Goal: Task Accomplishment & Management: Manage account settings

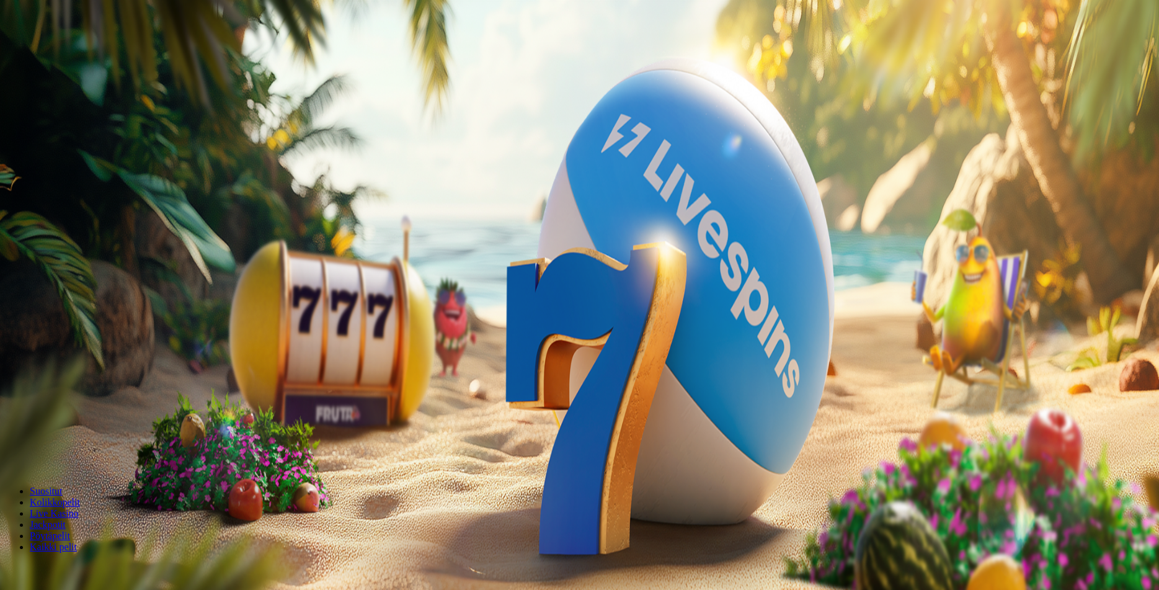
drag, startPoint x: 683, startPoint y: 254, endPoint x: 571, endPoint y: 247, distance: 112.4
click at [93, 283] on input "***" at bounding box center [49, 289] width 88 height 12
click at [93, 283] on input "text" at bounding box center [49, 289] width 88 height 12
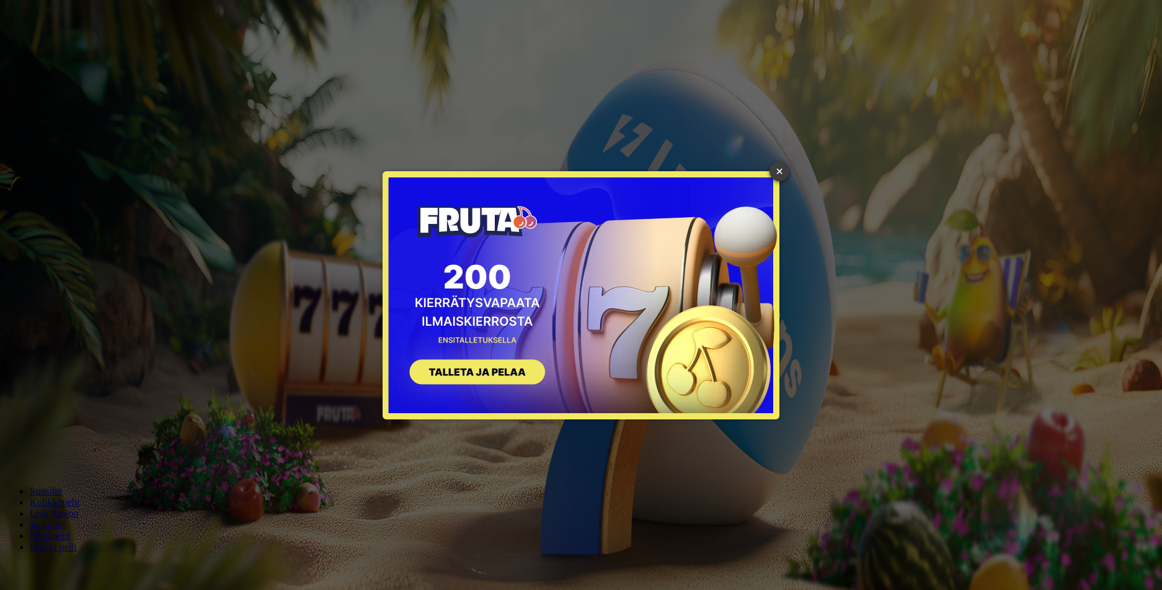
click at [778, 169] on link "×" at bounding box center [780, 171] width 20 height 20
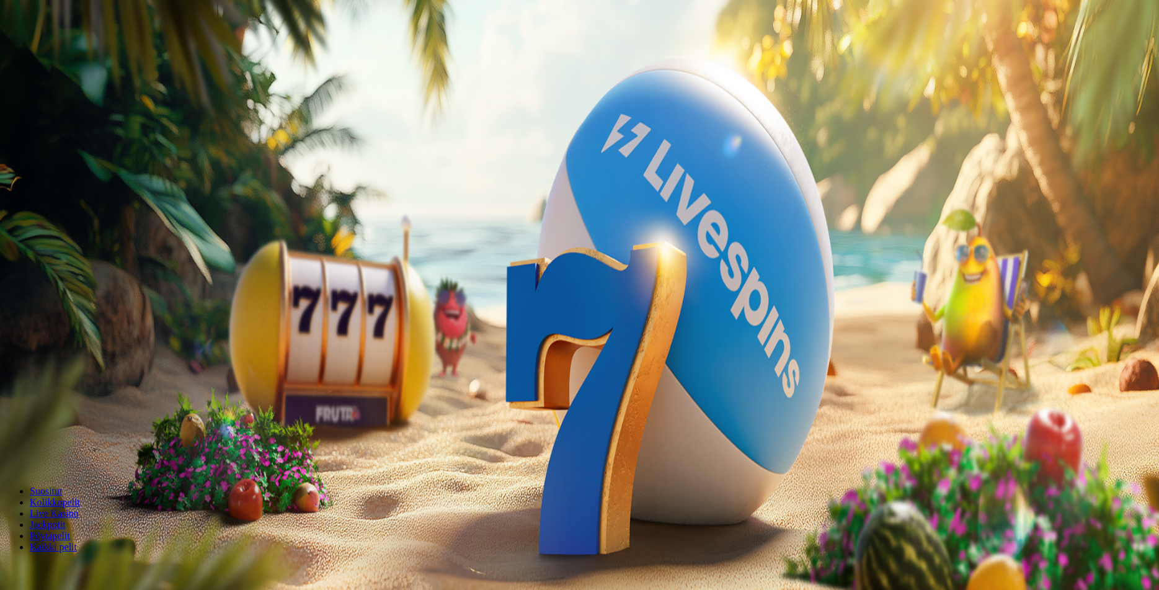
click at [93, 283] on input "text" at bounding box center [49, 289] width 88 height 12
type input "**"
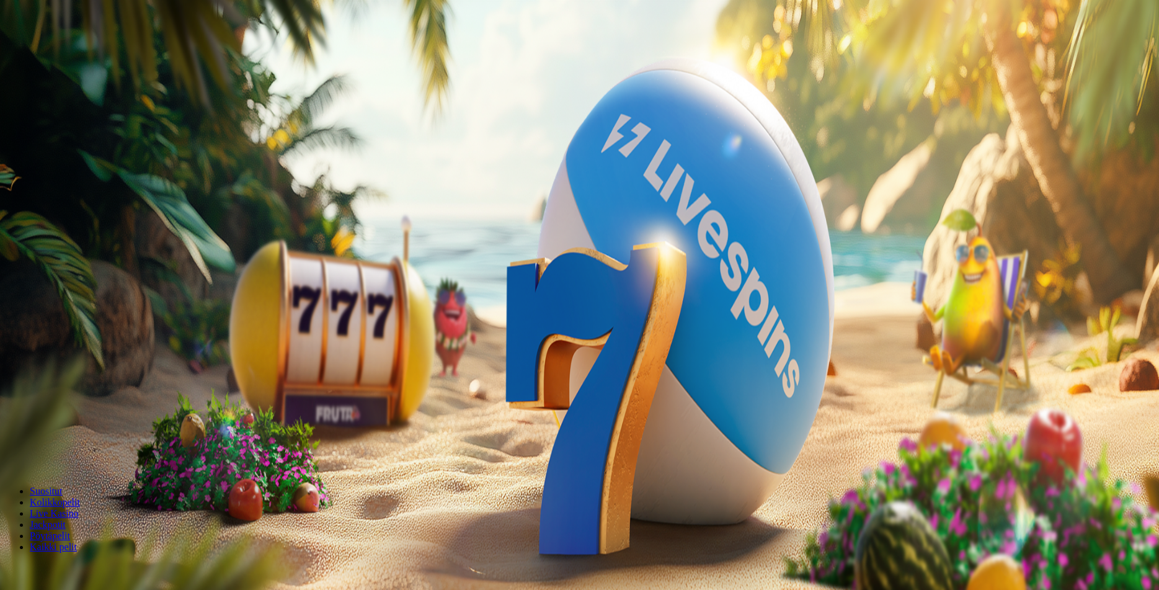
click at [65, 319] on span "Talleta ja pelaa" at bounding box center [37, 323] width 55 height 9
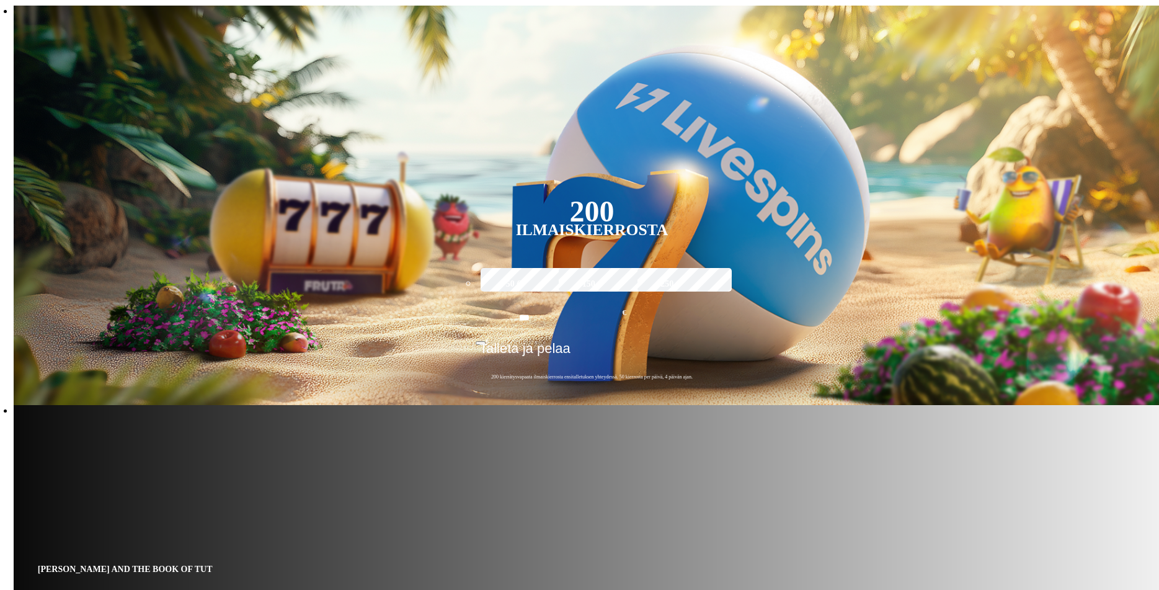
scroll to position [248, 0]
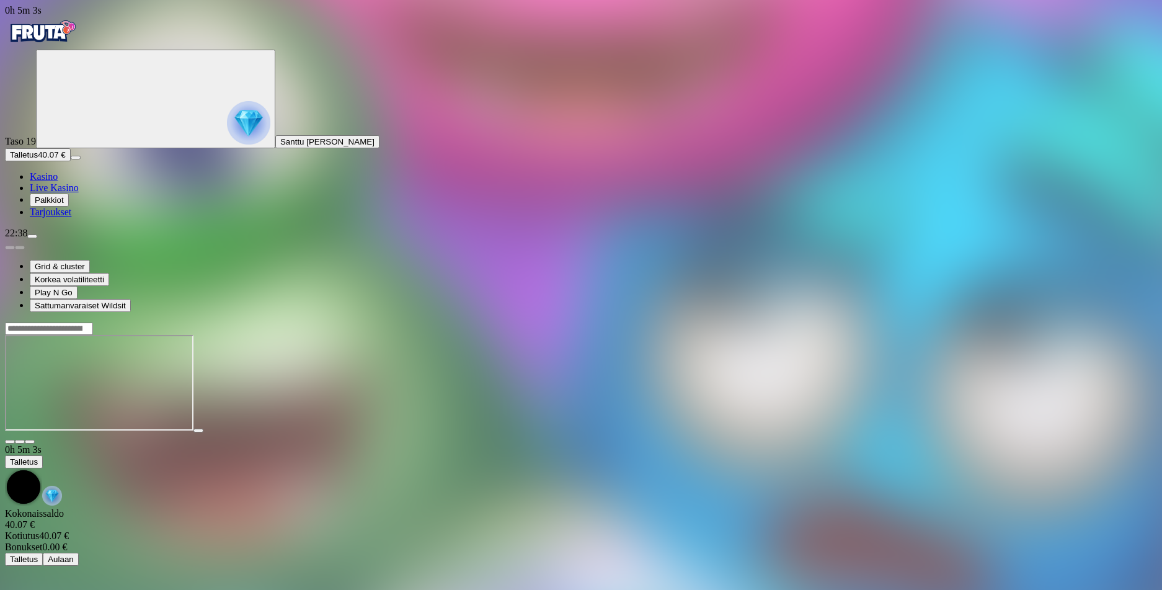
click at [68, 43] on img "Primary" at bounding box center [42, 31] width 74 height 31
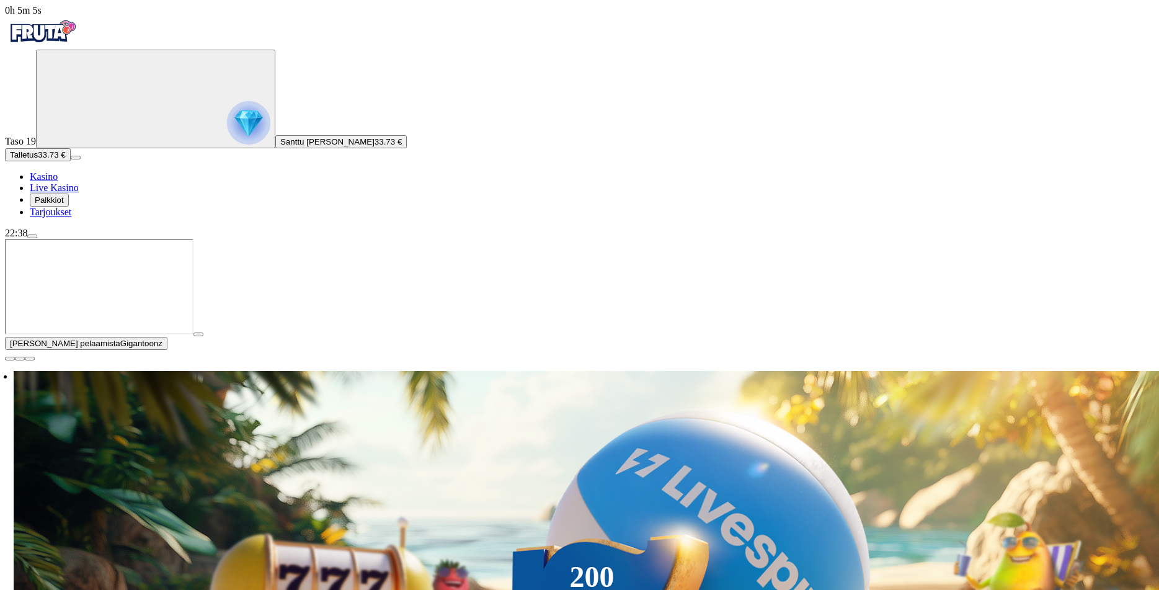
click at [10, 359] on span "close icon" at bounding box center [10, 359] width 0 height 0
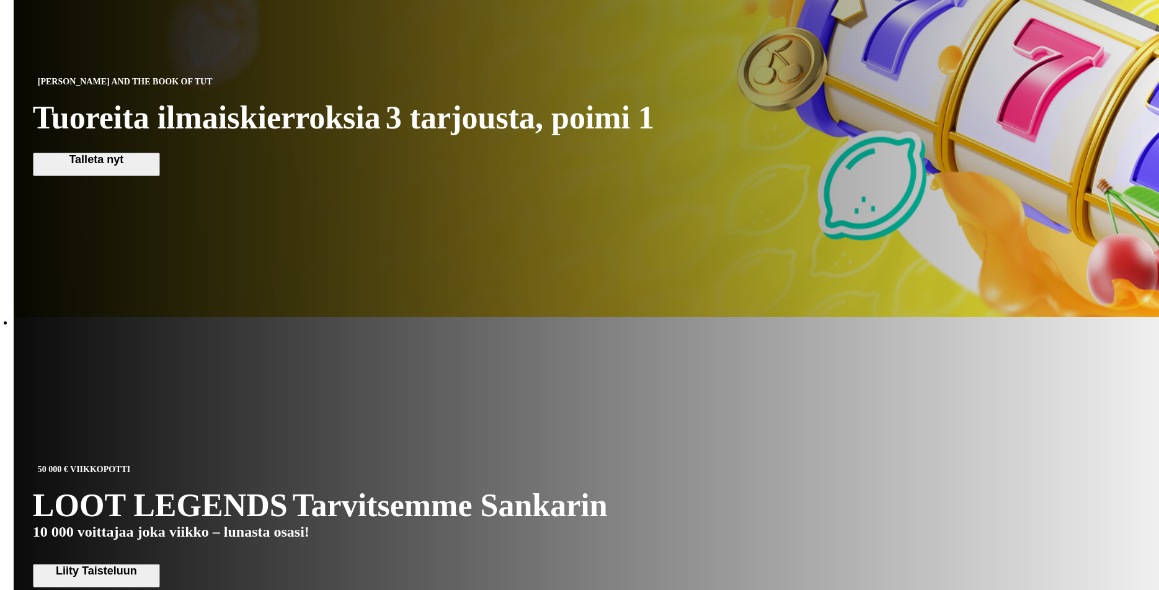
scroll to position [744, 0]
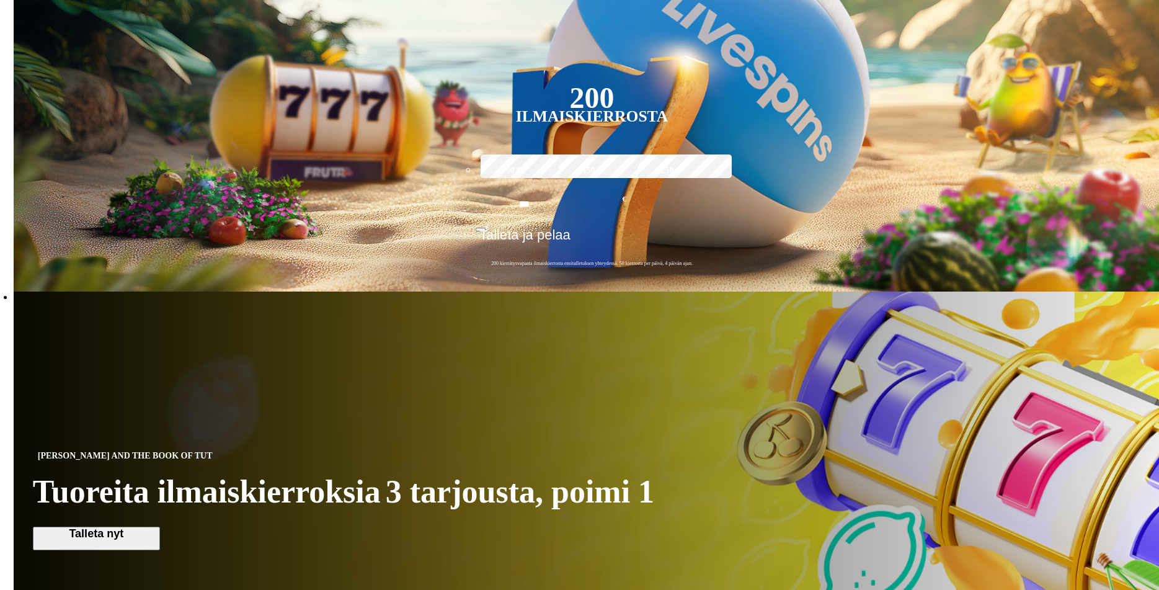
scroll to position [372, 0]
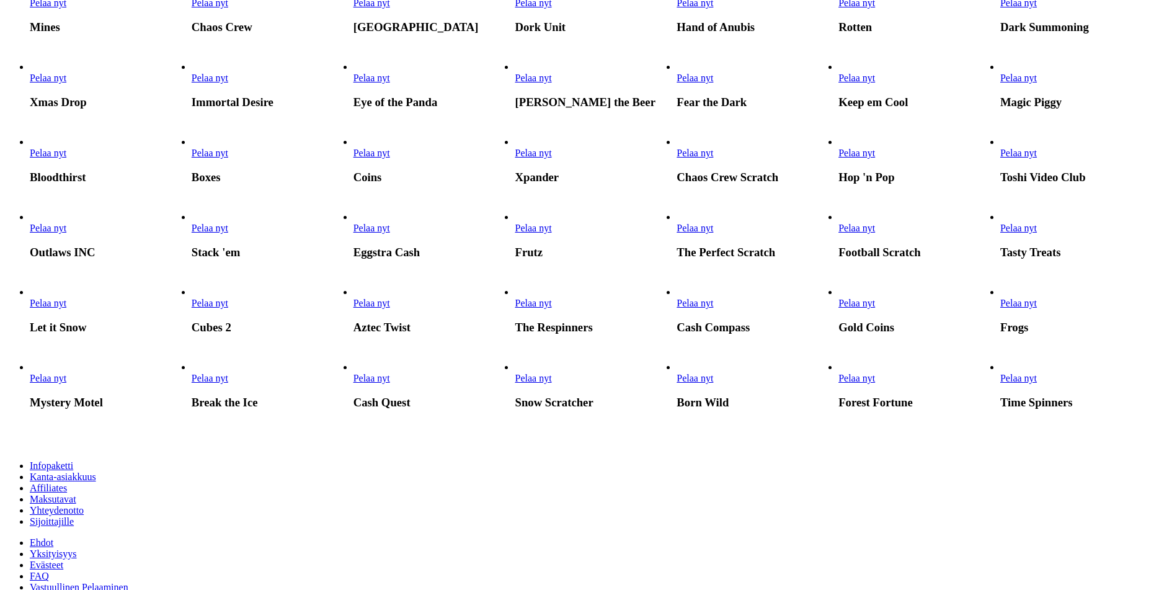
scroll to position [496, 0]
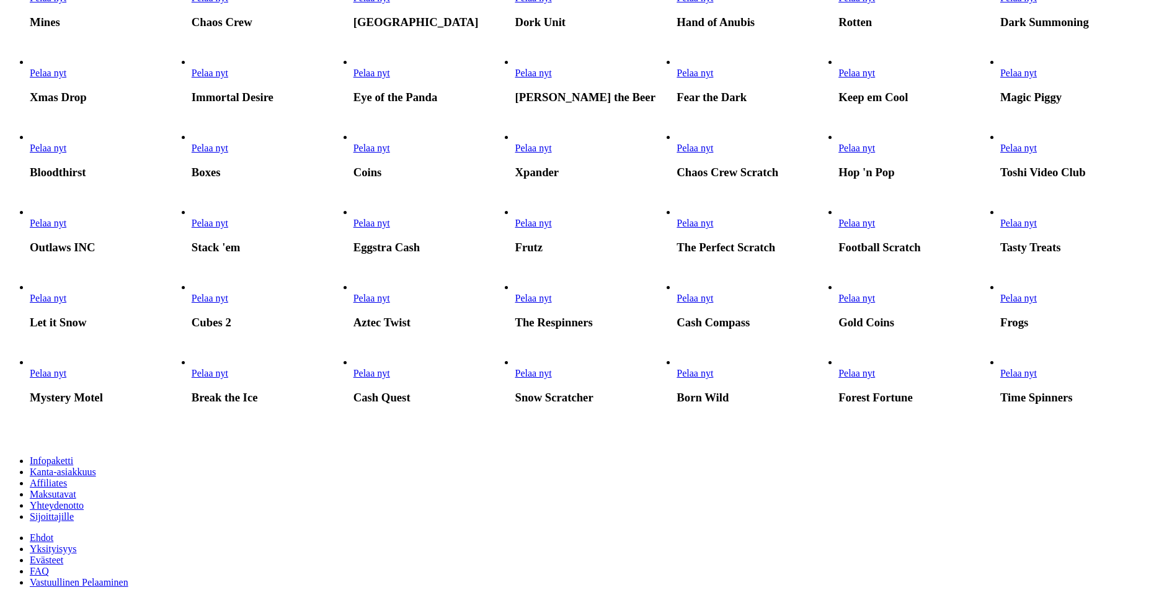
click at [551, 153] on span "Pelaa nyt" at bounding box center [533, 148] width 37 height 11
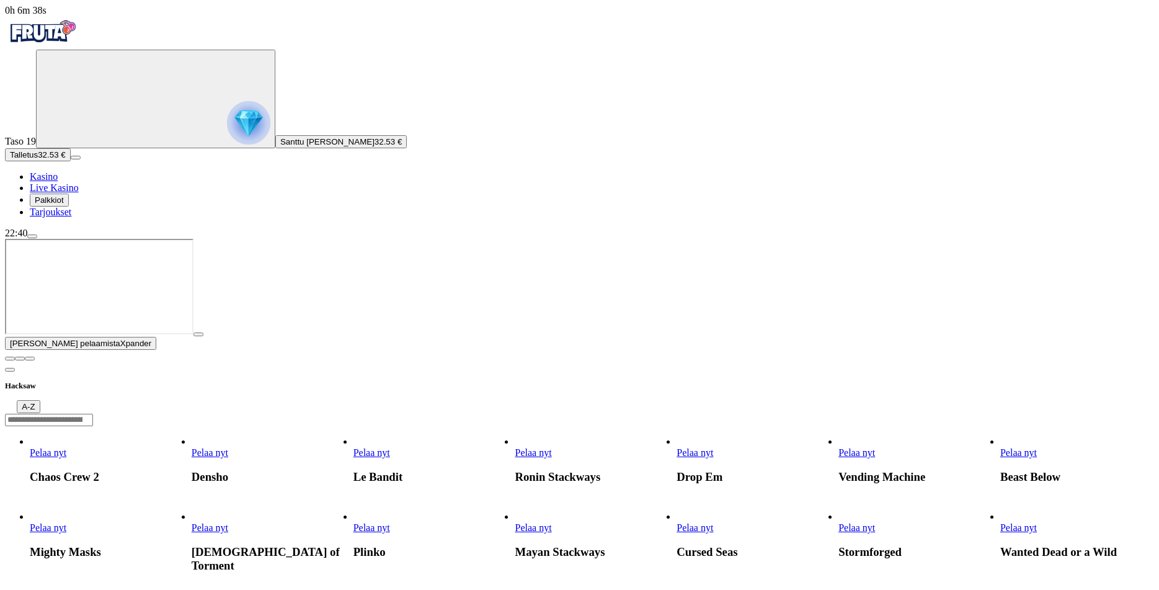
click at [10, 359] on span "close icon" at bounding box center [10, 359] width 0 height 0
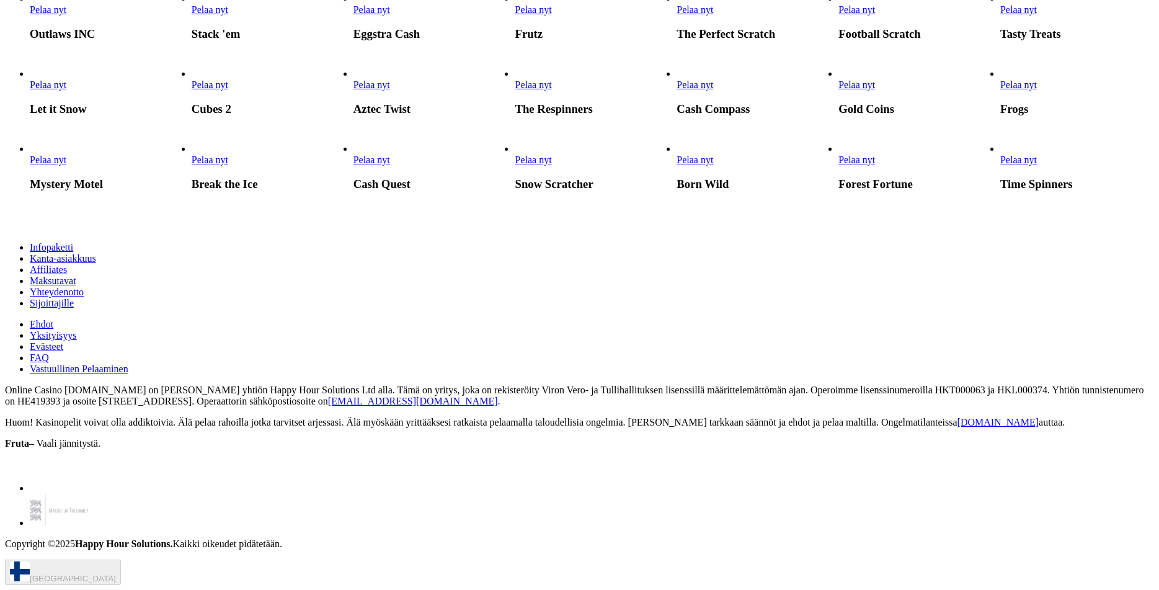
scroll to position [806, 0]
click at [1037, 15] on span "Pelaa nyt" at bounding box center [1019, 9] width 37 height 11
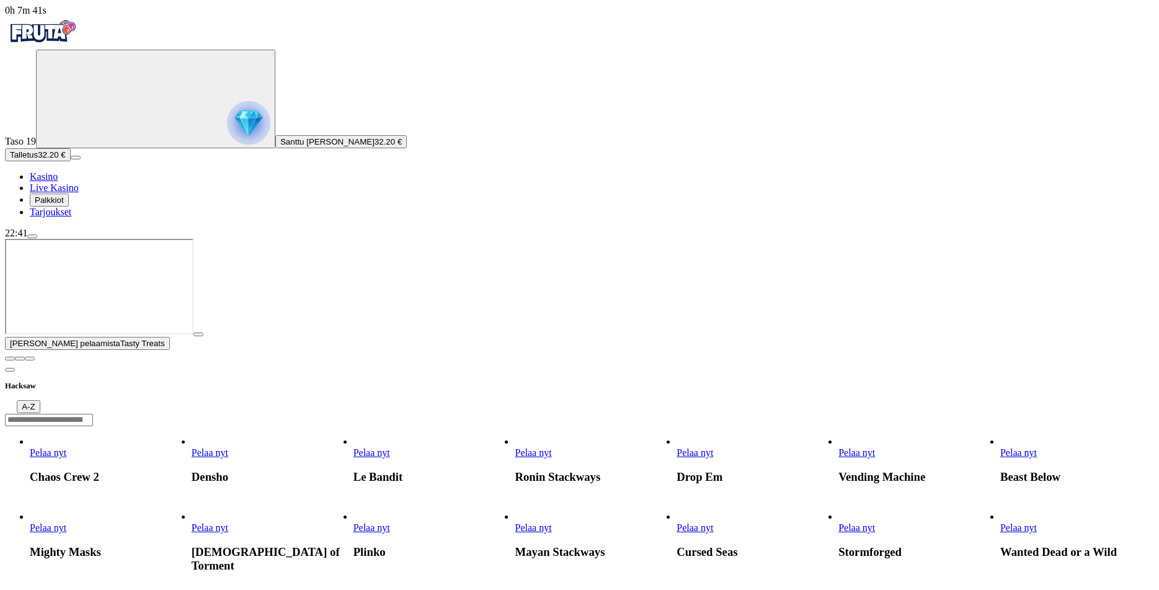
click at [10, 359] on span "close icon" at bounding box center [10, 359] width 0 height 0
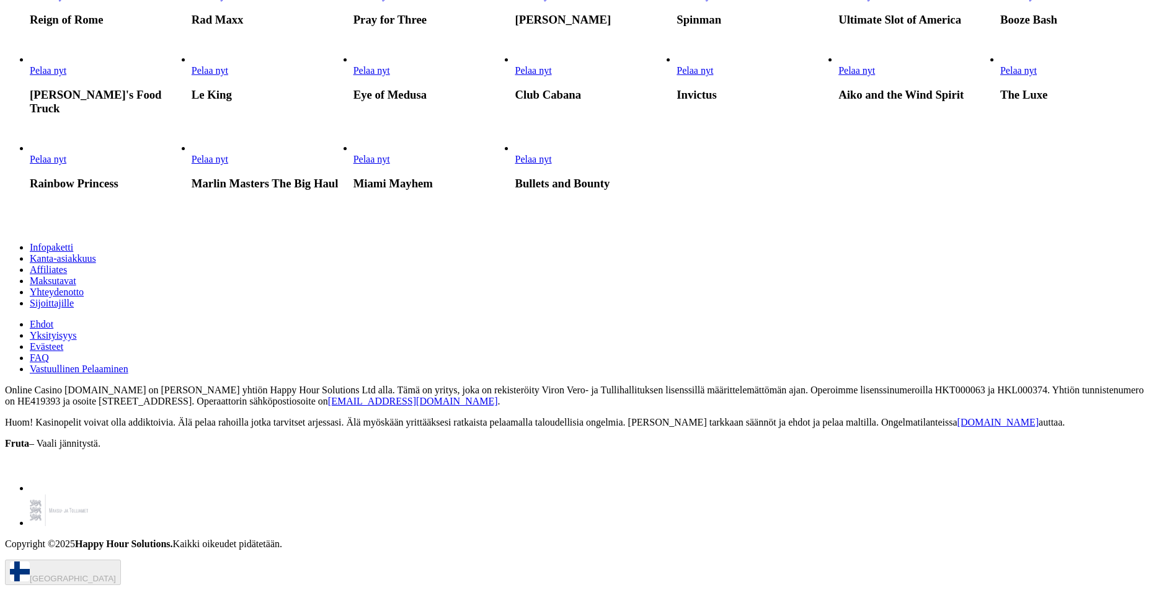
scroll to position [3598, 0]
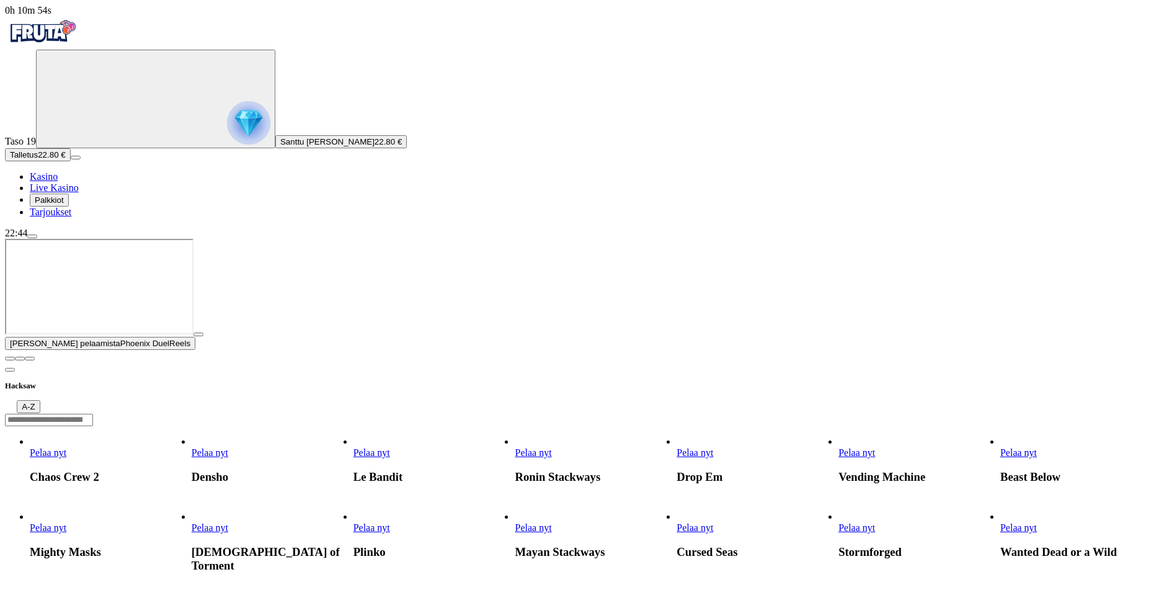
click at [10, 359] on span "close icon" at bounding box center [10, 359] width 0 height 0
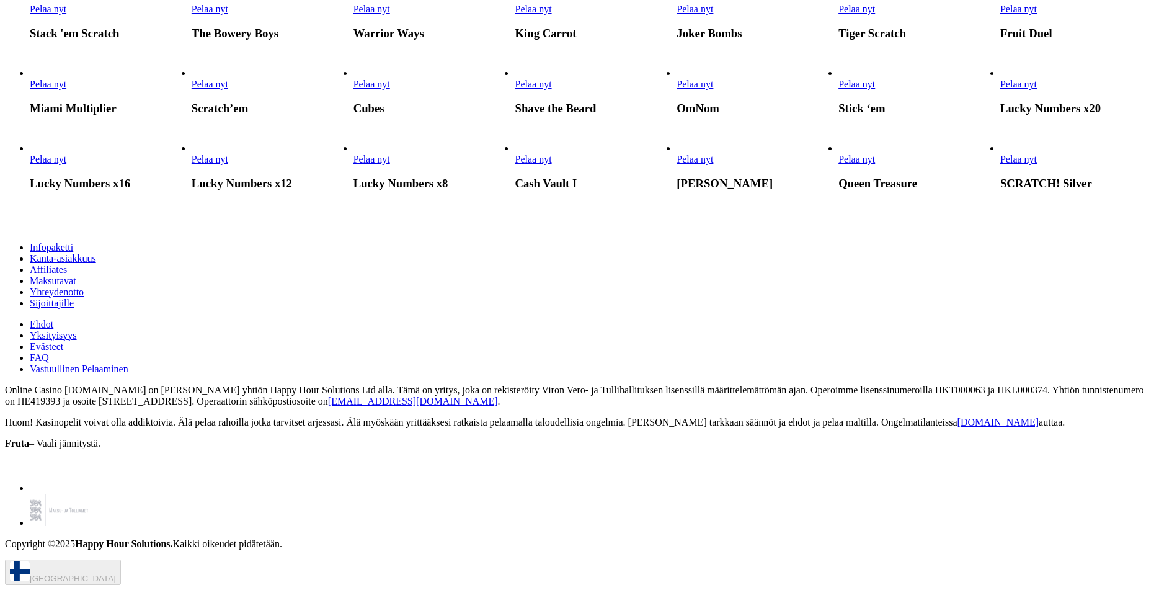
scroll to position [1322, 0]
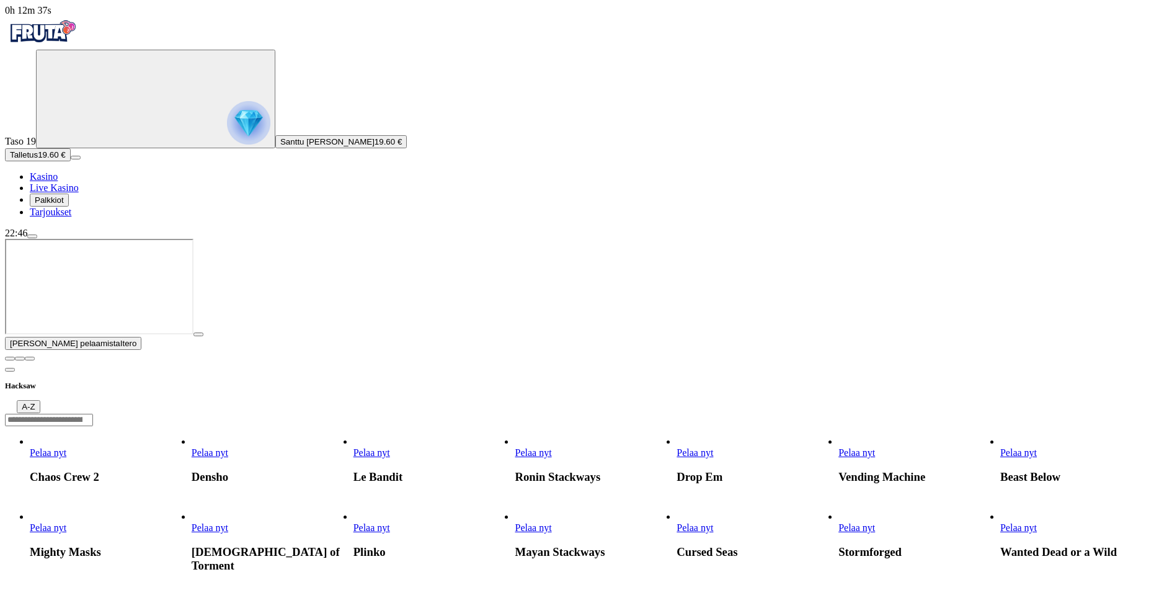
click at [10, 359] on span "close icon" at bounding box center [10, 359] width 0 height 0
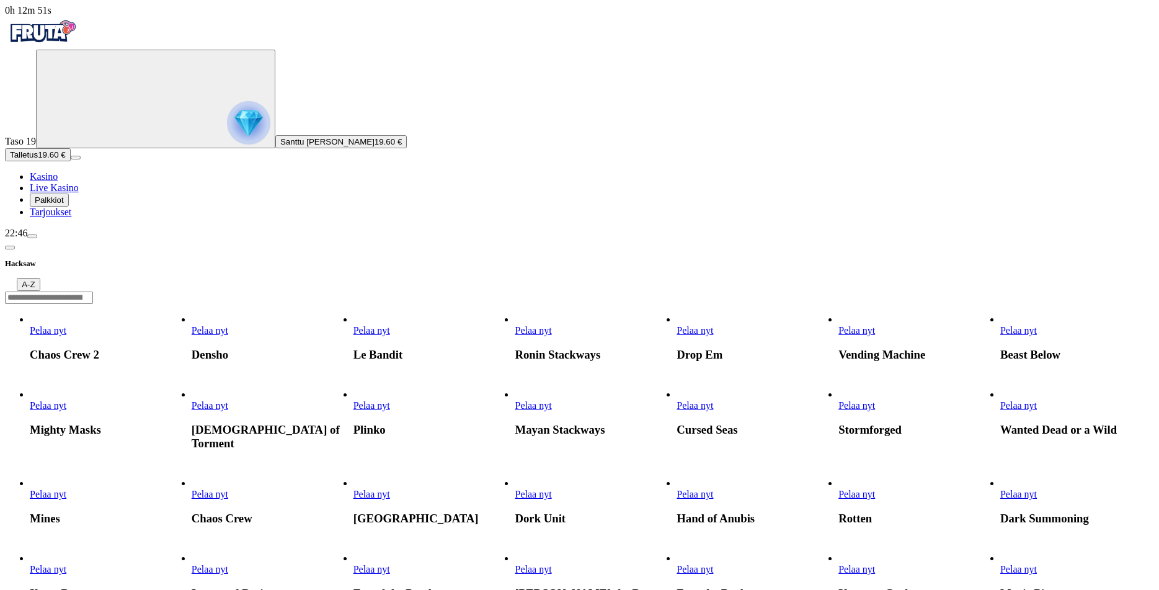
click at [844, 291] on div at bounding box center [579, 297] width 1149 height 13
click at [93, 292] on input "Search" at bounding box center [49, 298] width 88 height 12
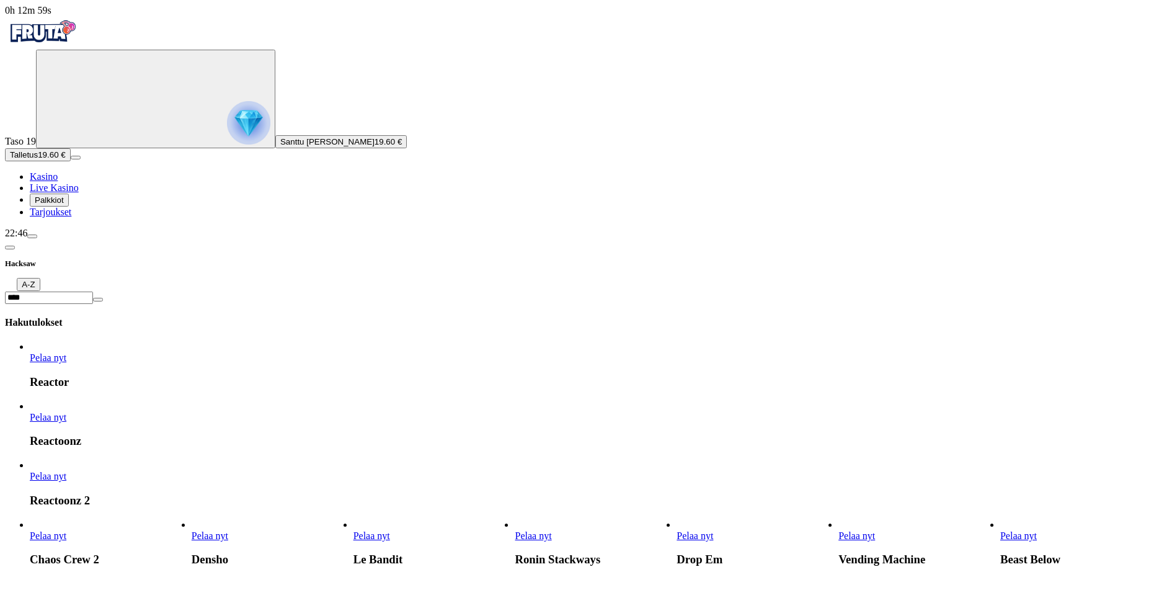
type input "****"
click at [66, 412] on span "Pelaa nyt" at bounding box center [48, 417] width 37 height 11
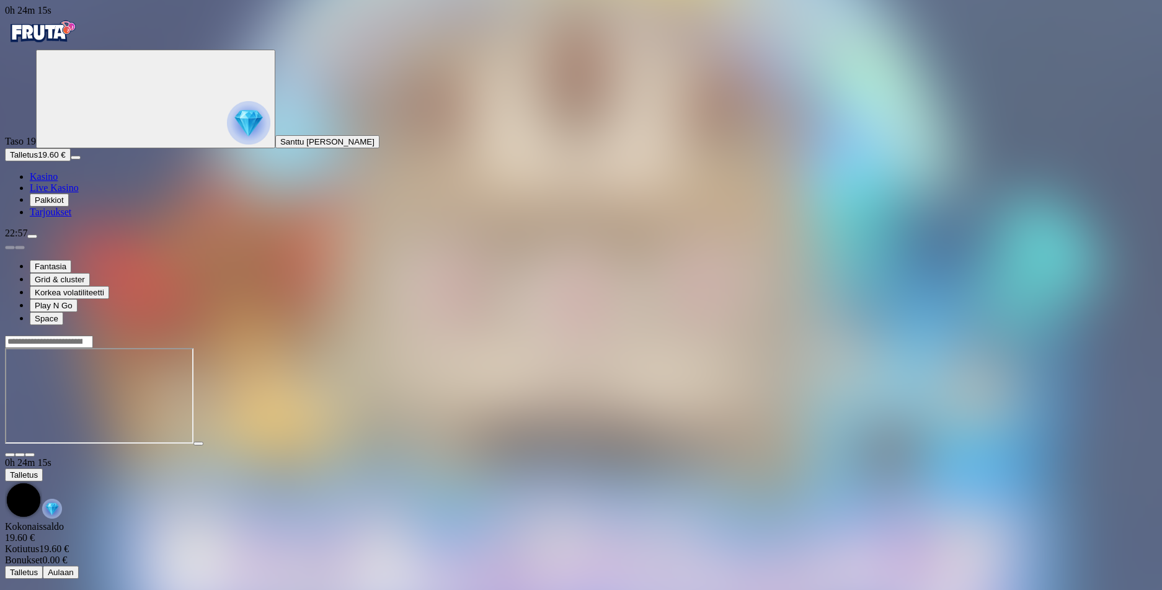
click at [79, 47] on img "Primary" at bounding box center [42, 31] width 74 height 31
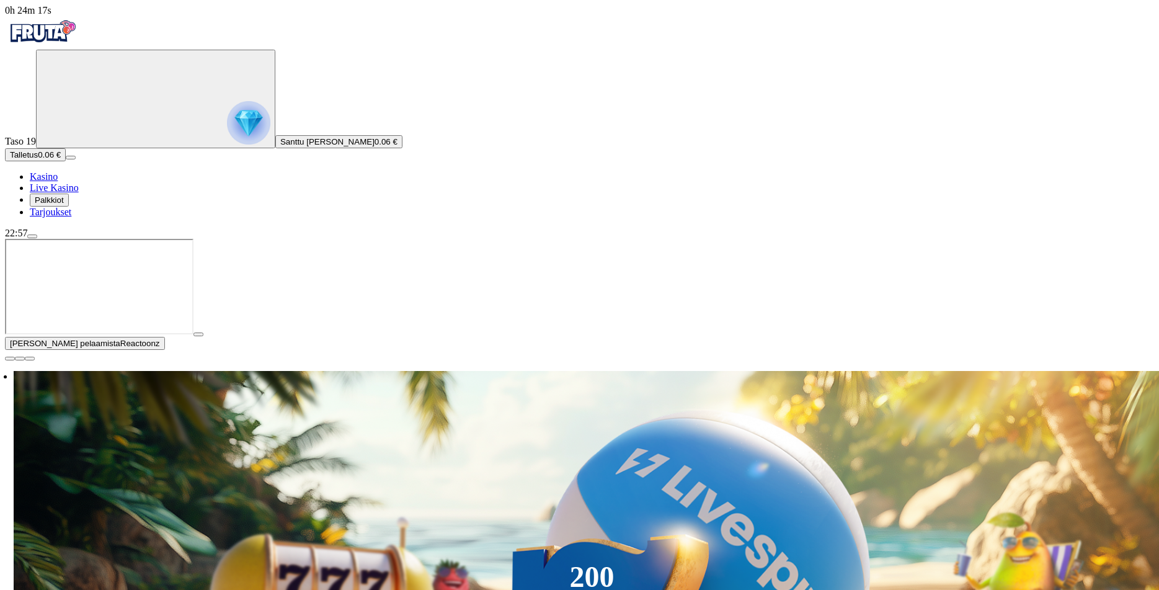
click at [10, 359] on span "close icon" at bounding box center [10, 359] width 0 height 0
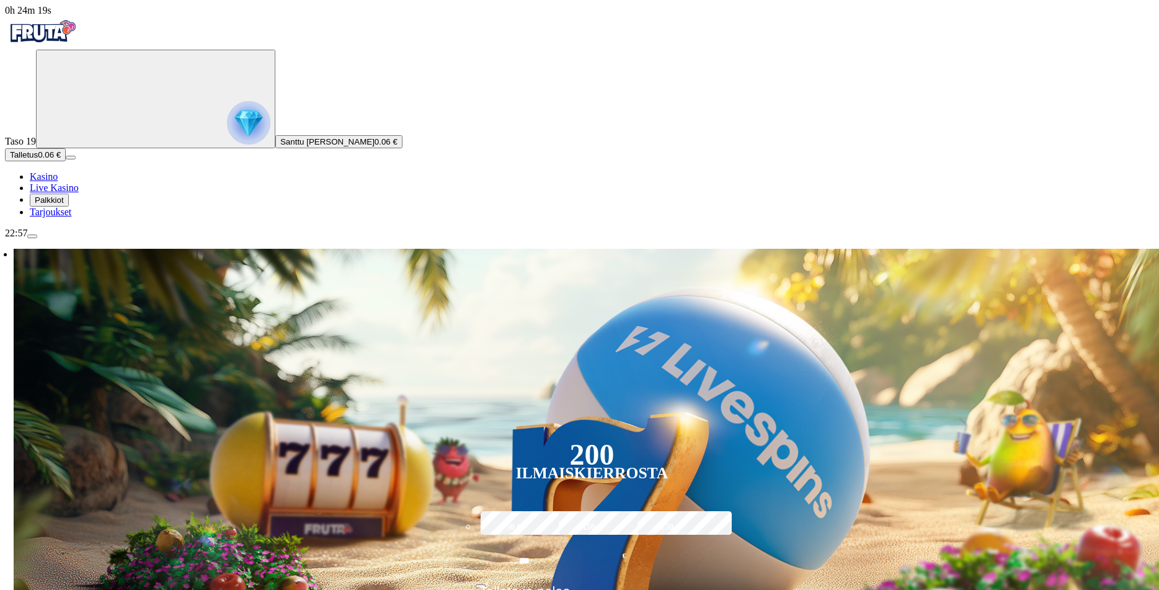
drag, startPoint x: 630, startPoint y: 248, endPoint x: 544, endPoint y: 256, distance: 86.6
click at [548, 543] on input "***" at bounding box center [524, 560] width 97 height 35
type input "**"
drag, startPoint x: 677, startPoint y: 250, endPoint x: 681, endPoint y: 272, distance: 22.7
click at [573, 543] on input "**" at bounding box center [524, 560] width 97 height 35
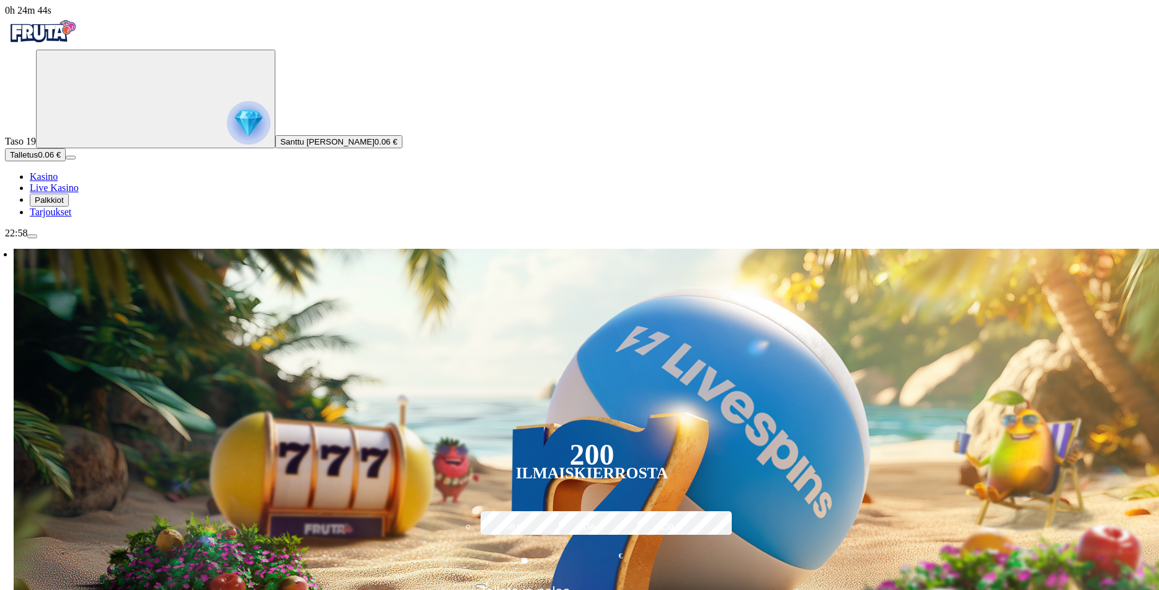
click at [571, 584] on span "Talleta ja pelaa" at bounding box center [524, 596] width 91 height 25
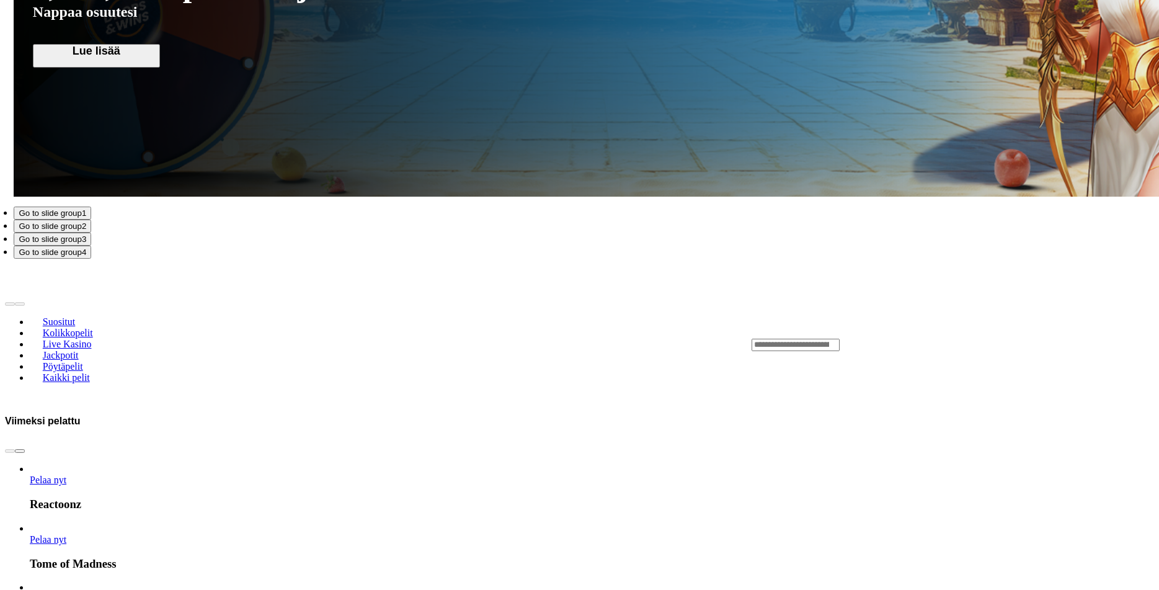
scroll to position [1799, 0]
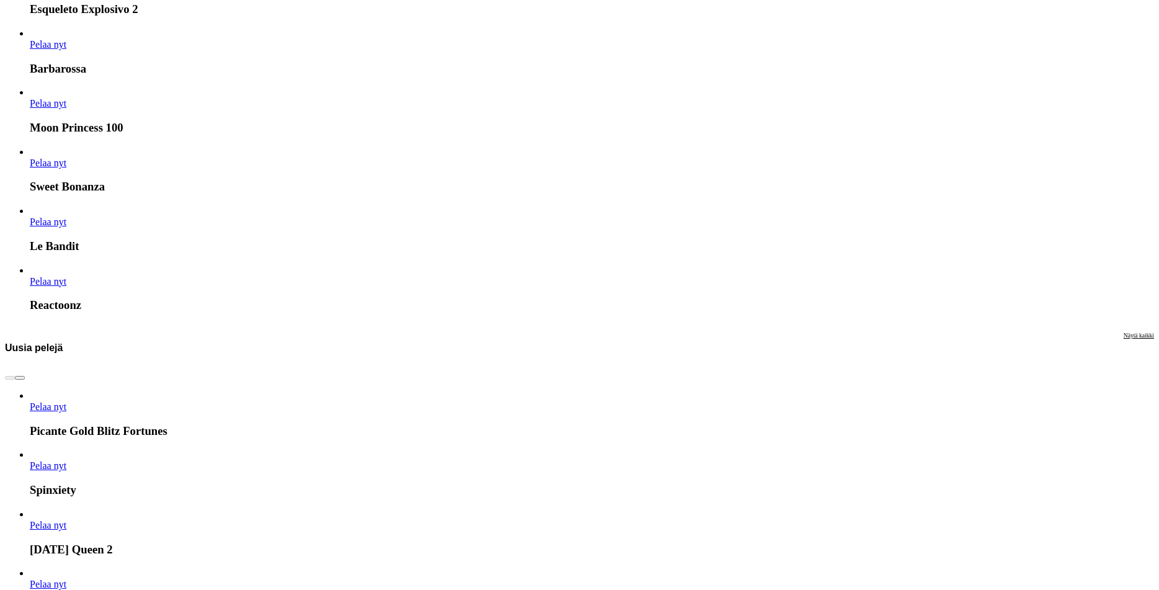
scroll to position [3163, 0]
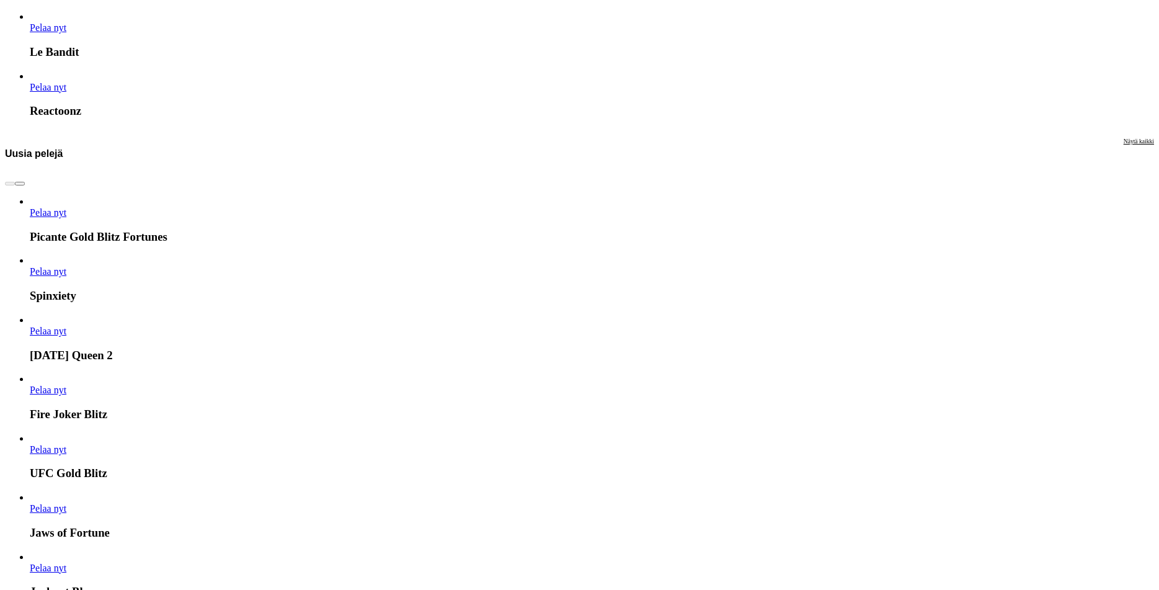
scroll to position [3350, 0]
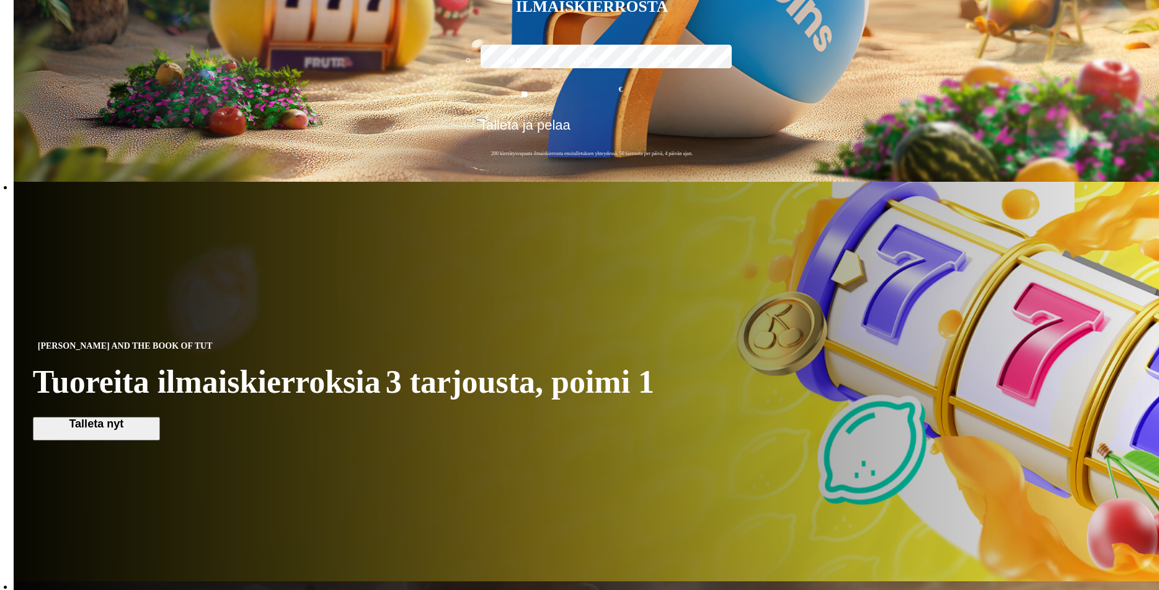
scroll to position [496, 0]
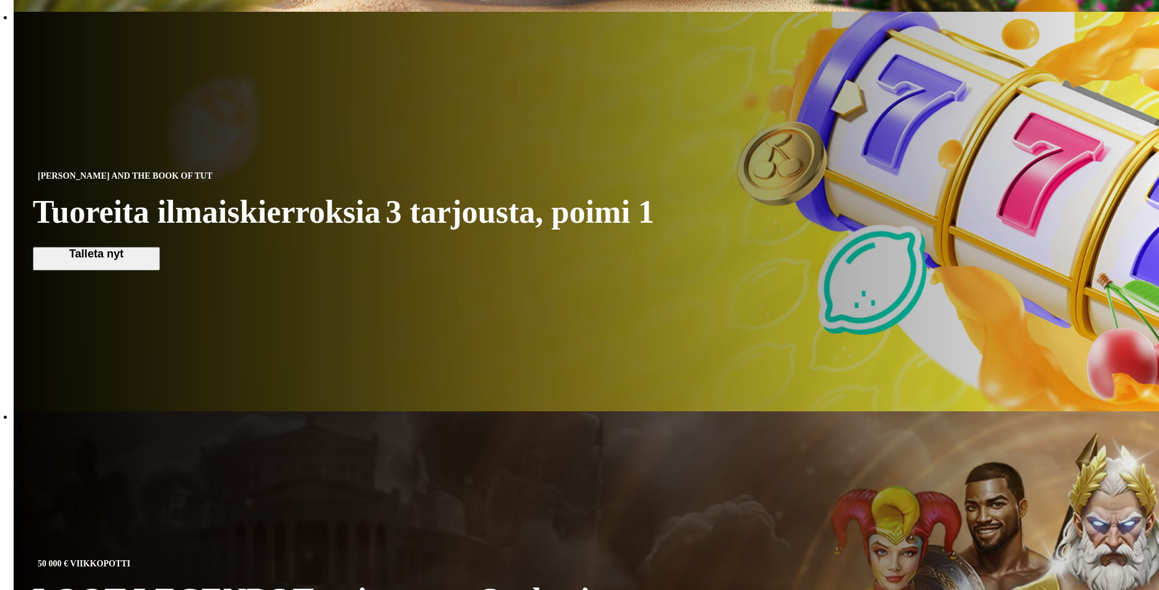
scroll to position [682, 0]
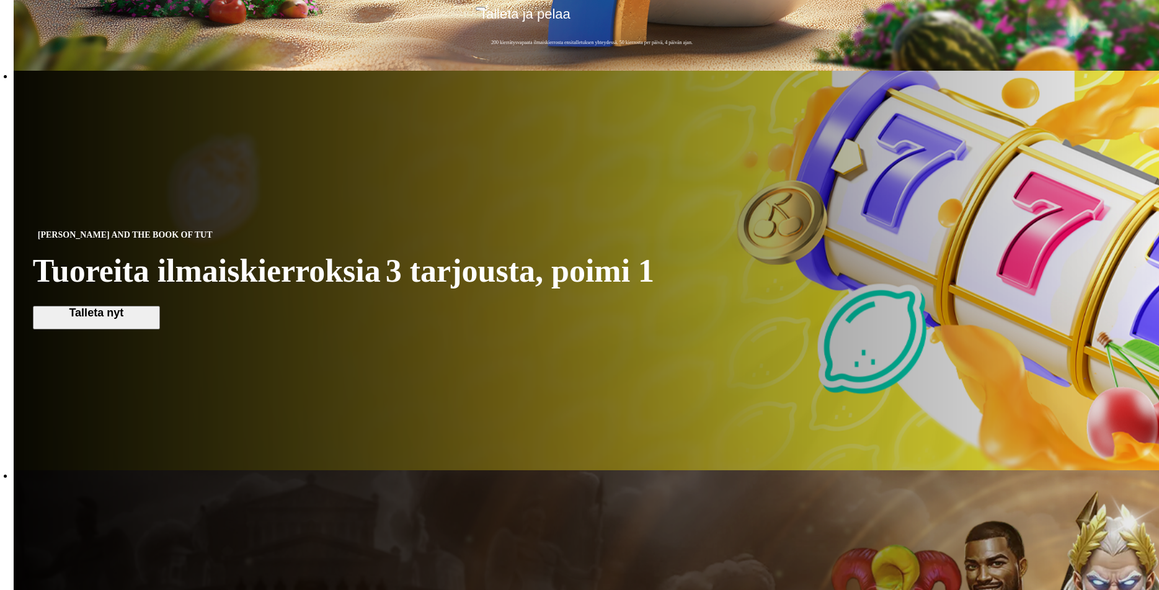
scroll to position [558, 0]
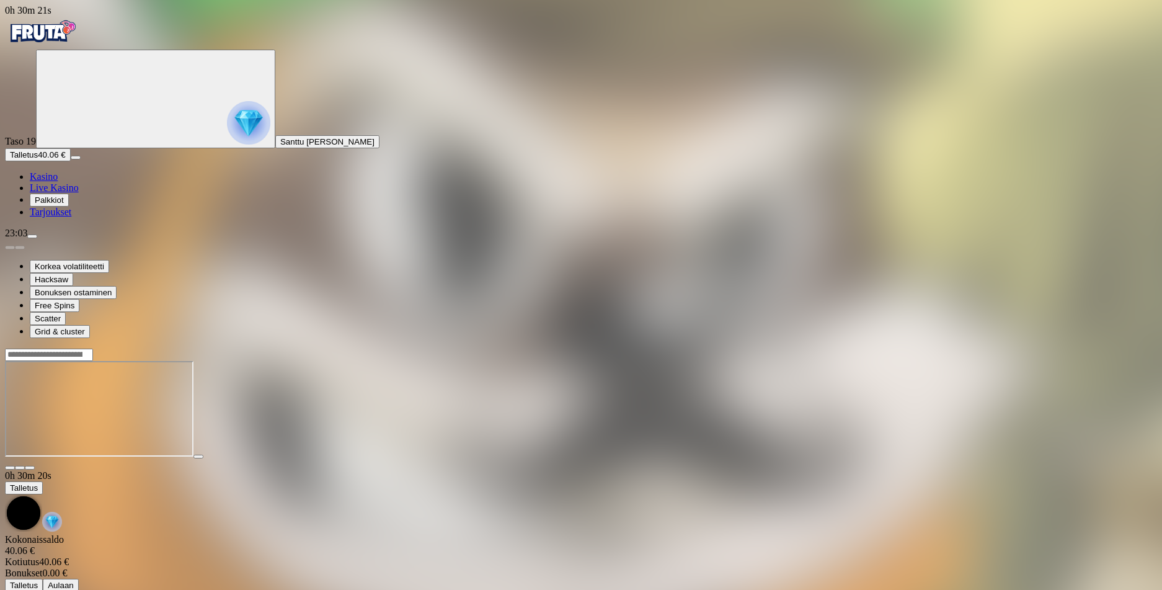
click at [68, 32] on img "Primary" at bounding box center [42, 31] width 74 height 31
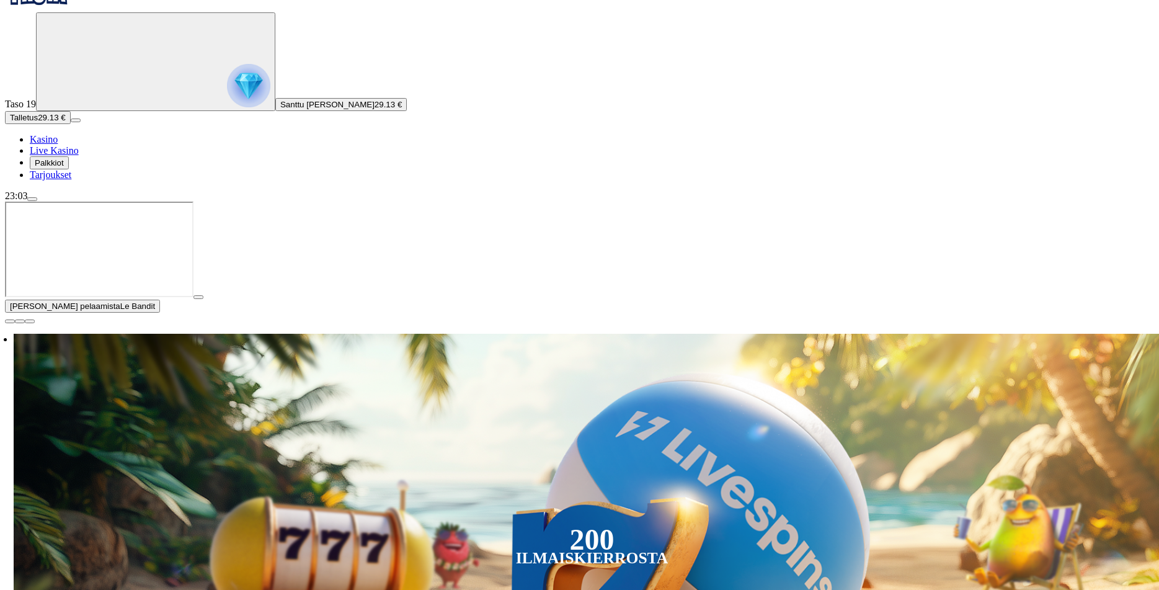
scroll to position [186, 0]
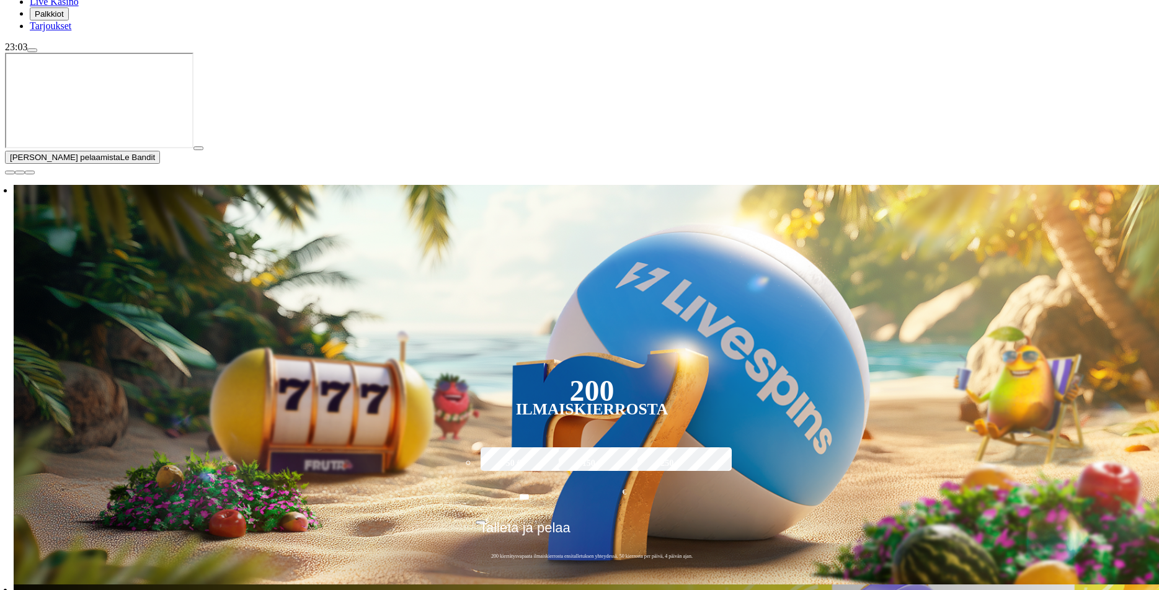
click at [10, 172] on span "close icon" at bounding box center [10, 172] width 0 height 0
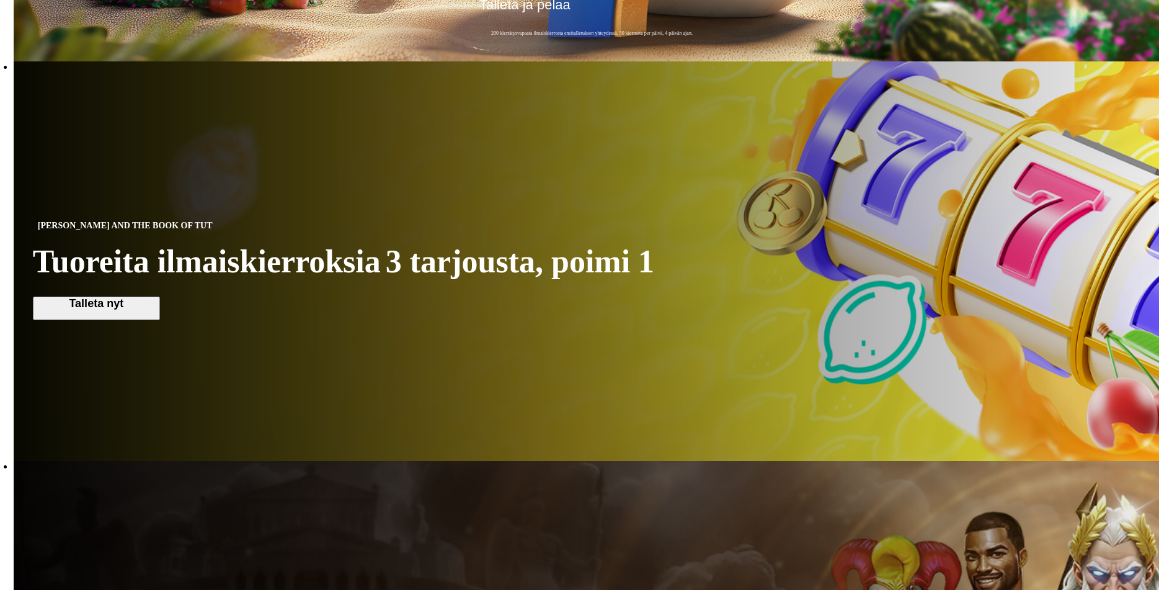
scroll to position [682, 0]
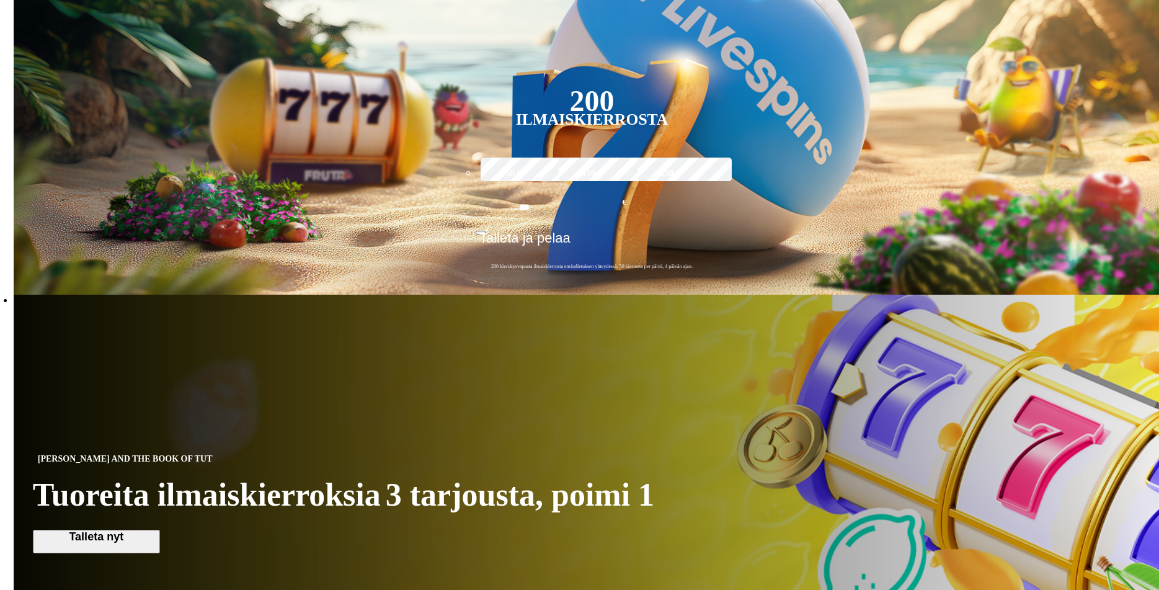
scroll to position [372, 0]
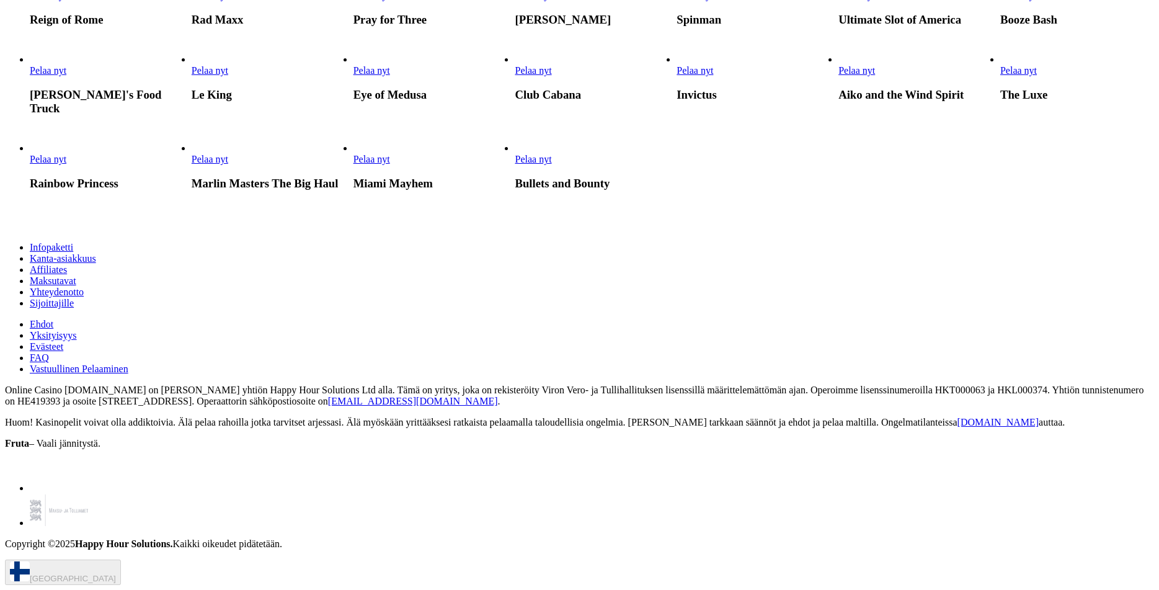
scroll to position [4156, 0]
click at [551, 164] on link "Pelaa nyt" at bounding box center [533, 159] width 37 height 11
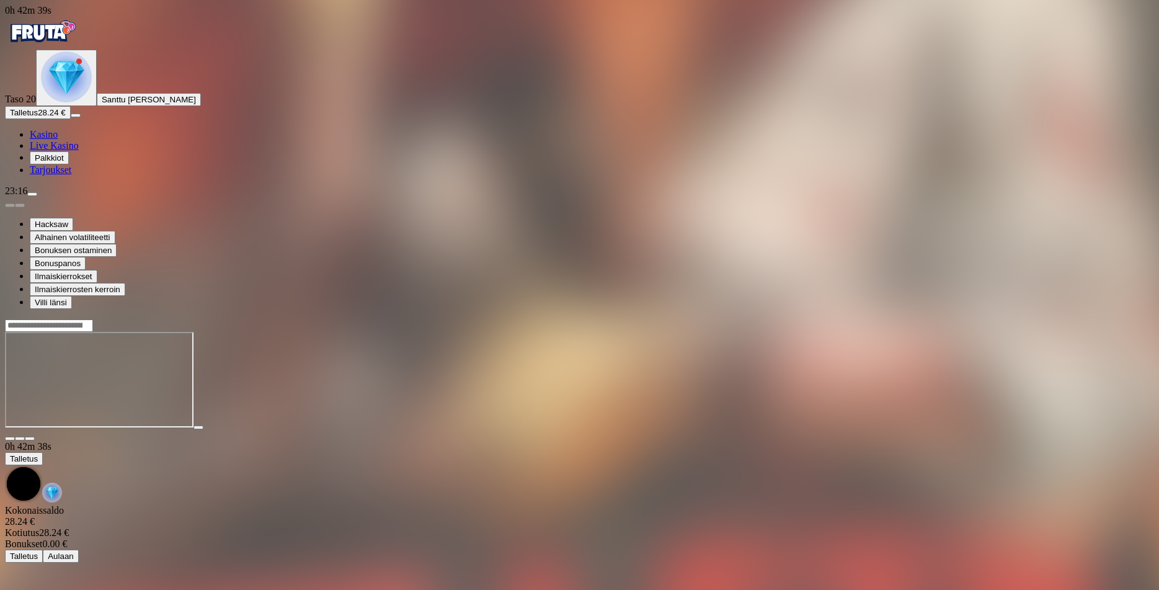
click at [93, 319] on input "Search" at bounding box center [49, 325] width 88 height 12
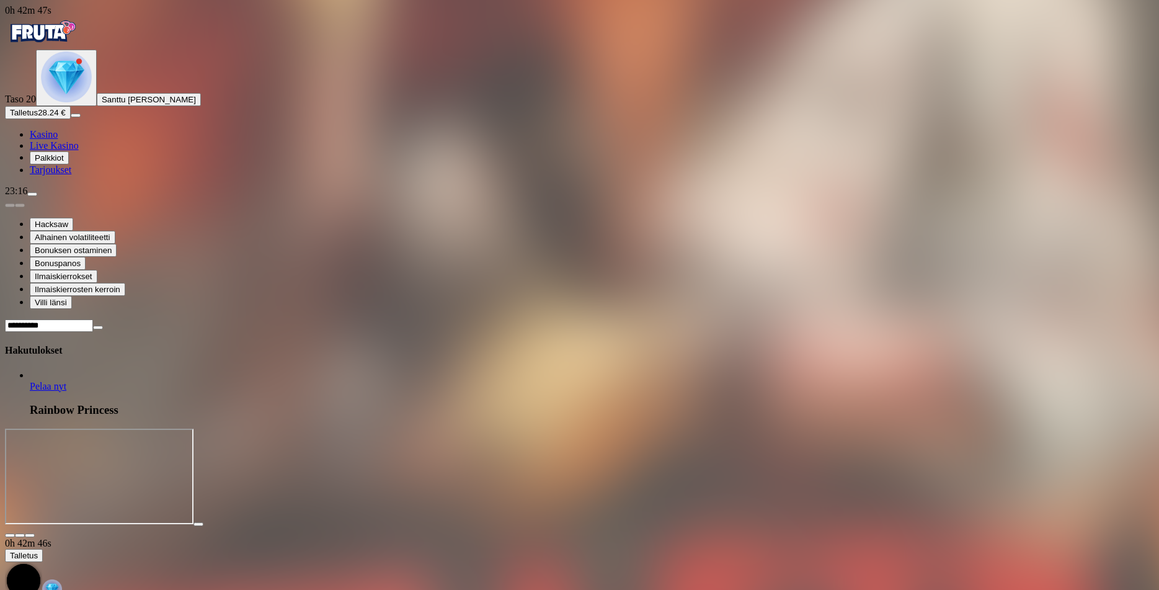
type input "**********"
click at [66, 381] on span "Pelaa nyt" at bounding box center [48, 386] width 37 height 11
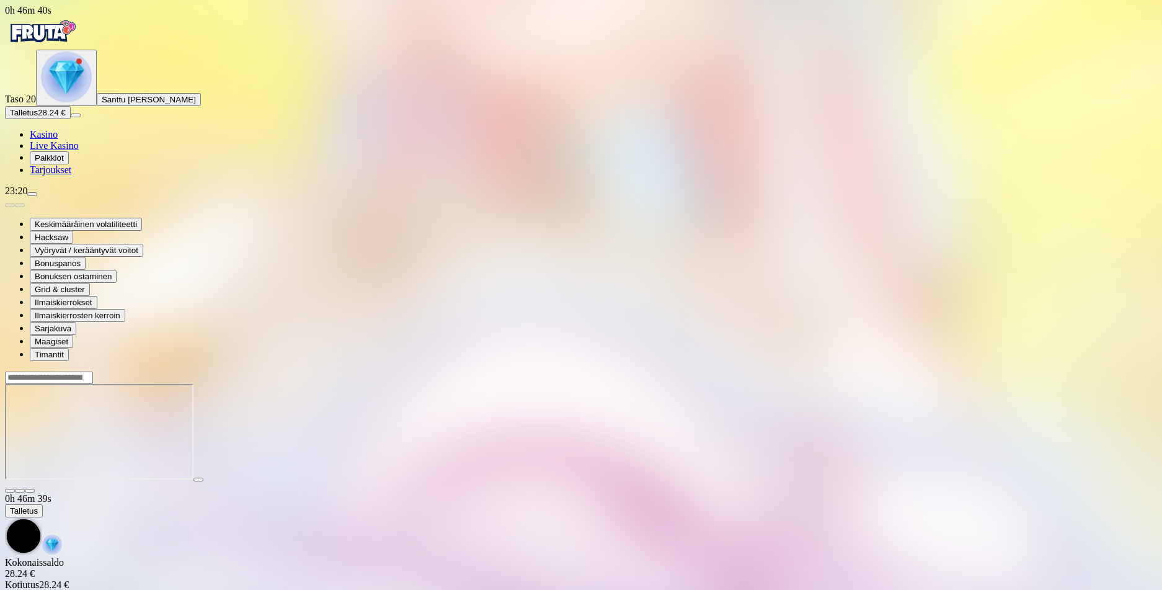
click at [79, 41] on img "Primary" at bounding box center [42, 31] width 74 height 31
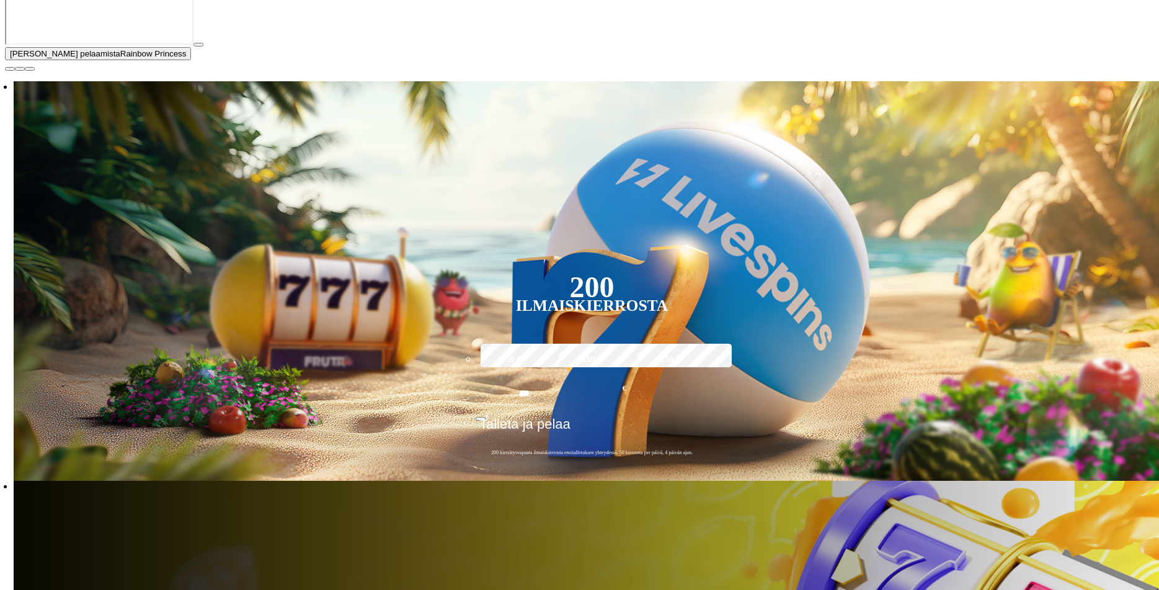
scroll to position [248, 0]
click at [10, 68] on span "close icon" at bounding box center [10, 68] width 0 height 0
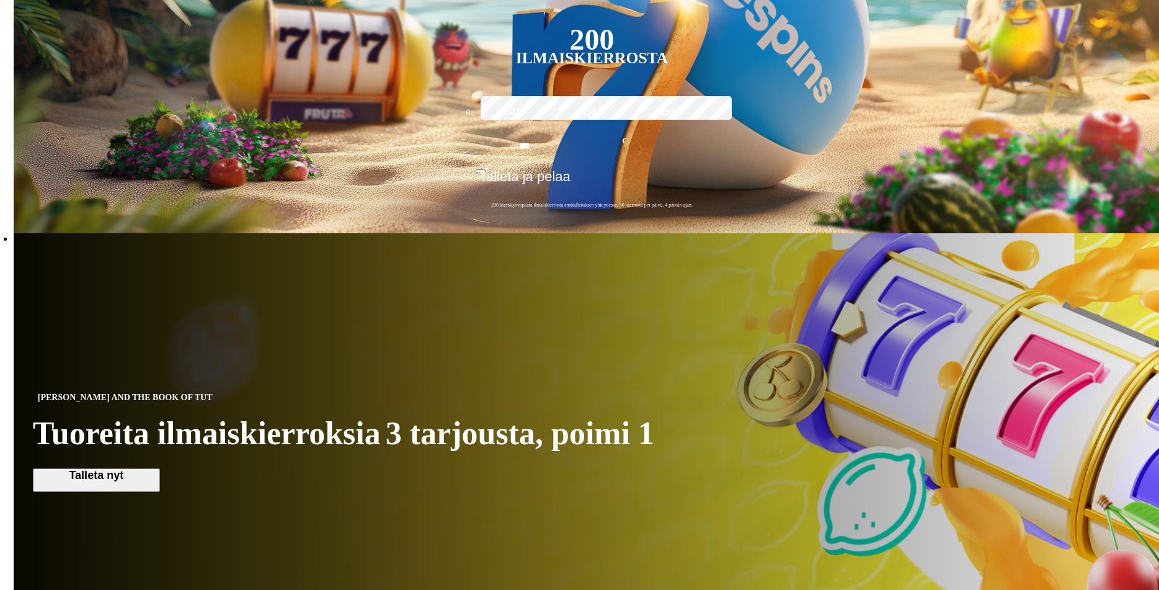
scroll to position [372, 0]
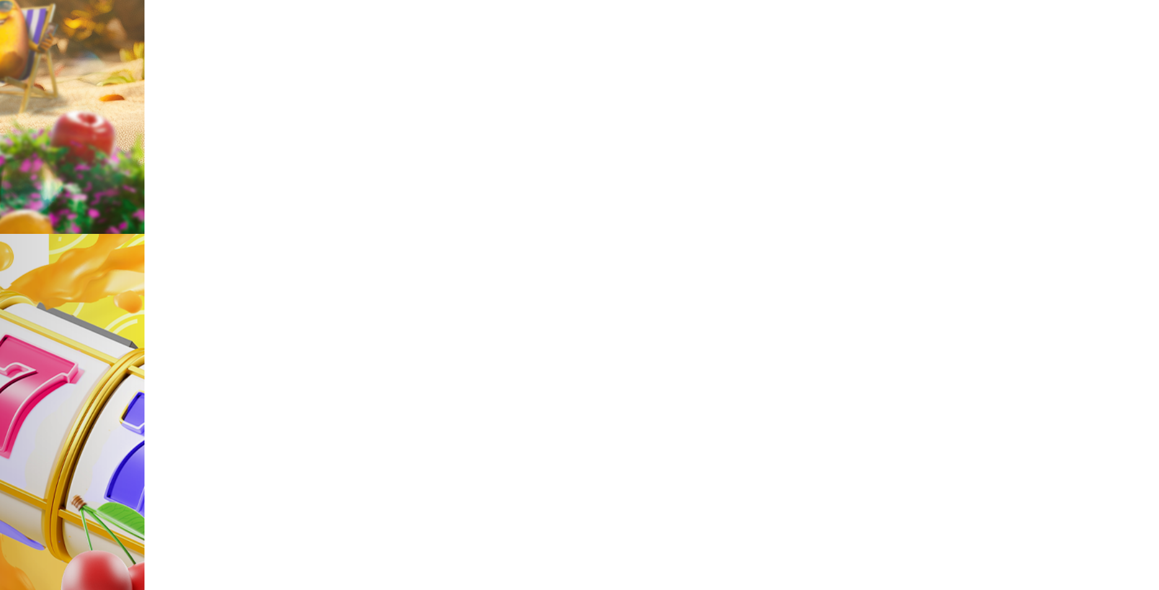
type input "*******"
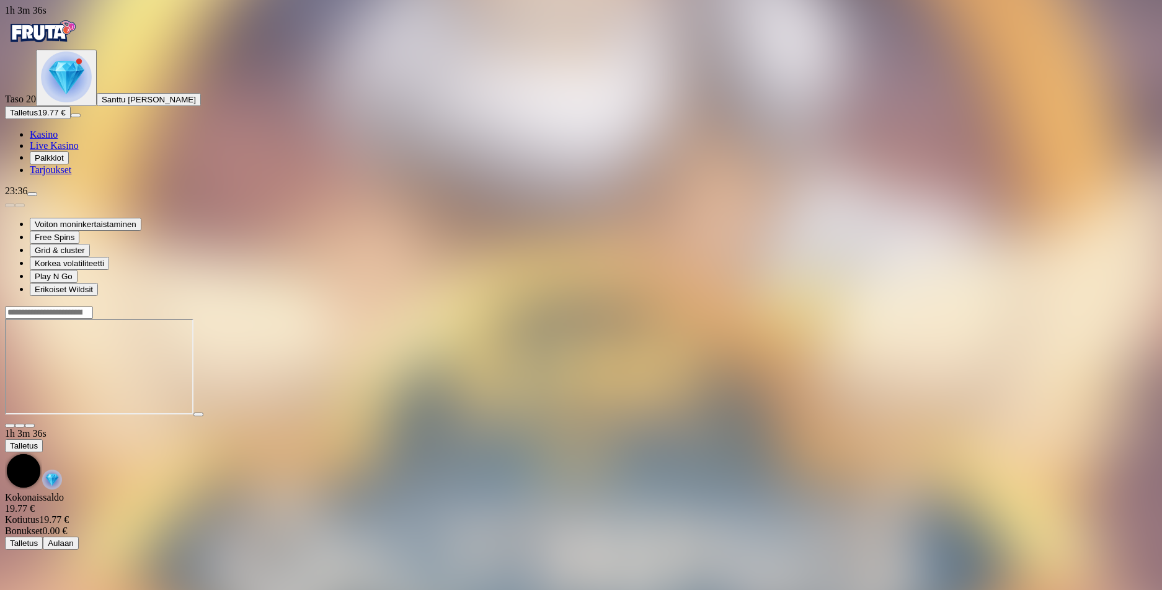
click at [71, 39] on img "Primary" at bounding box center [42, 31] width 74 height 31
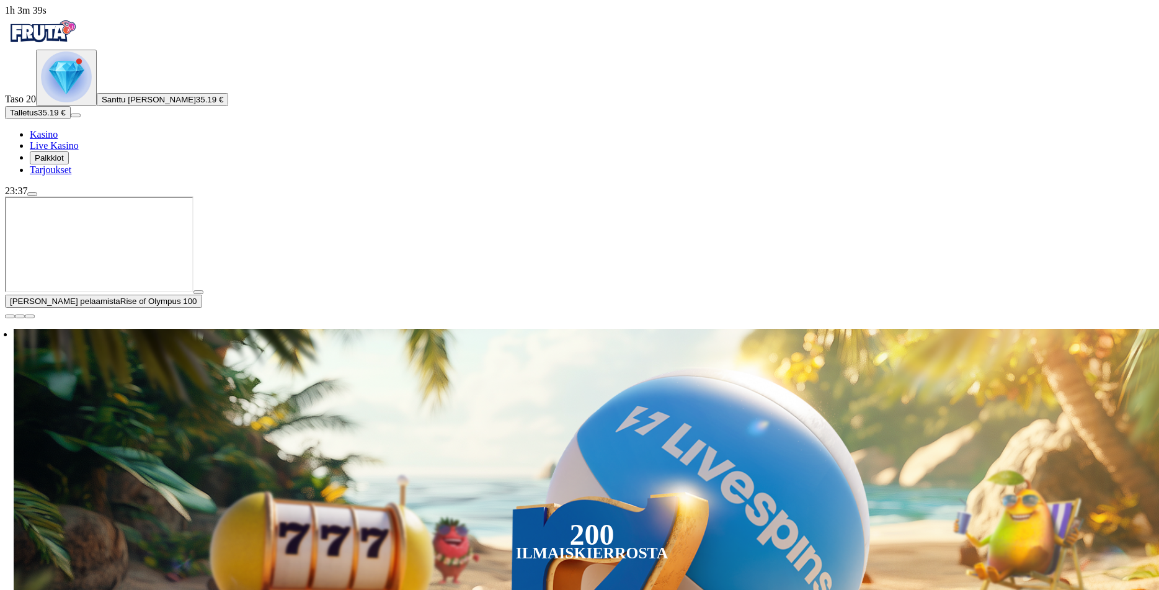
click at [10, 316] on span "close icon" at bounding box center [10, 316] width 0 height 0
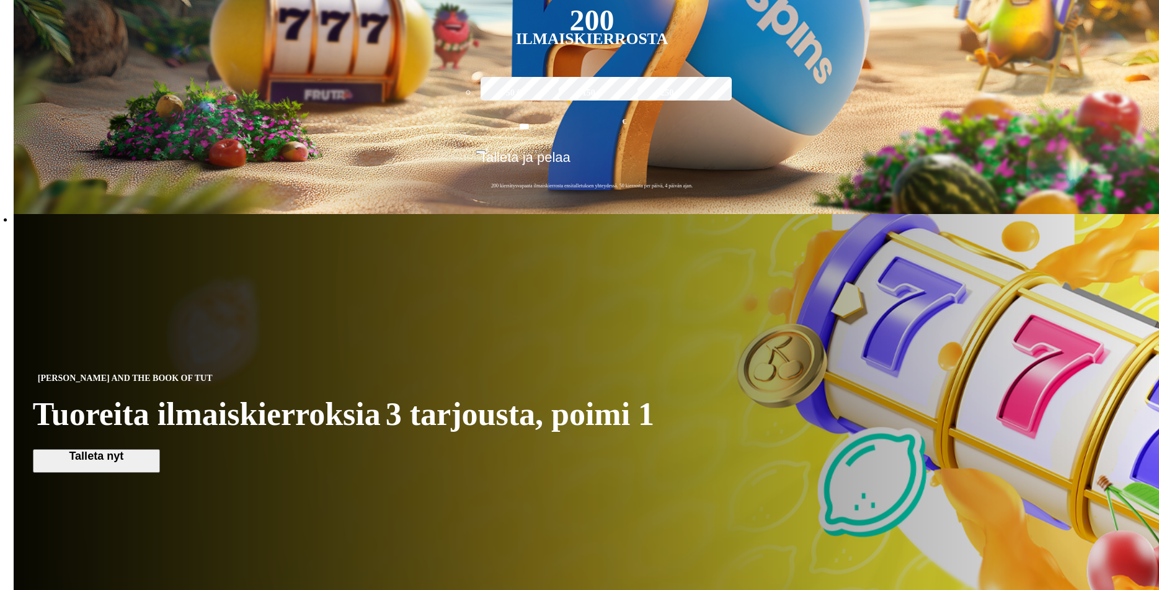
scroll to position [434, 0]
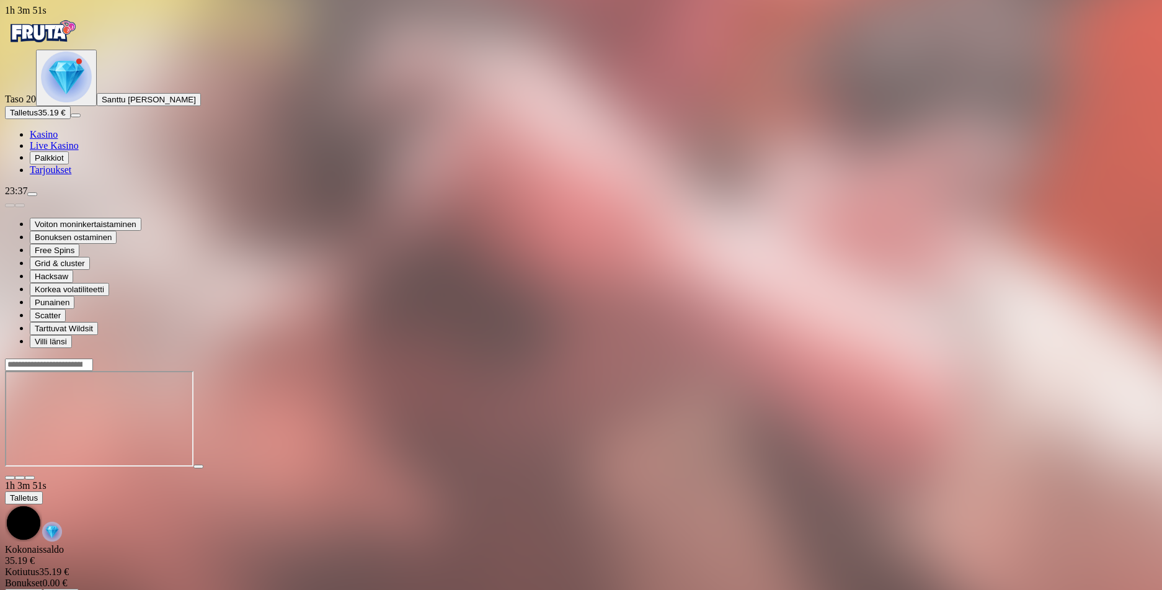
click at [75, 38] on img "Primary" at bounding box center [42, 31] width 74 height 31
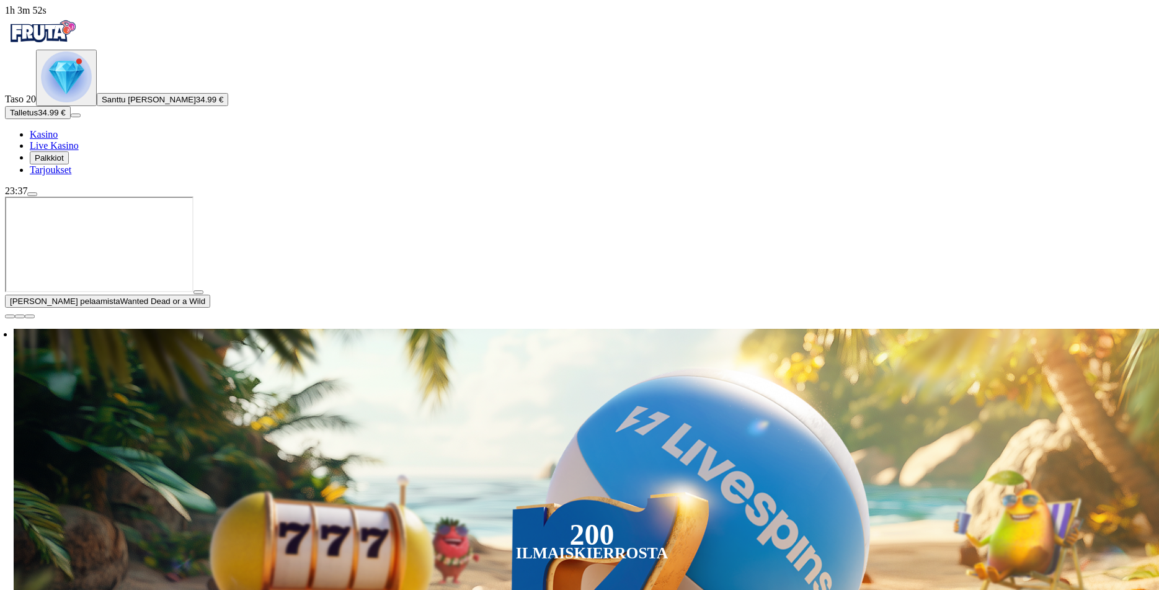
click at [10, 316] on span "close icon" at bounding box center [10, 316] width 0 height 0
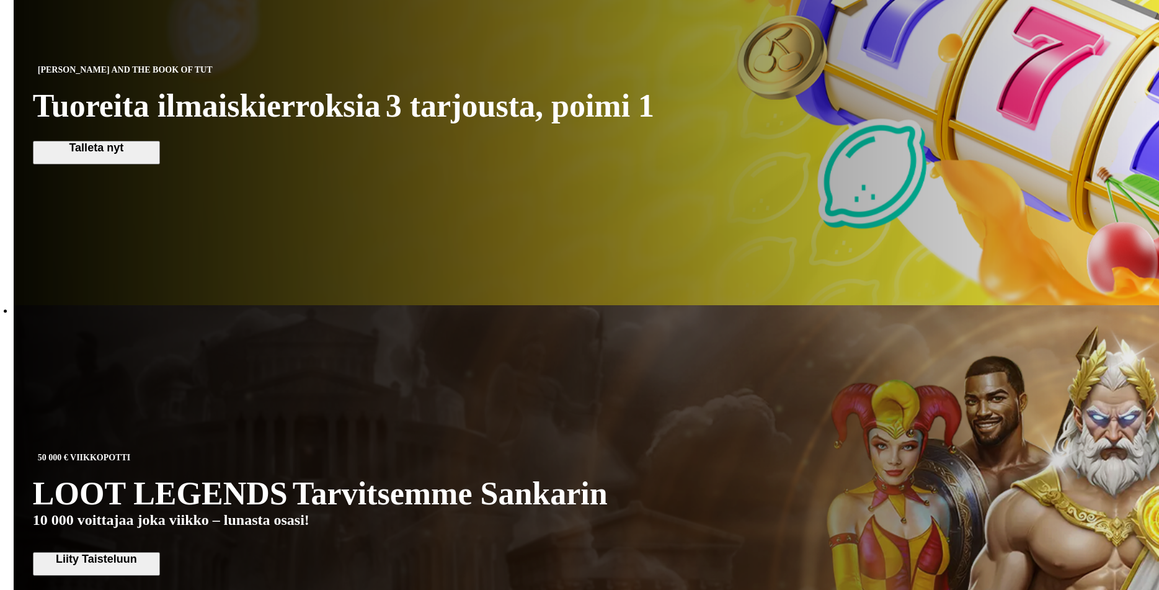
scroll to position [744, 0]
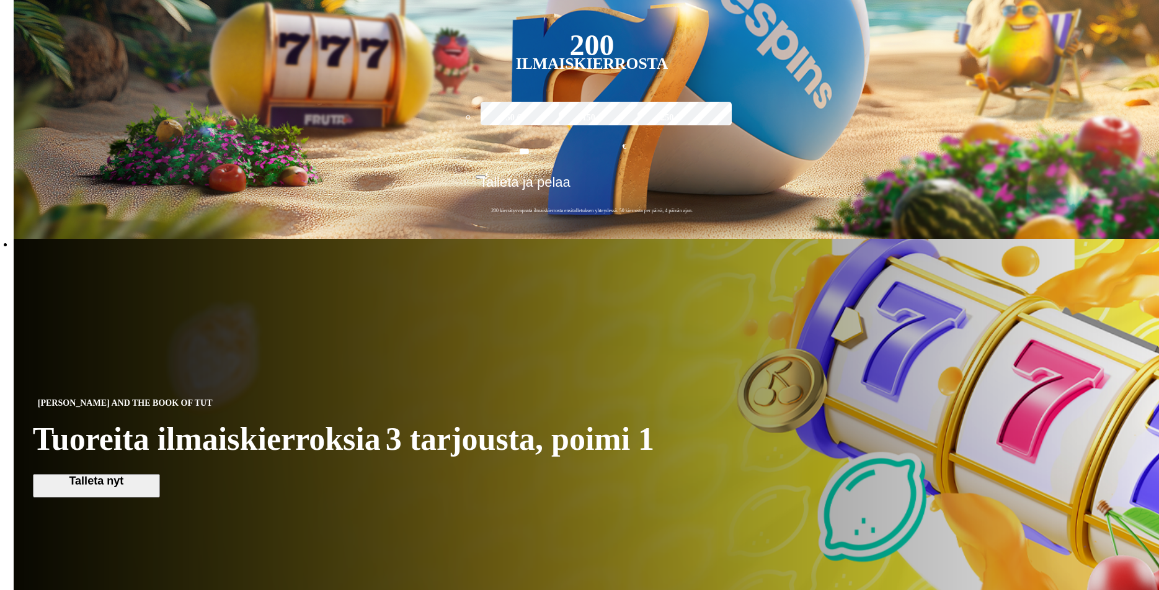
scroll to position [372, 0]
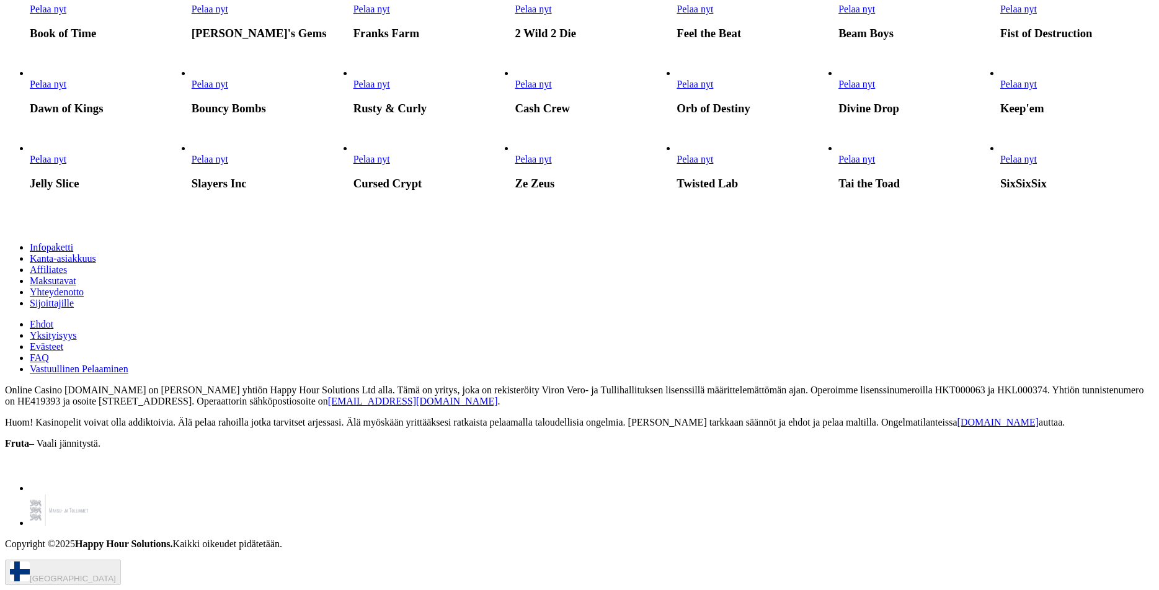
scroll to position [2419, 0]
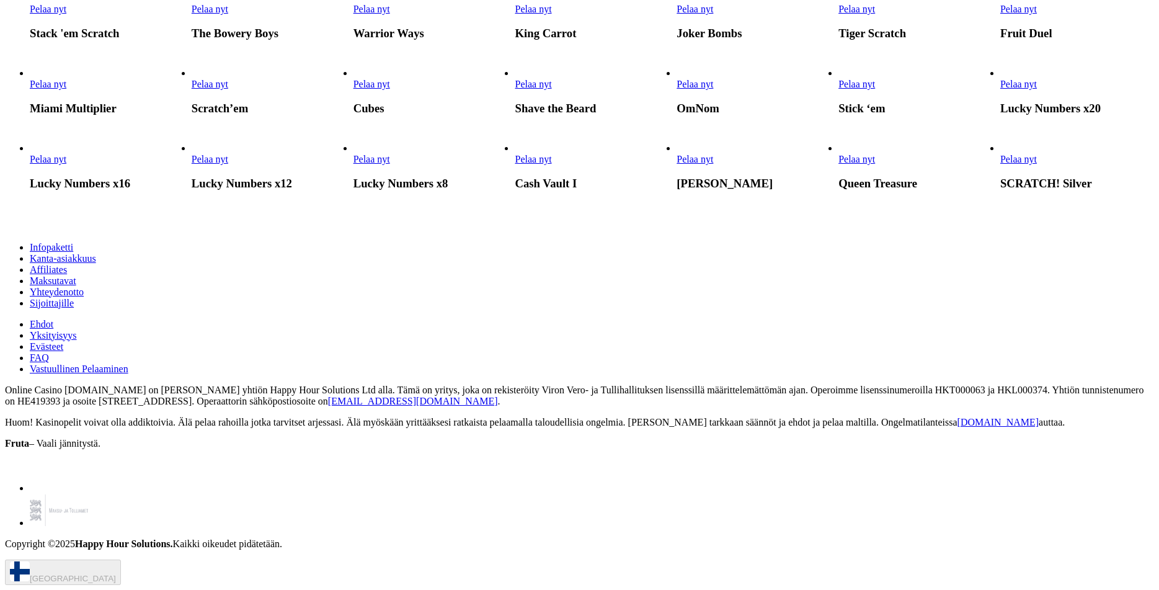
scroll to position [1799, 0]
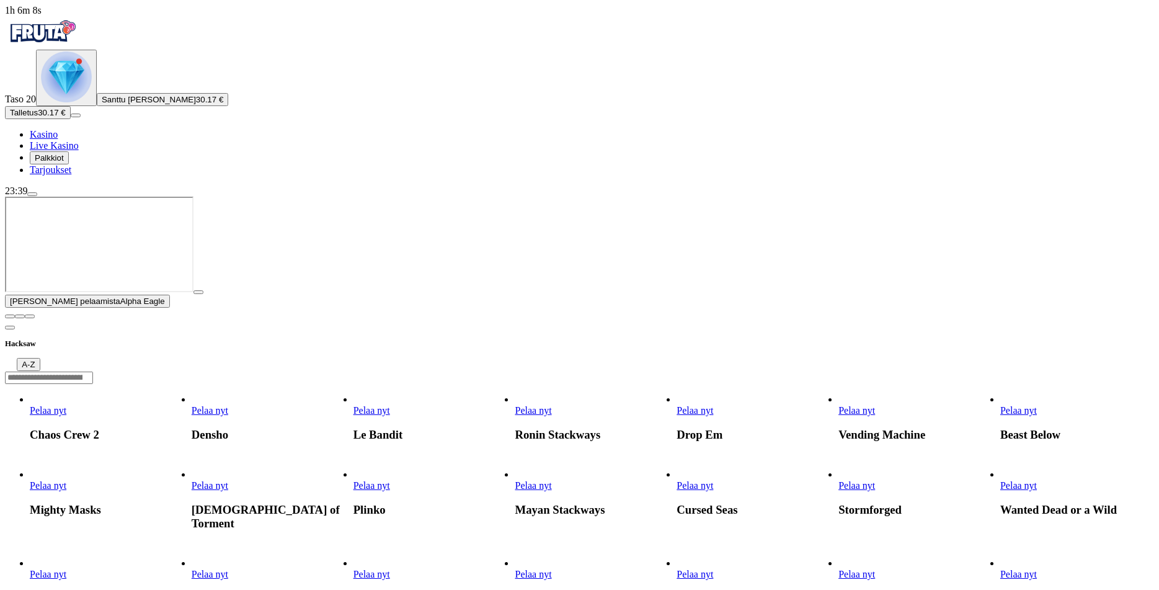
click at [10, 316] on span "close icon" at bounding box center [10, 316] width 0 height 0
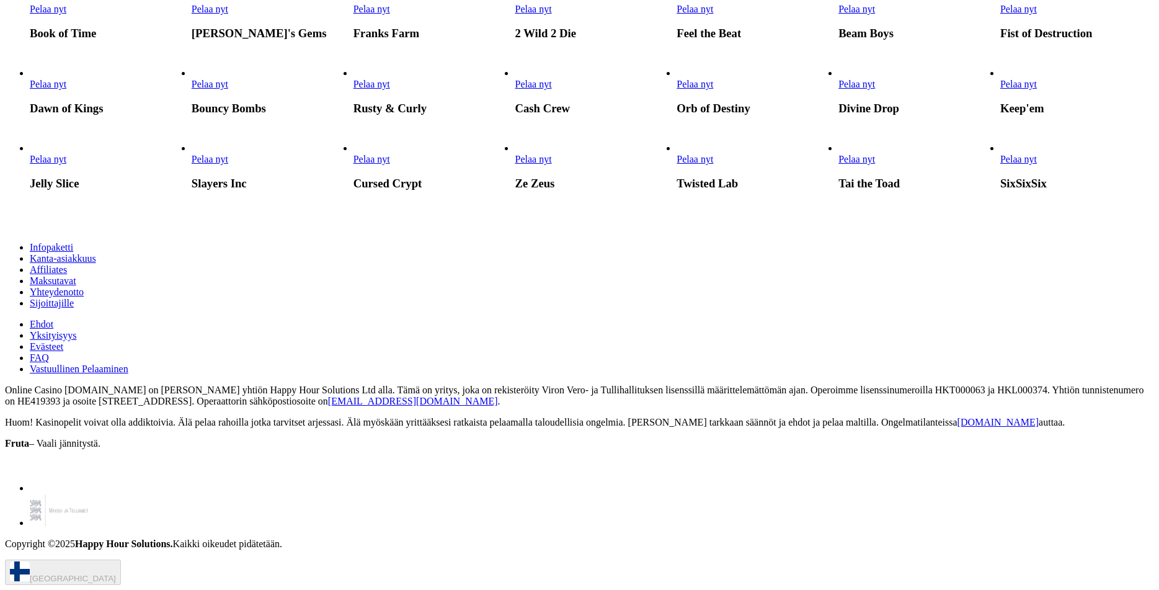
scroll to position [1613, 0]
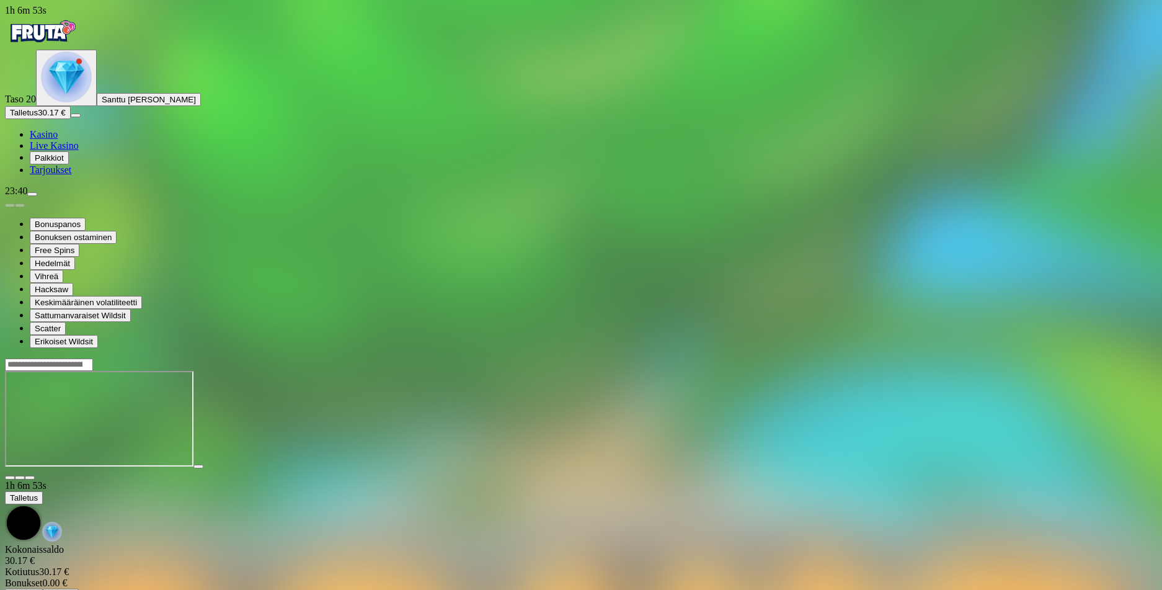
click at [68, 47] on img "Primary" at bounding box center [42, 31] width 74 height 31
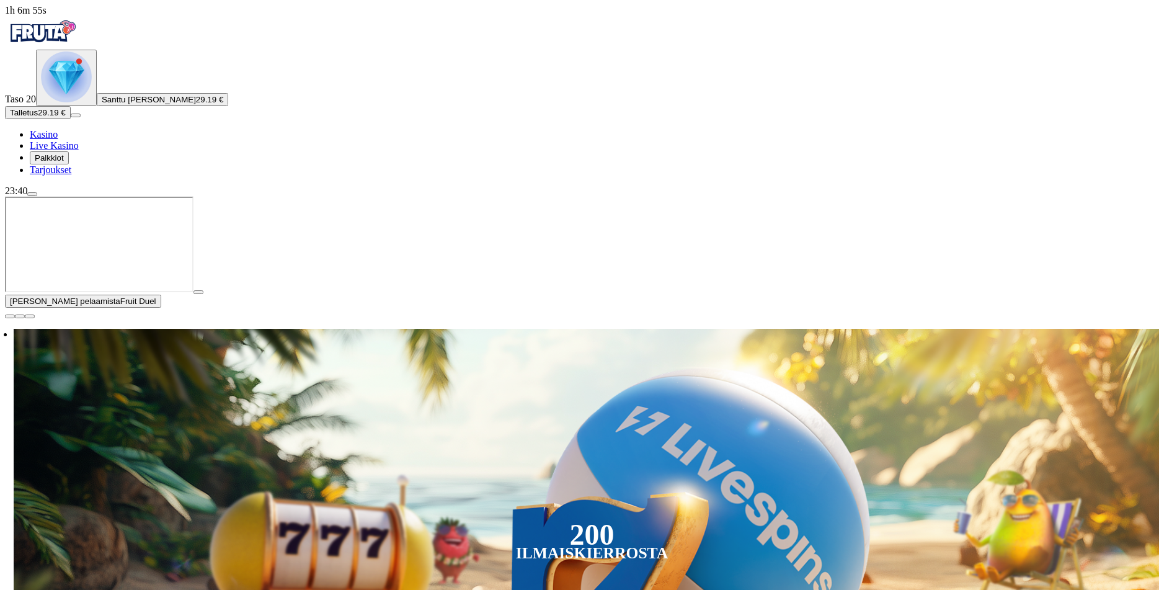
click at [10, 316] on span "close icon" at bounding box center [10, 316] width 0 height 0
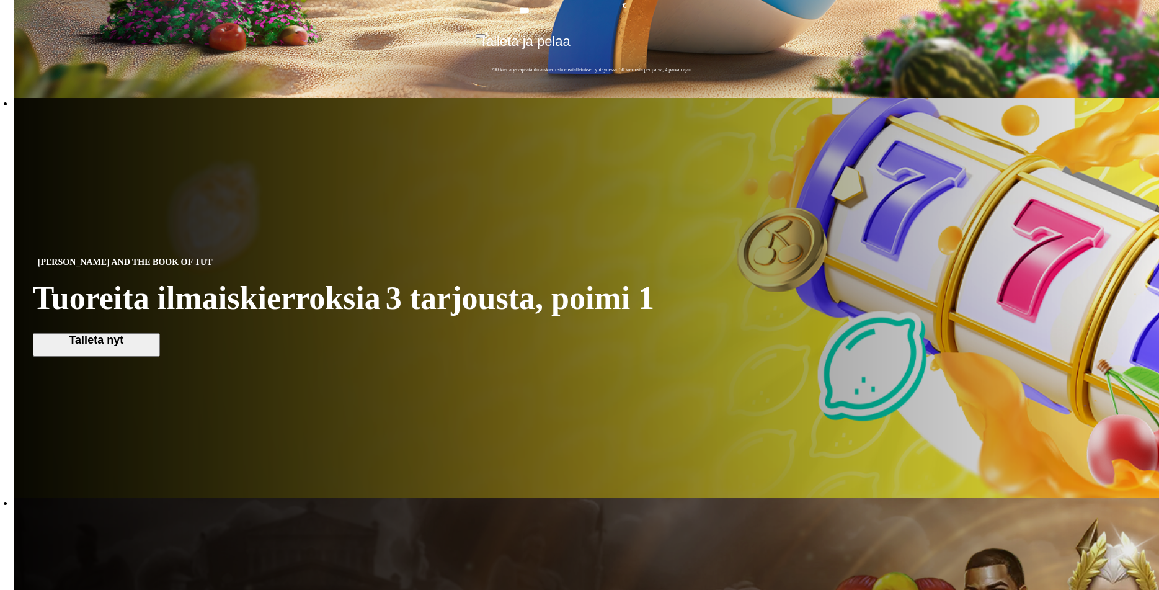
scroll to position [558, 0]
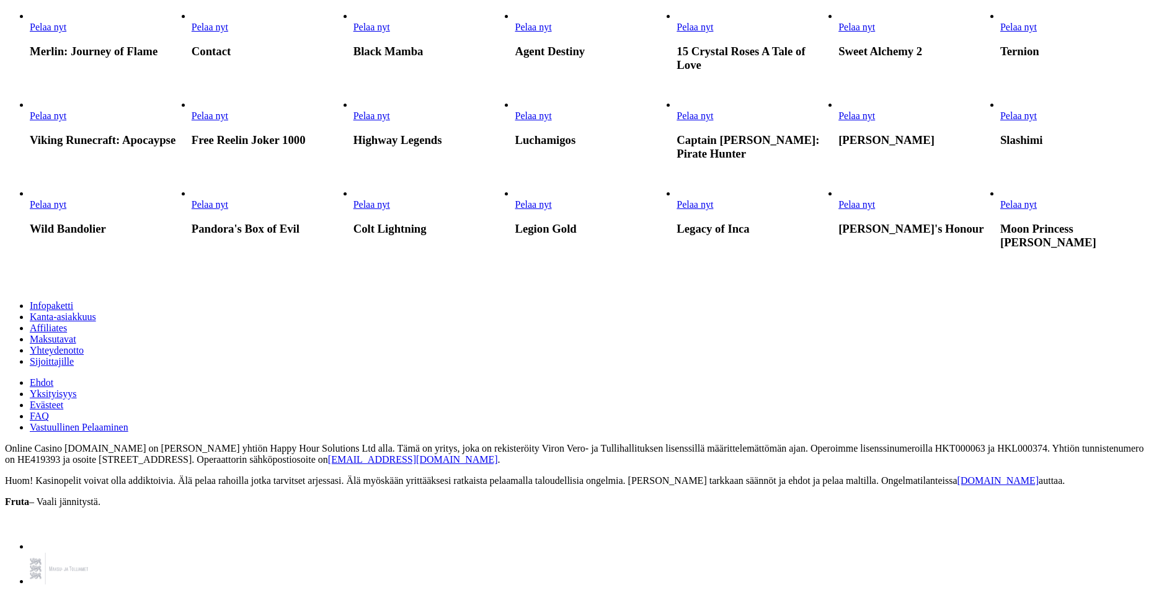
scroll to position [682, 0]
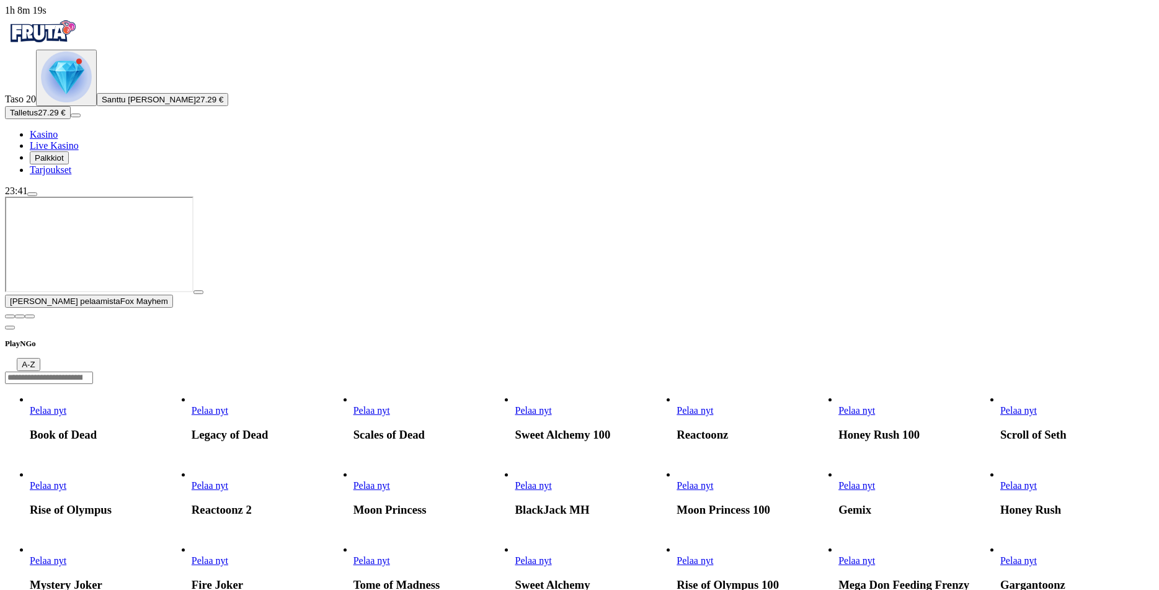
click at [10, 316] on span "close icon" at bounding box center [10, 316] width 0 height 0
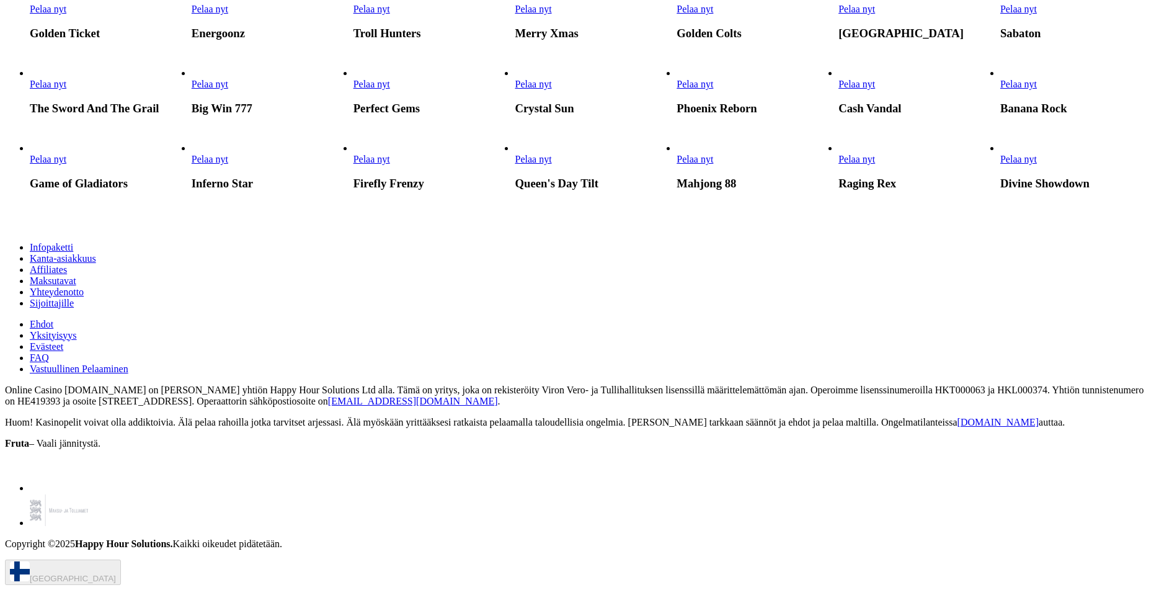
scroll to position [1179, 0]
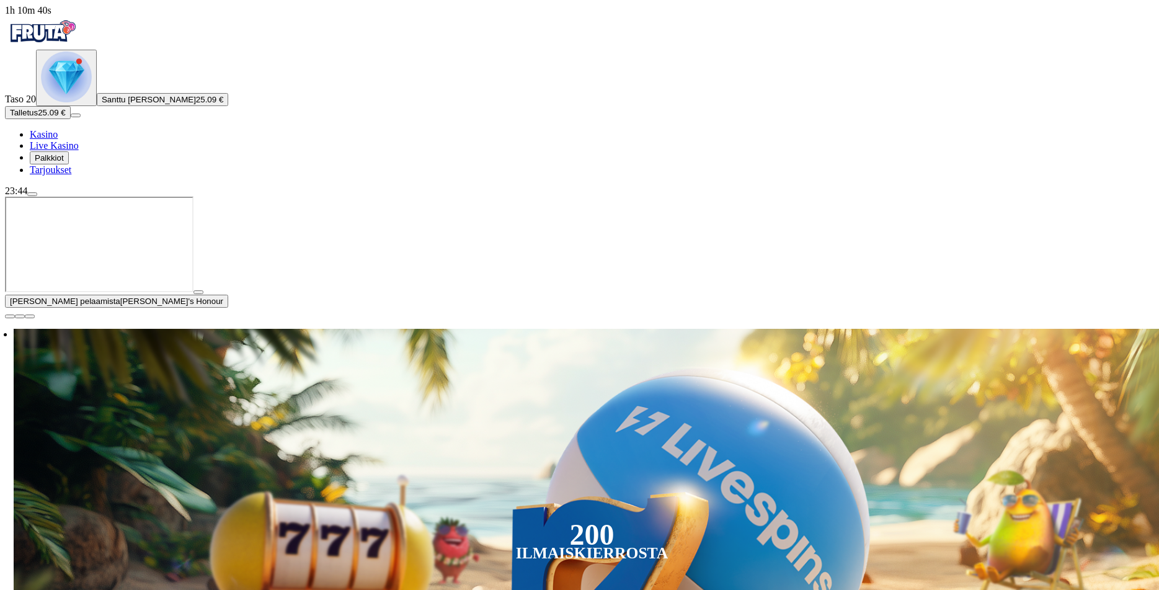
drag, startPoint x: 1144, startPoint y: 474, endPoint x: 1110, endPoint y: 474, distance: 34.1
click at [10, 316] on span "close icon" at bounding box center [10, 316] width 0 height 0
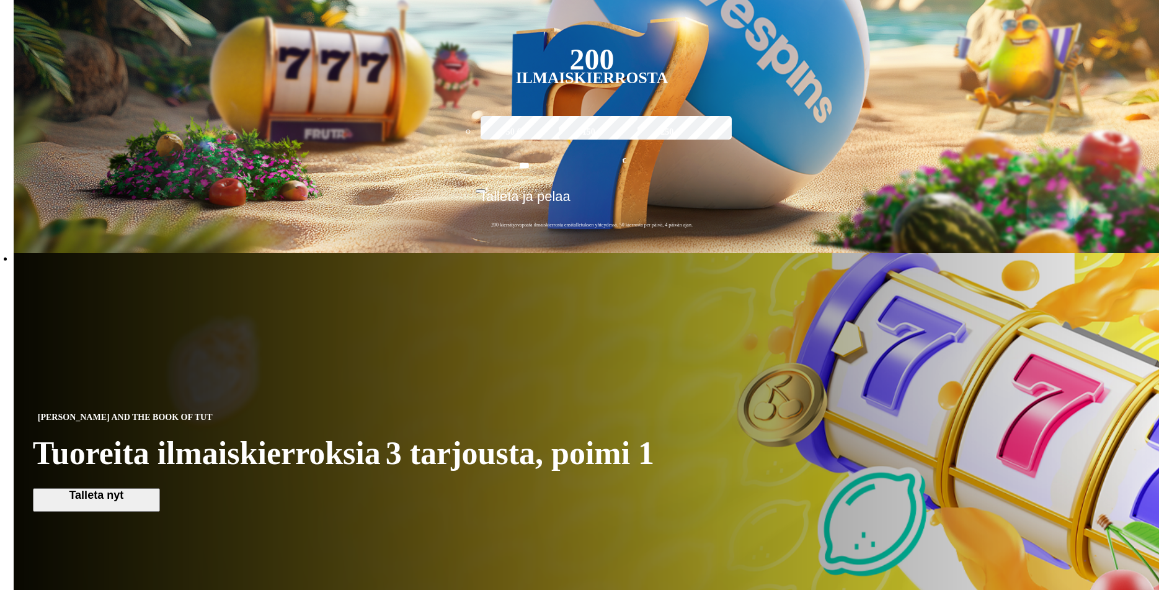
scroll to position [558, 0]
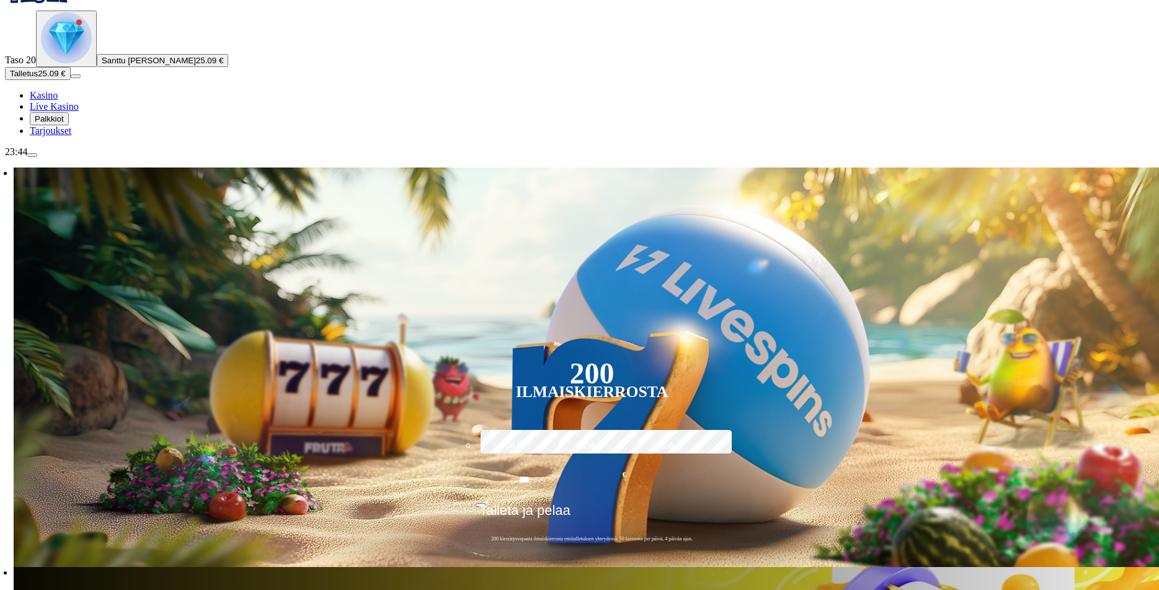
scroll to position [248, 0]
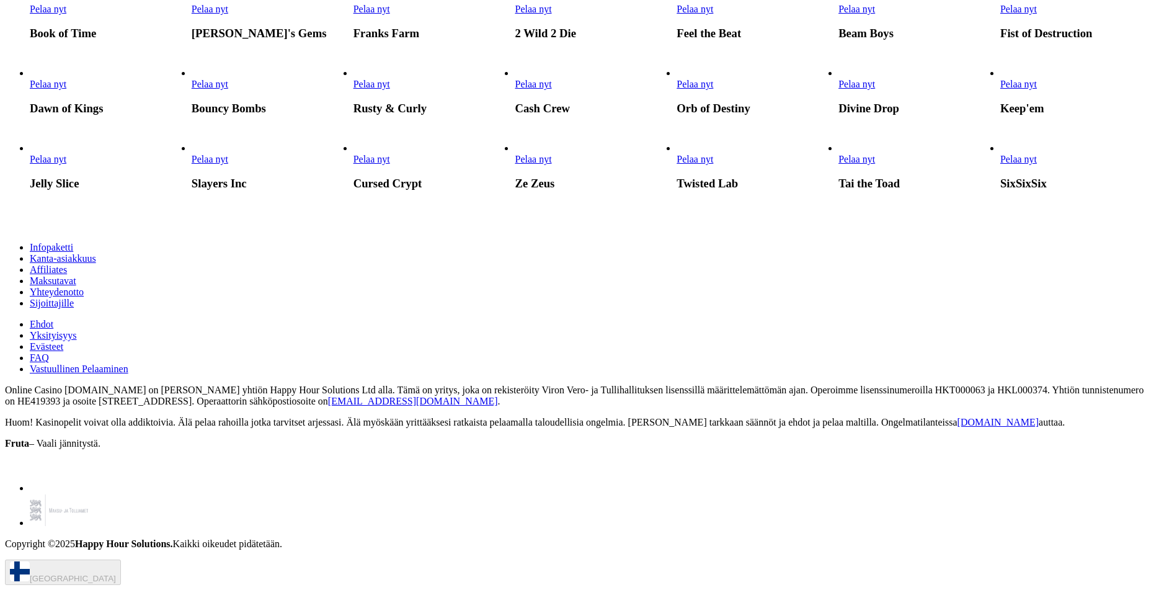
scroll to position [2481, 0]
click at [228, 14] on link "Pelaa nyt" at bounding box center [210, 9] width 37 height 11
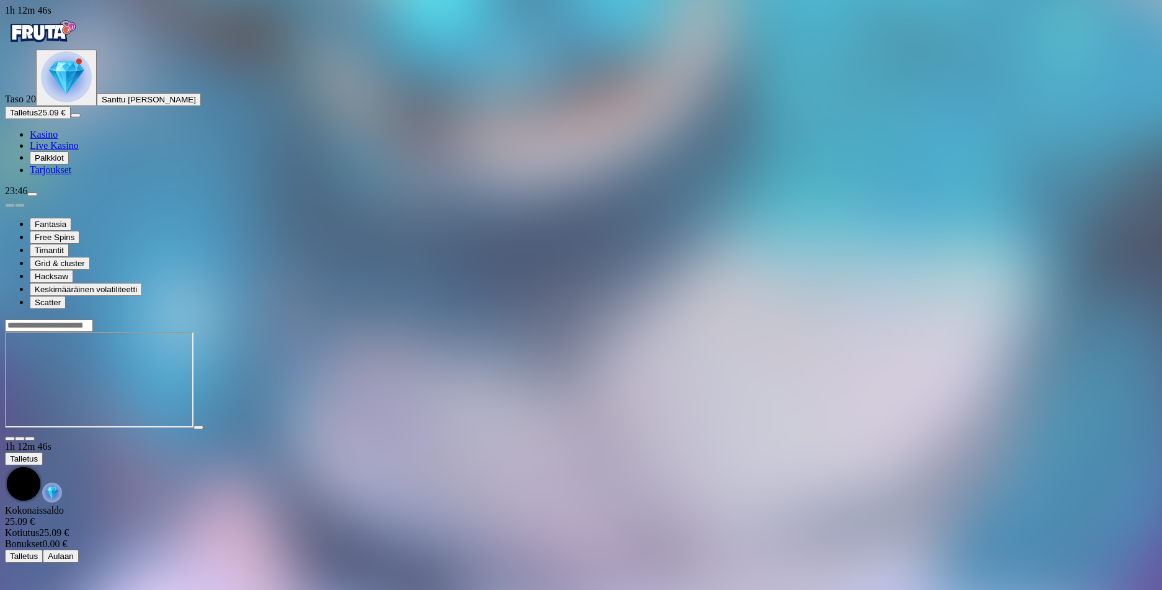
click at [68, 47] on img "Primary" at bounding box center [42, 31] width 74 height 31
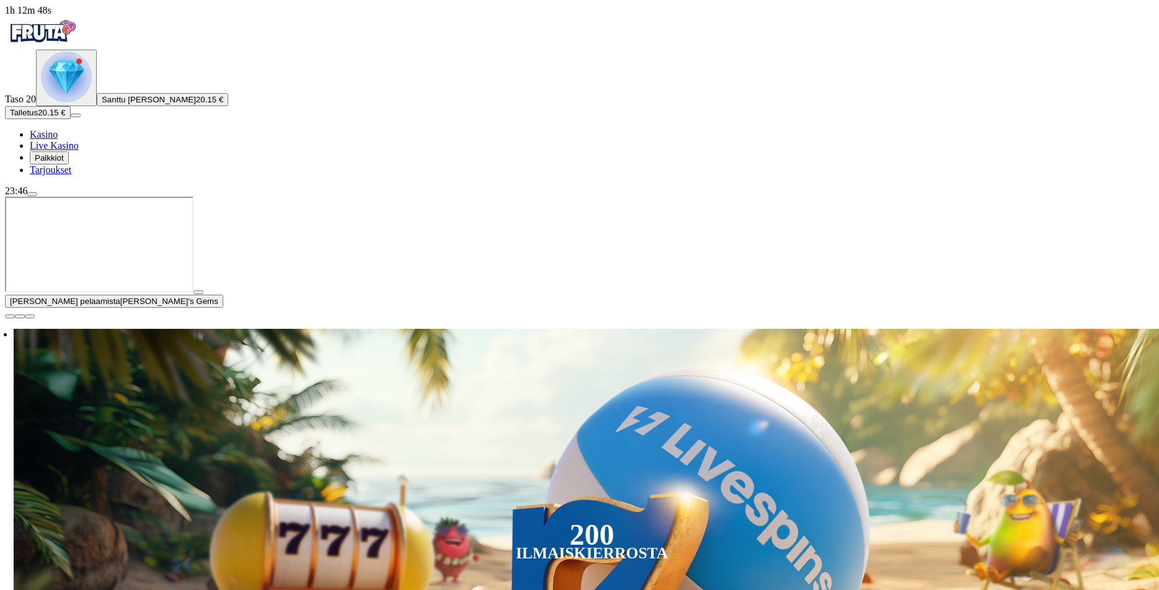
click at [10, 316] on span "close icon" at bounding box center [10, 316] width 0 height 0
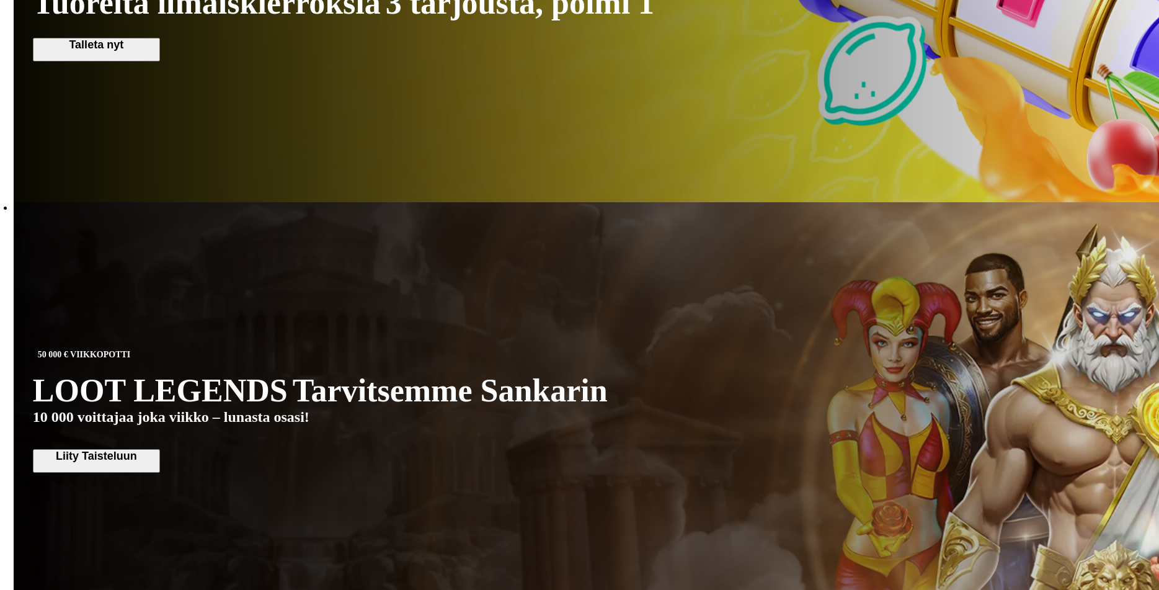
scroll to position [806, 0]
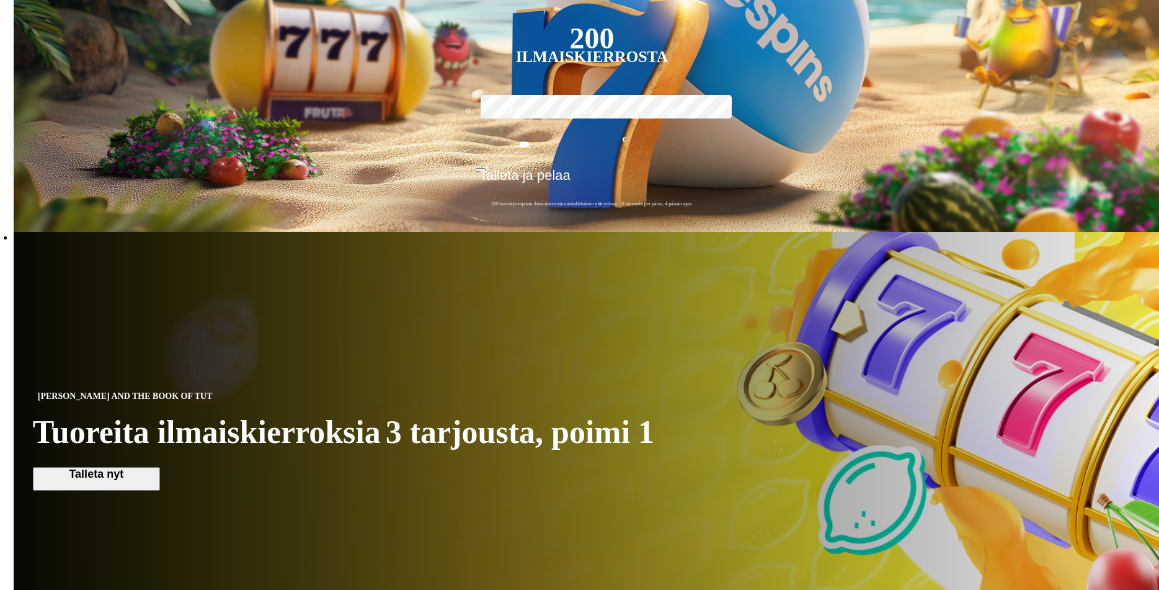
scroll to position [434, 0]
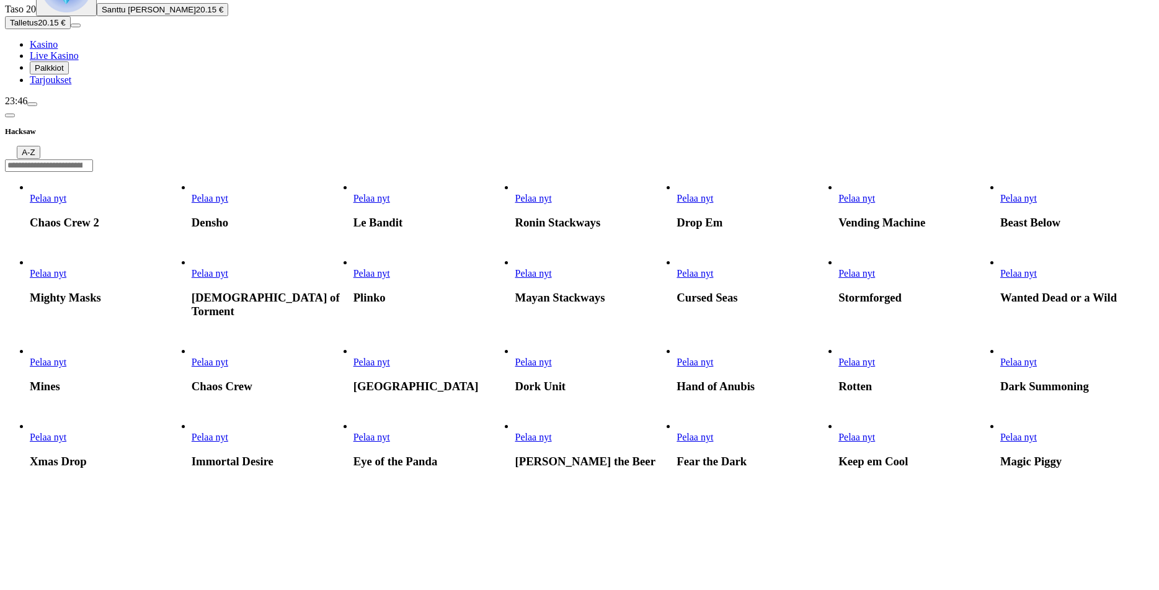
scroll to position [124, 0]
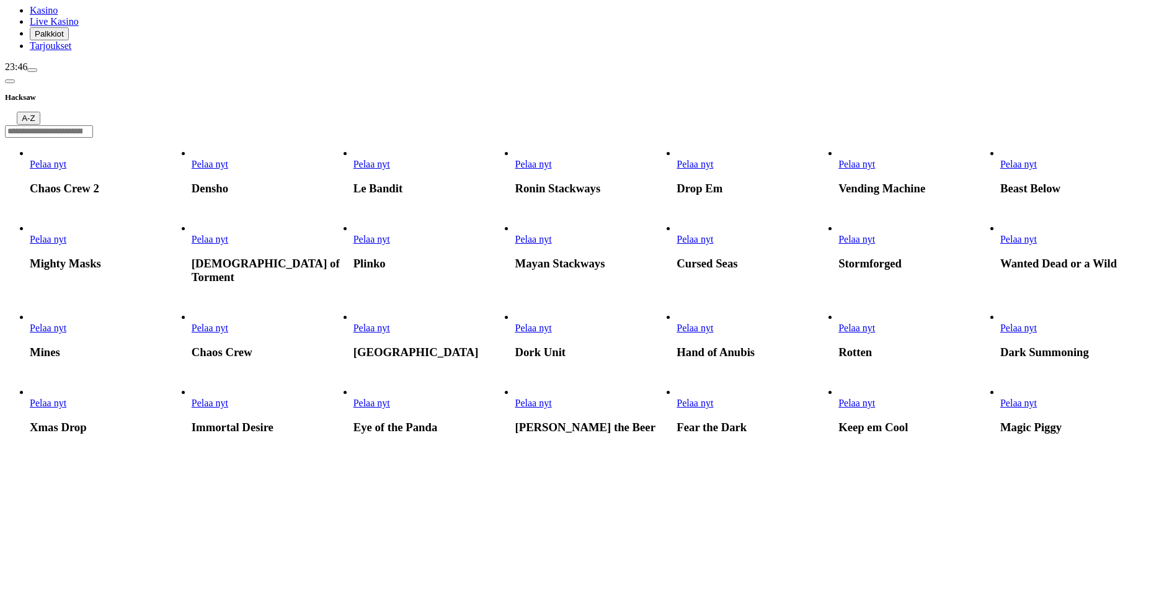
click at [875, 333] on span "Pelaa nyt" at bounding box center [857, 328] width 37 height 11
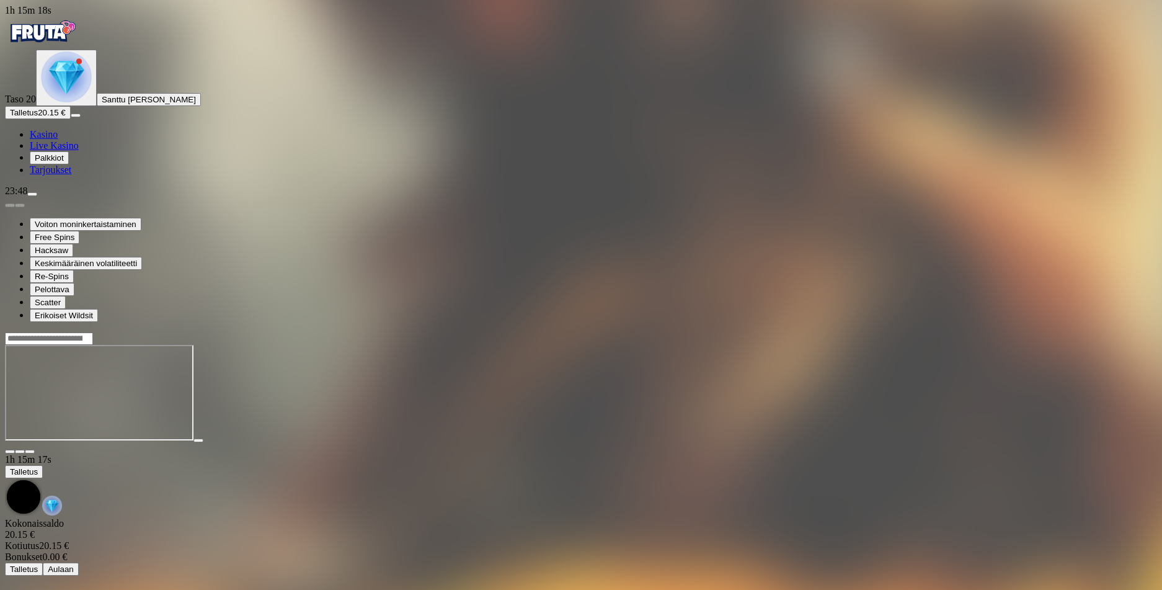
click at [73, 47] on img "Primary" at bounding box center [42, 31] width 74 height 31
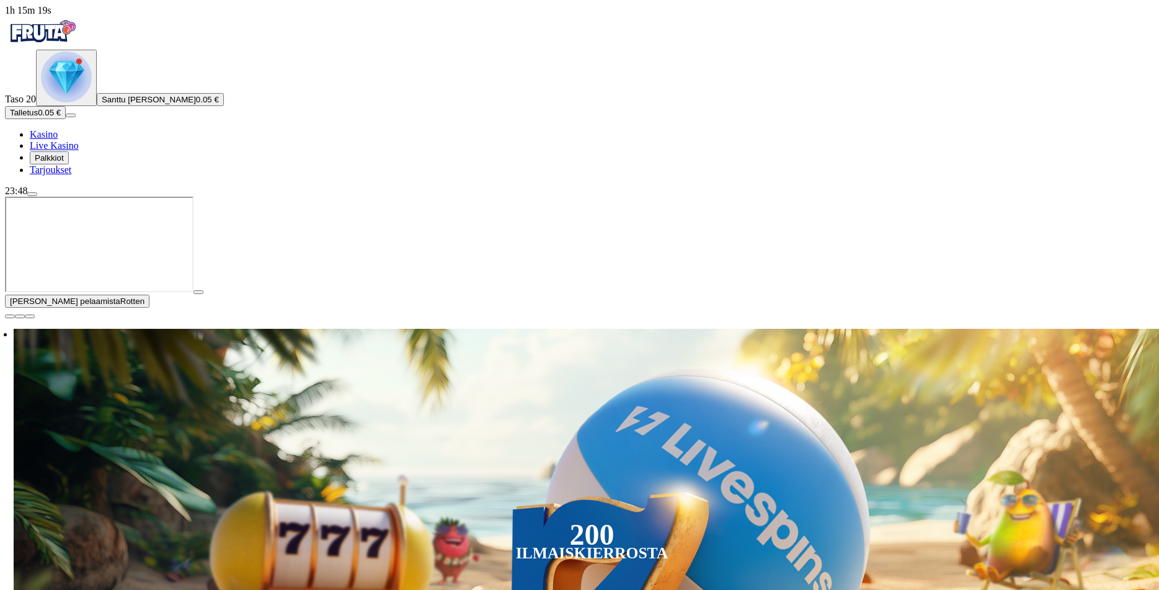
click at [86, 102] on img "Primary" at bounding box center [66, 76] width 51 height 51
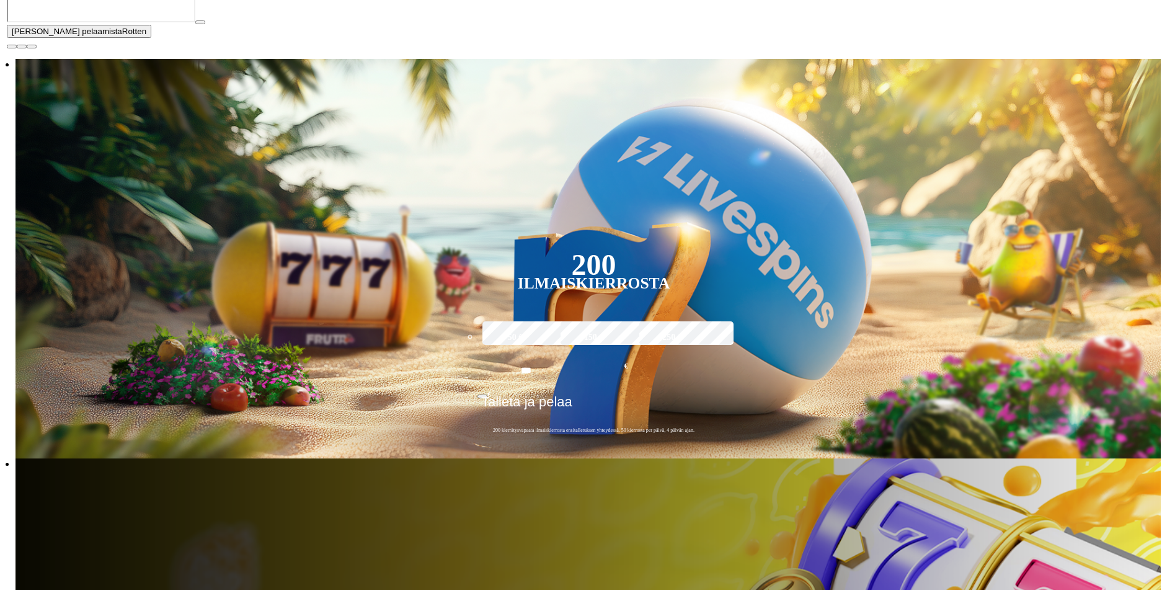
scroll to position [667, 0]
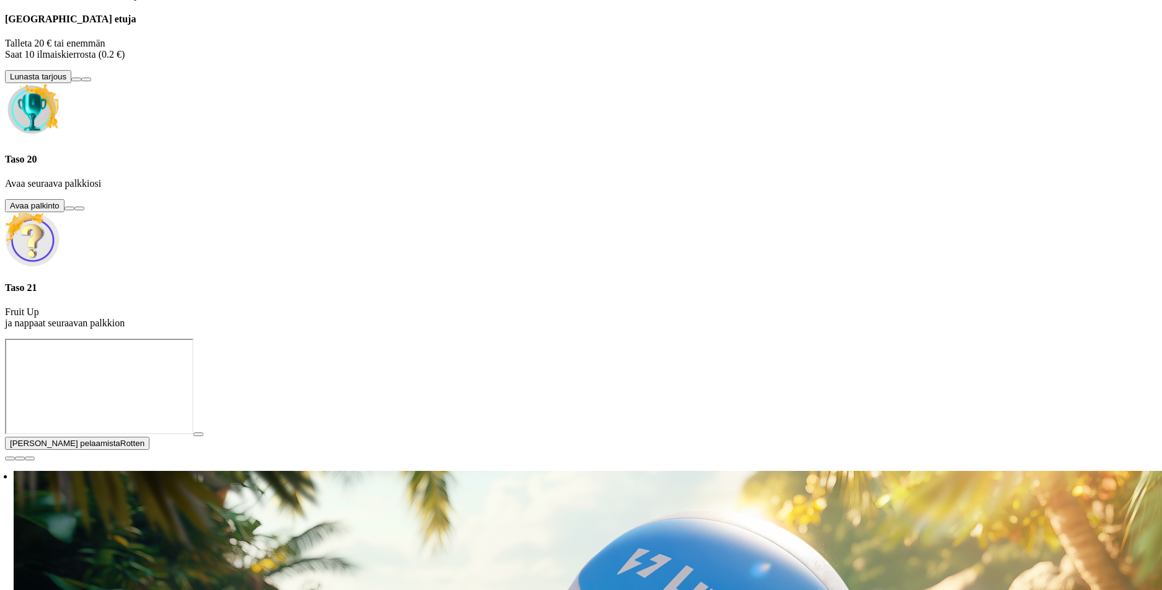
click at [74, 210] on button at bounding box center [70, 209] width 10 height 4
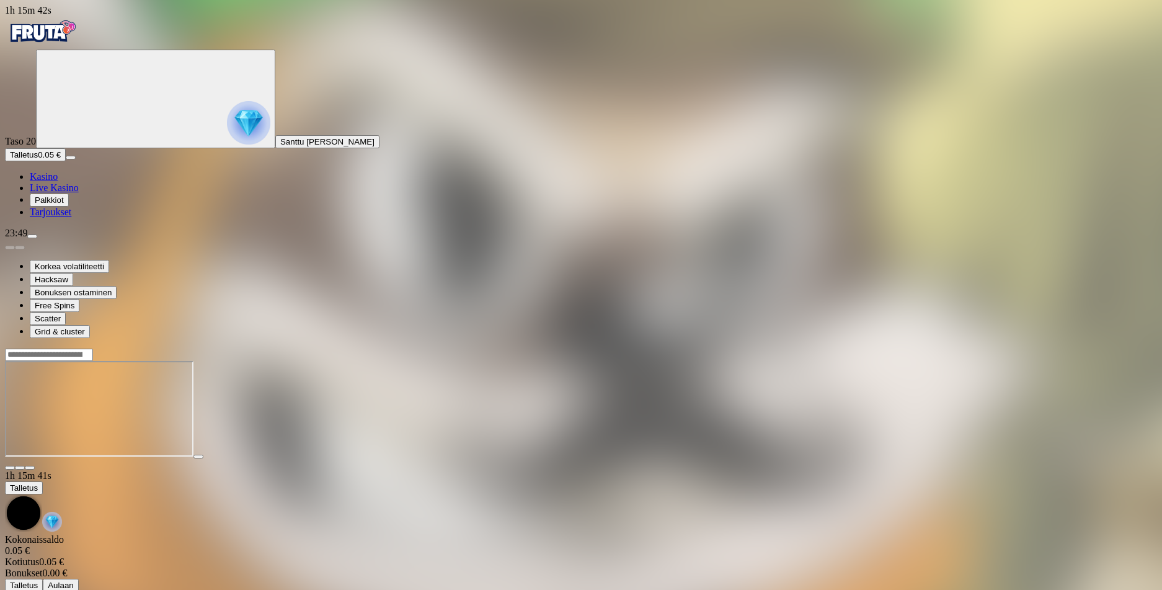
click at [66, 47] on img "Primary" at bounding box center [42, 31] width 74 height 31
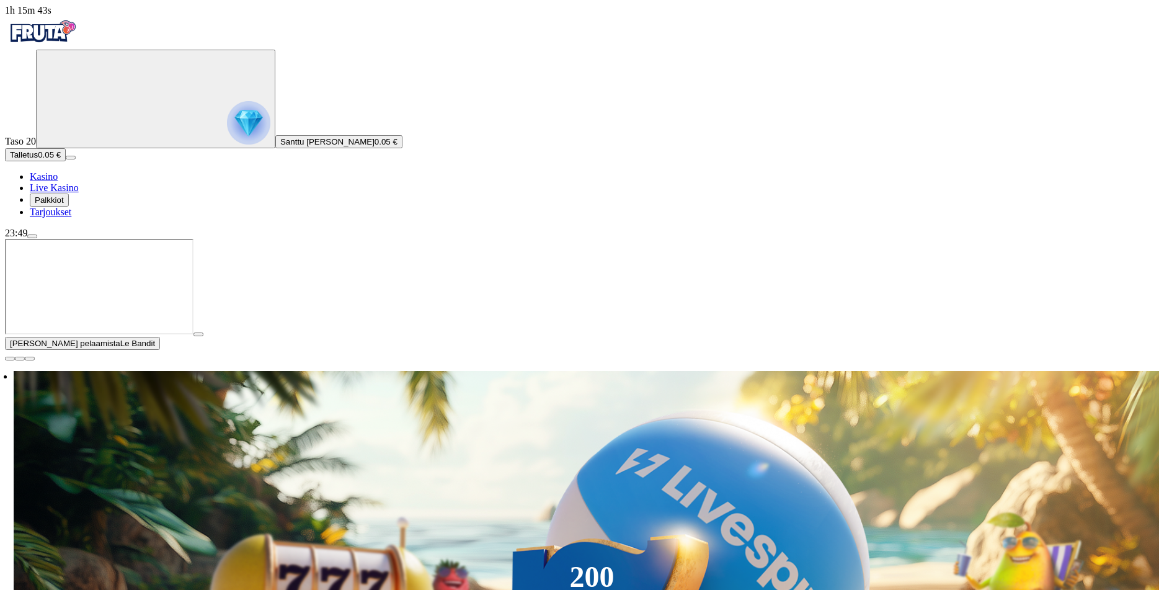
drag, startPoint x: 627, startPoint y: 254, endPoint x: 599, endPoint y: 258, distance: 28.9
click at [10, 359] on span "close icon" at bounding box center [10, 359] width 0 height 0
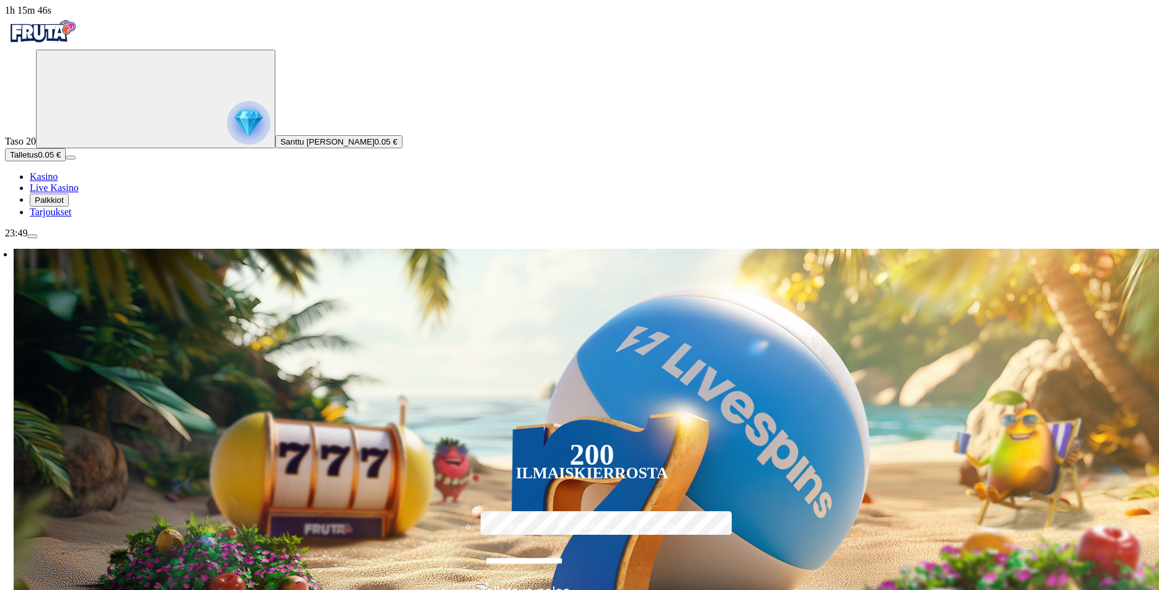
click at [573, 543] on input "text" at bounding box center [524, 560] width 97 height 35
click at [64, 205] on span "Palkkiot" at bounding box center [49, 199] width 29 height 9
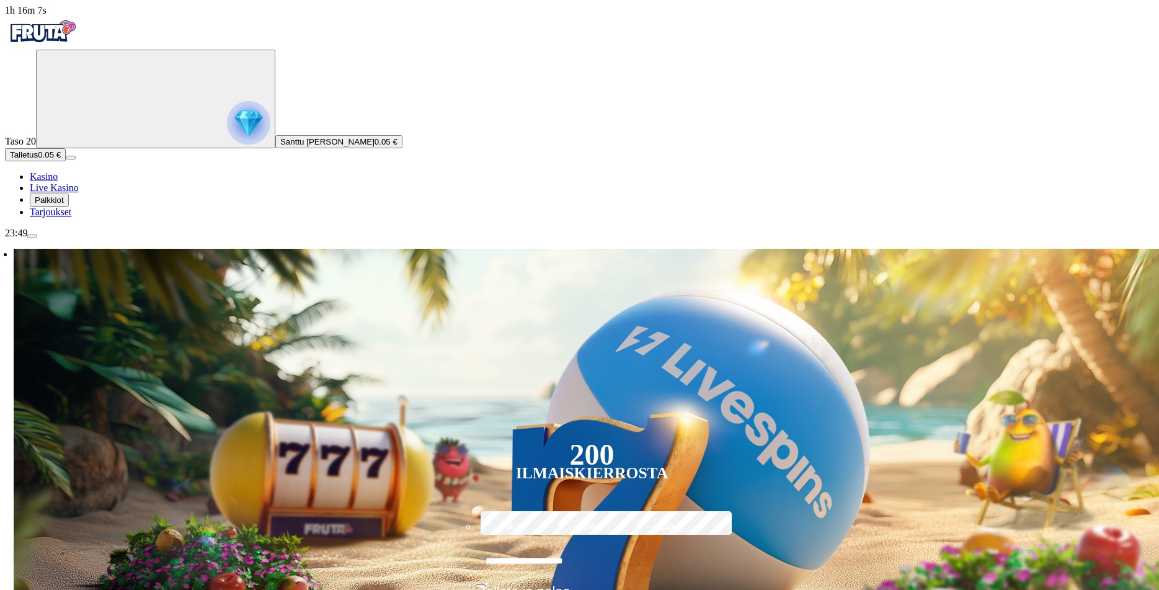
click at [573, 543] on input "text" at bounding box center [524, 560] width 97 height 35
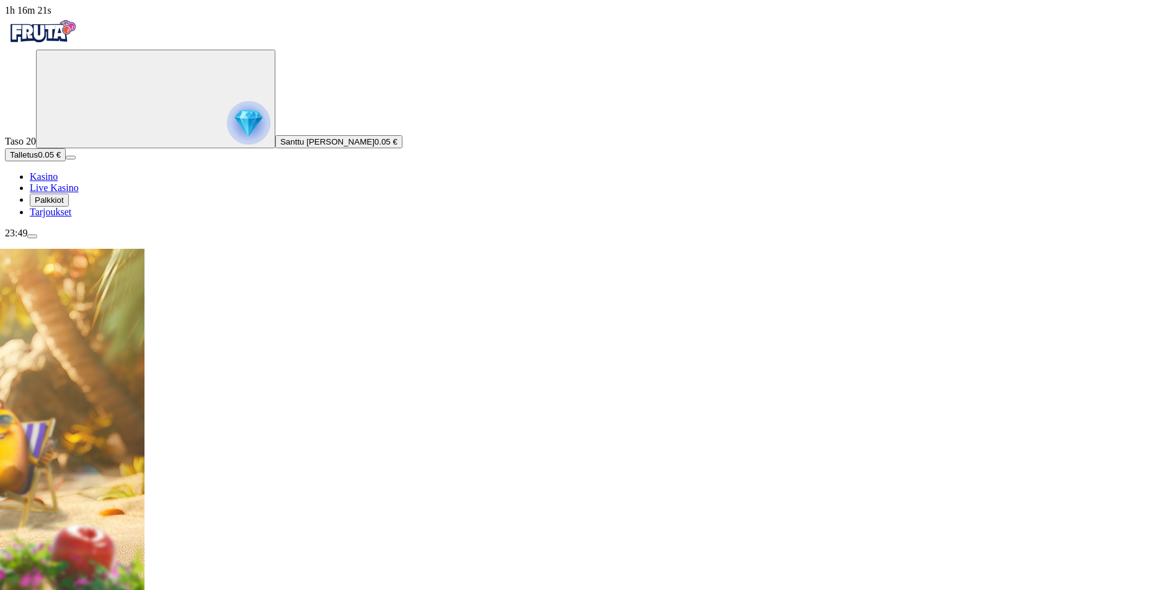
click at [38, 159] on span "Talletus" at bounding box center [24, 154] width 28 height 9
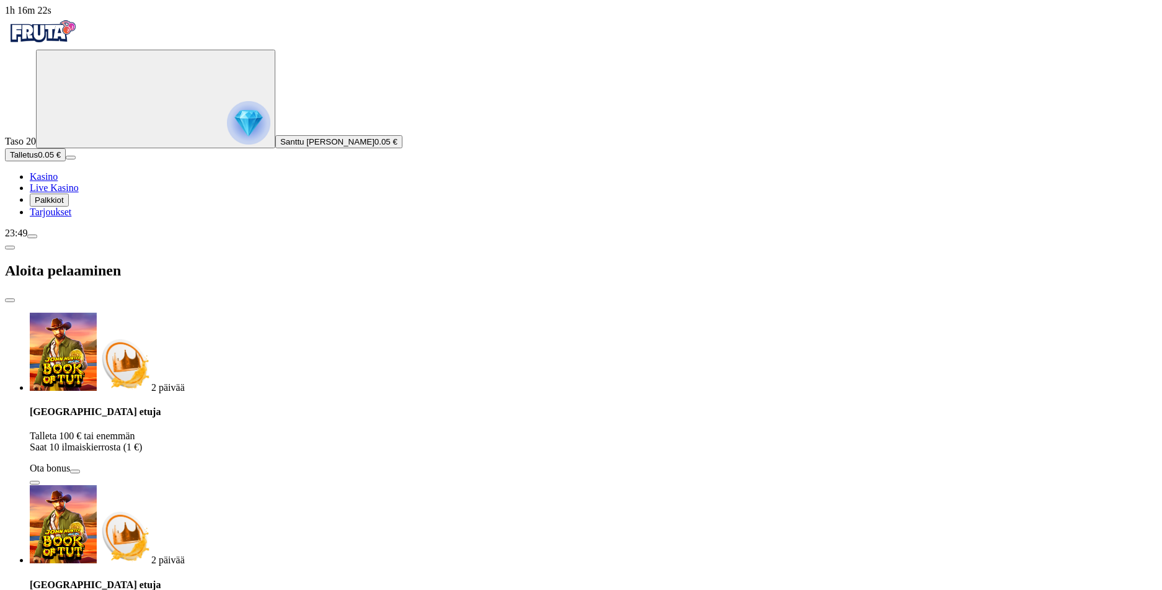
drag, startPoint x: 136, startPoint y: 290, endPoint x: 130, endPoint y: 291, distance: 6.9
click at [130, 290] on div "1h 16m 22s Taso 20 Santtu [PERSON_NAME] 0.05 € Talletus 0.05 € Kasino Live Kasi…" at bounding box center [581, 547] width 1152 height 1085
type input "**"
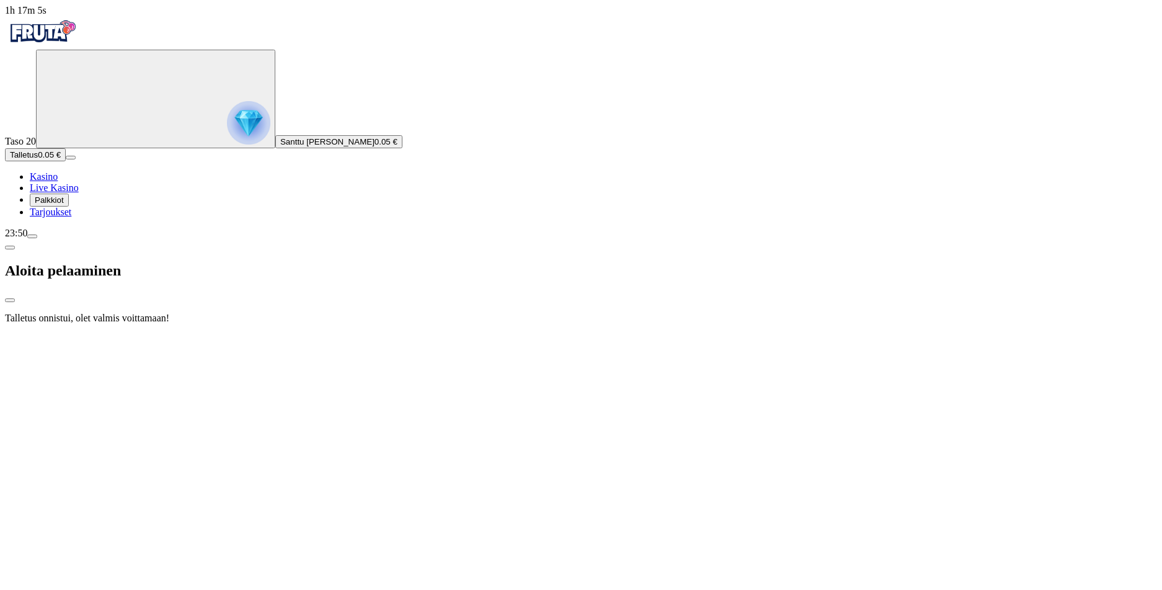
click at [666, 334] on div at bounding box center [581, 334] width 1152 height 0
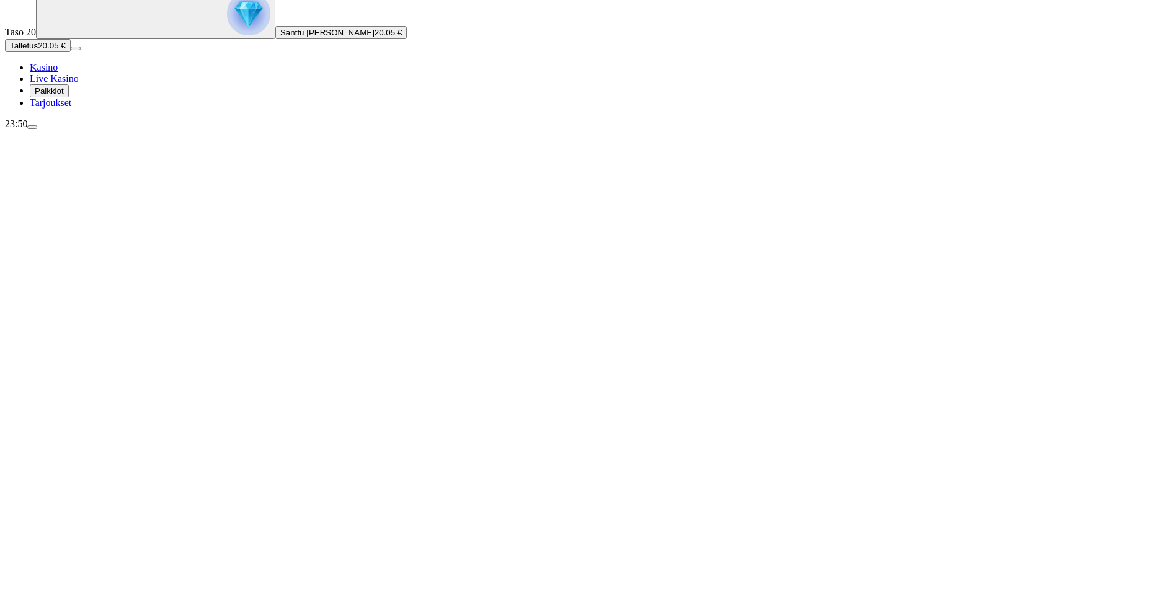
scroll to position [124, 0]
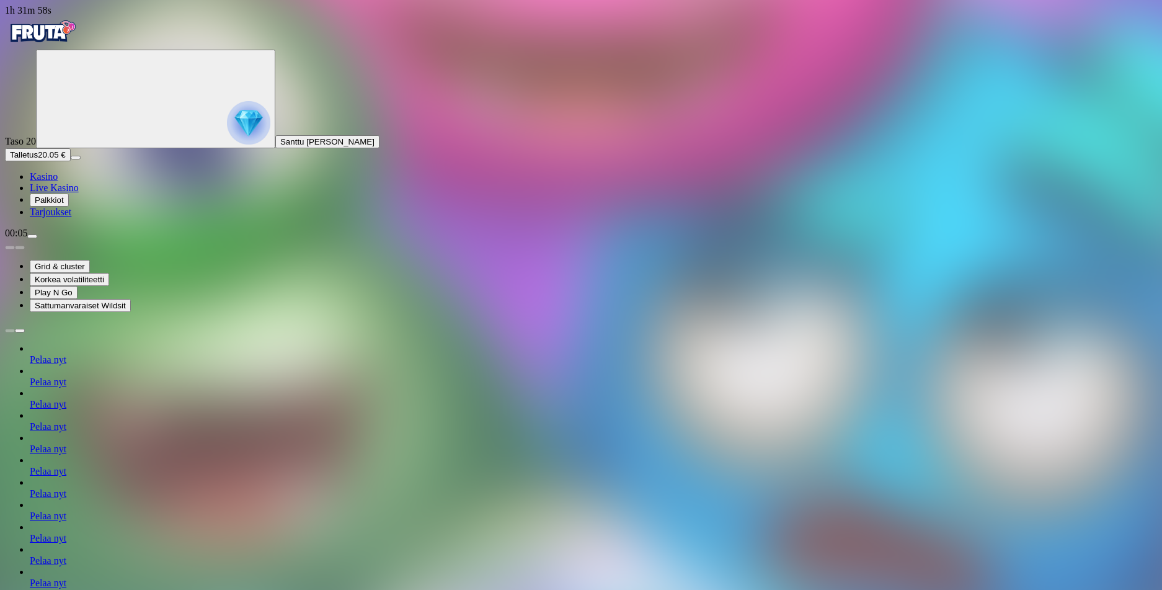
click at [68, 43] on img "Primary" at bounding box center [42, 31] width 74 height 31
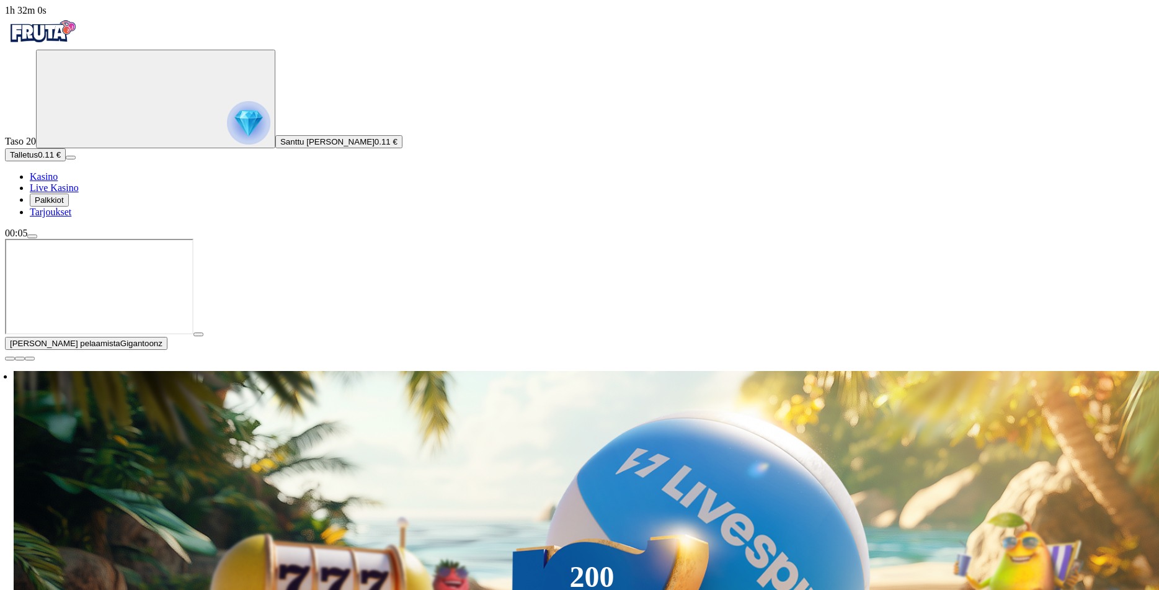
click at [10, 359] on span "close icon" at bounding box center [10, 359] width 0 height 0
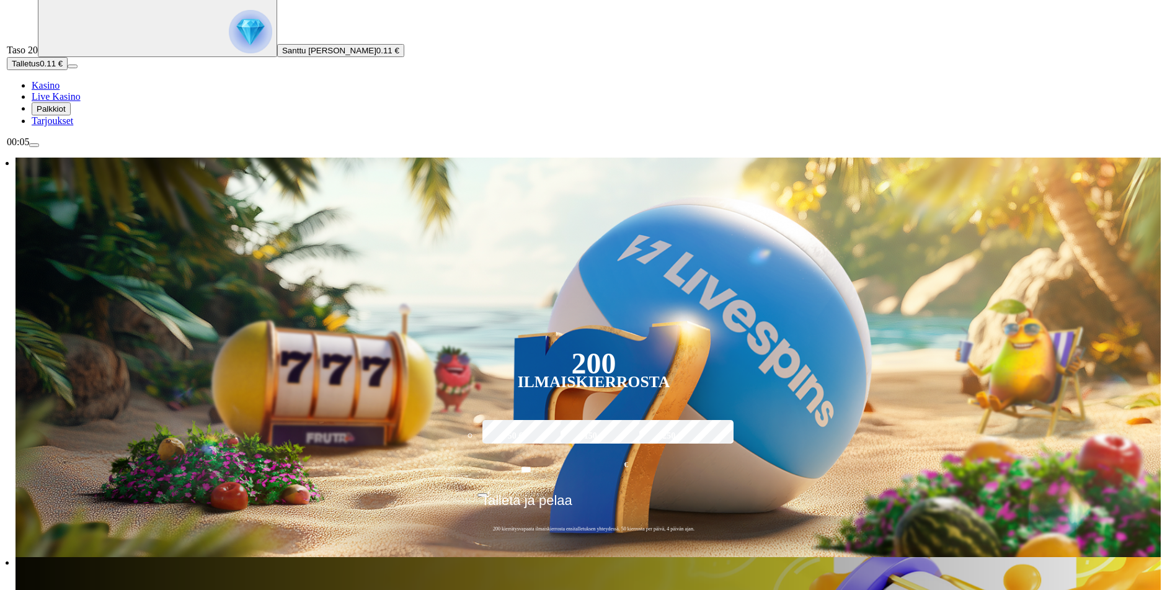
scroll to position [124, 0]
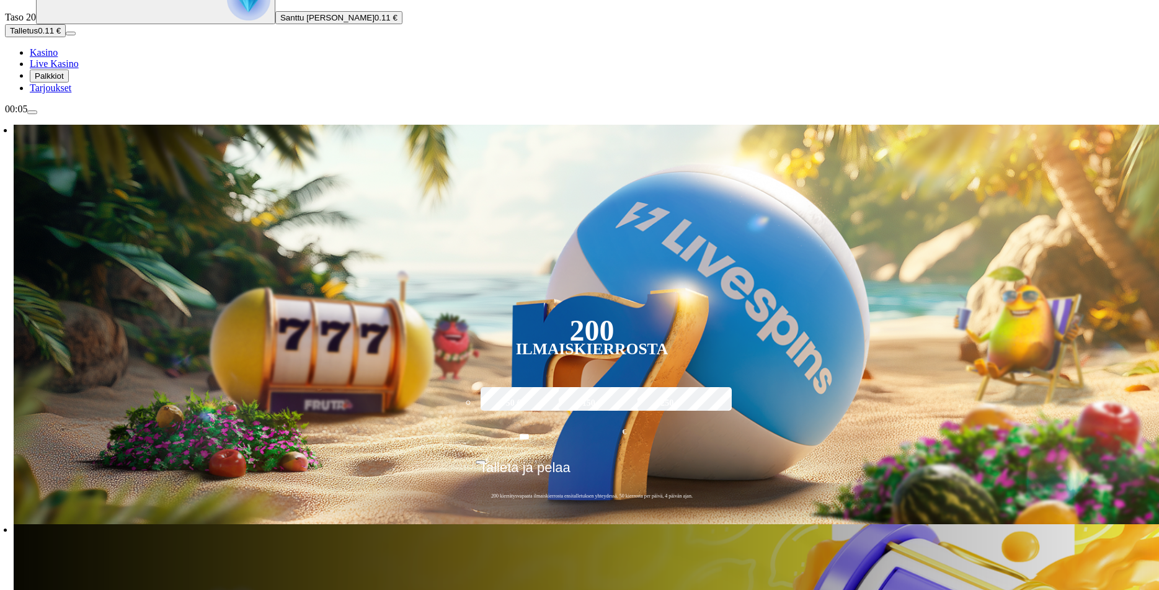
click at [38, 35] on span "Talletus" at bounding box center [24, 30] width 28 height 9
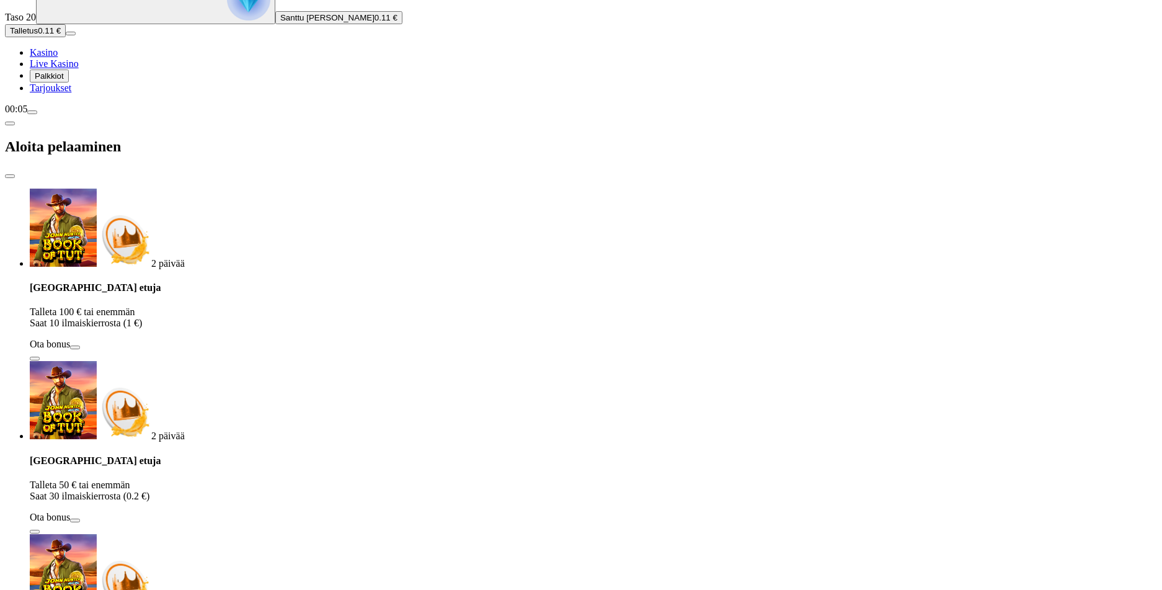
drag, startPoint x: 243, startPoint y: 293, endPoint x: 128, endPoint y: 296, distance: 115.4
click at [128, 296] on div "1h 32m 3s Taso 20 Santtu [PERSON_NAME] 0.11 € Talletus 0.11 € Kasino Live Kasin…" at bounding box center [581, 423] width 1152 height 1085
type input "**"
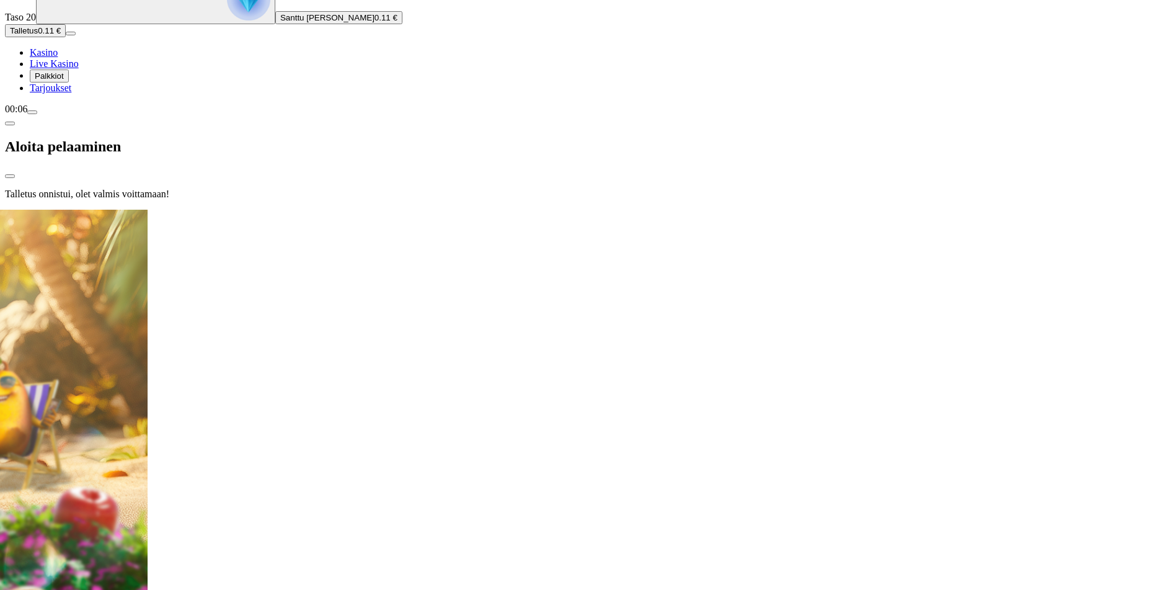
click at [529, 210] on div at bounding box center [581, 210] width 1152 height 0
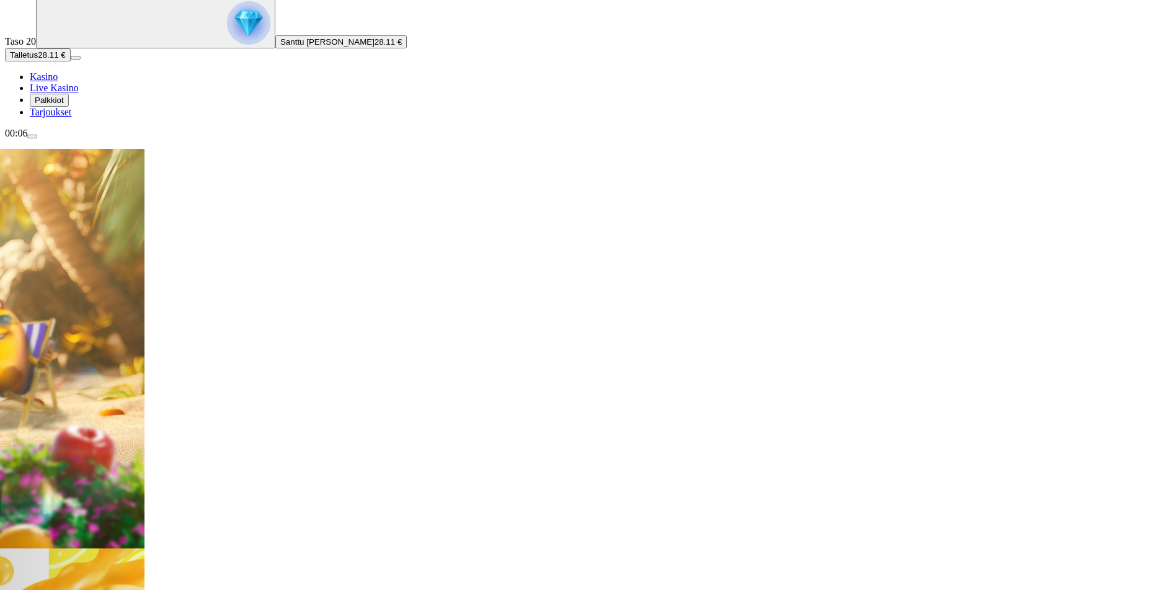
scroll to position [124, 0]
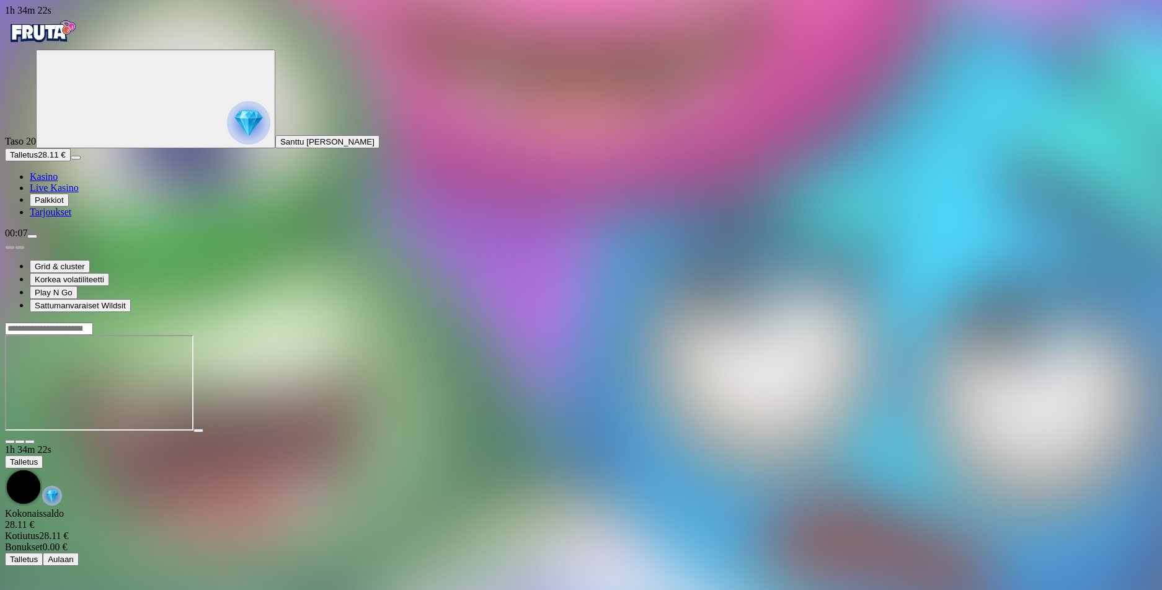
click at [93, 323] on input "Search" at bounding box center [49, 329] width 88 height 12
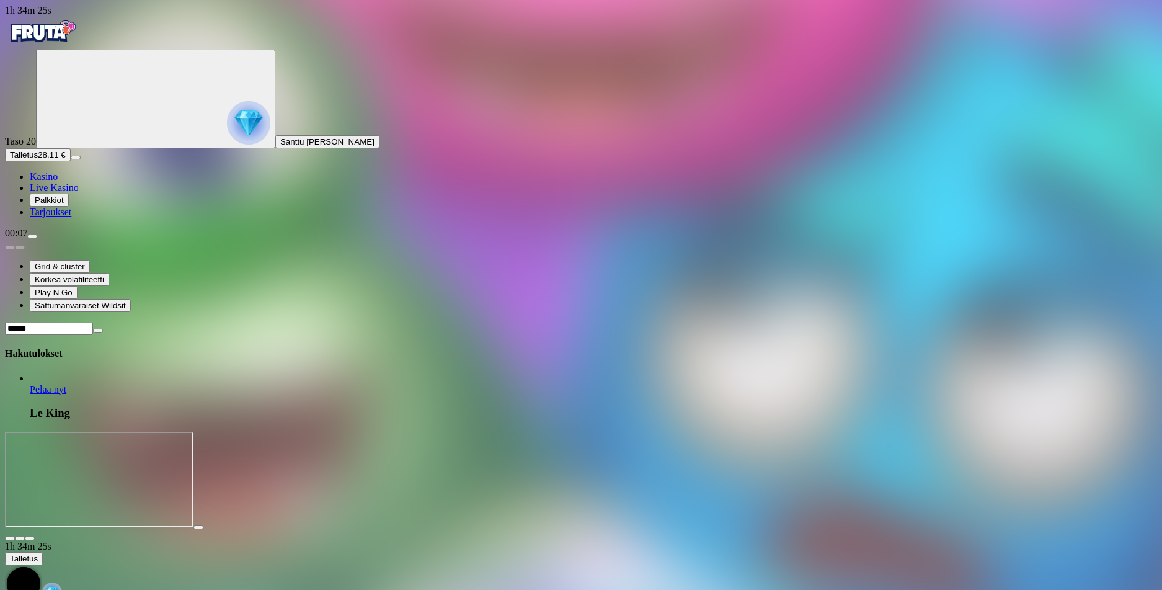
type input "******"
click at [66, 384] on span "Pelaa nyt" at bounding box center [48, 389] width 37 height 11
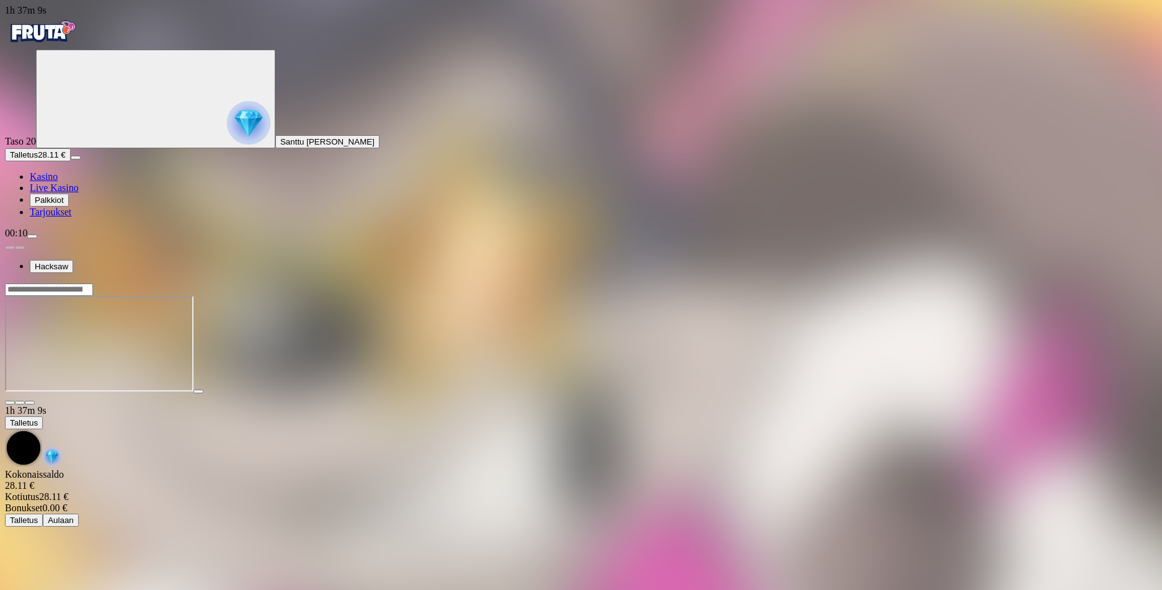
click at [93, 283] on input "Search" at bounding box center [49, 289] width 88 height 12
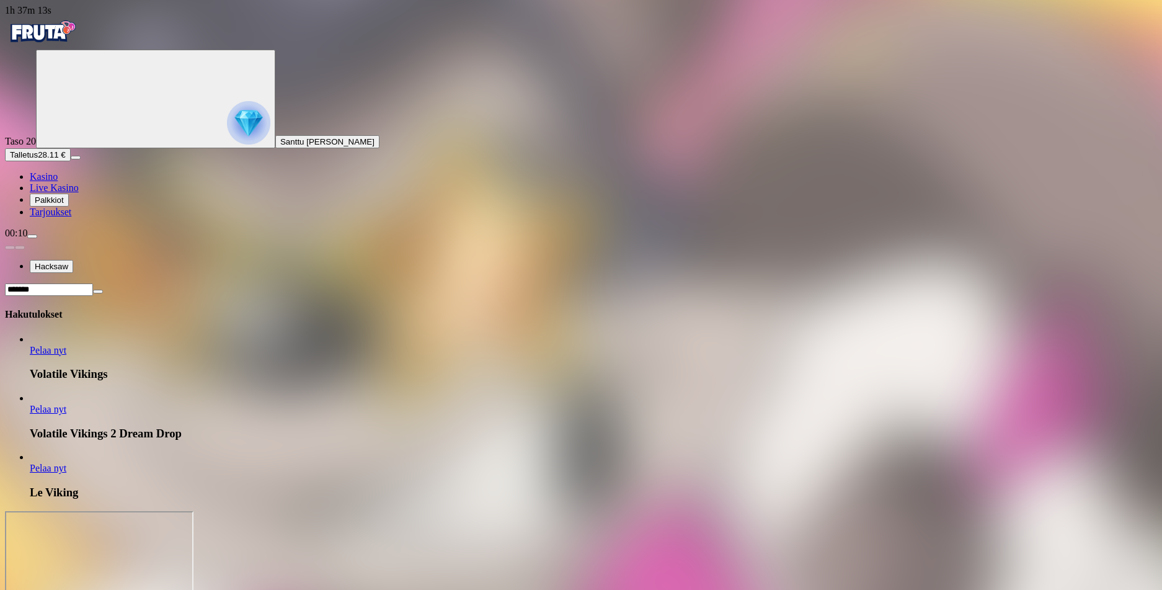
type input "*******"
click at [66, 463] on link "Pelaa nyt" at bounding box center [48, 468] width 37 height 11
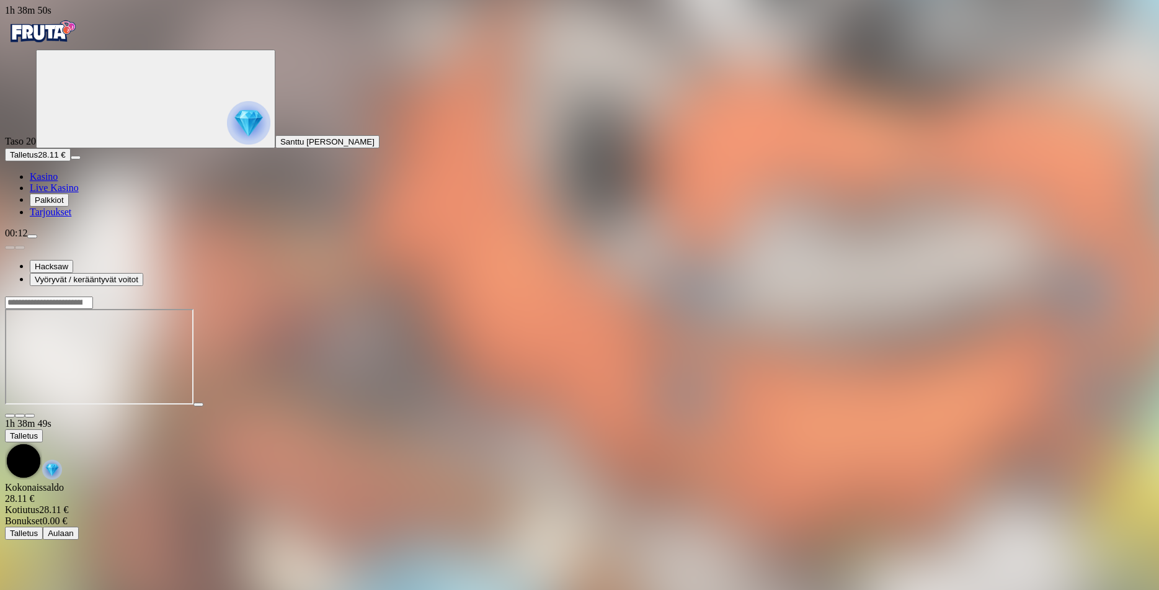
click at [93, 296] on input "Search" at bounding box center [49, 302] width 88 height 12
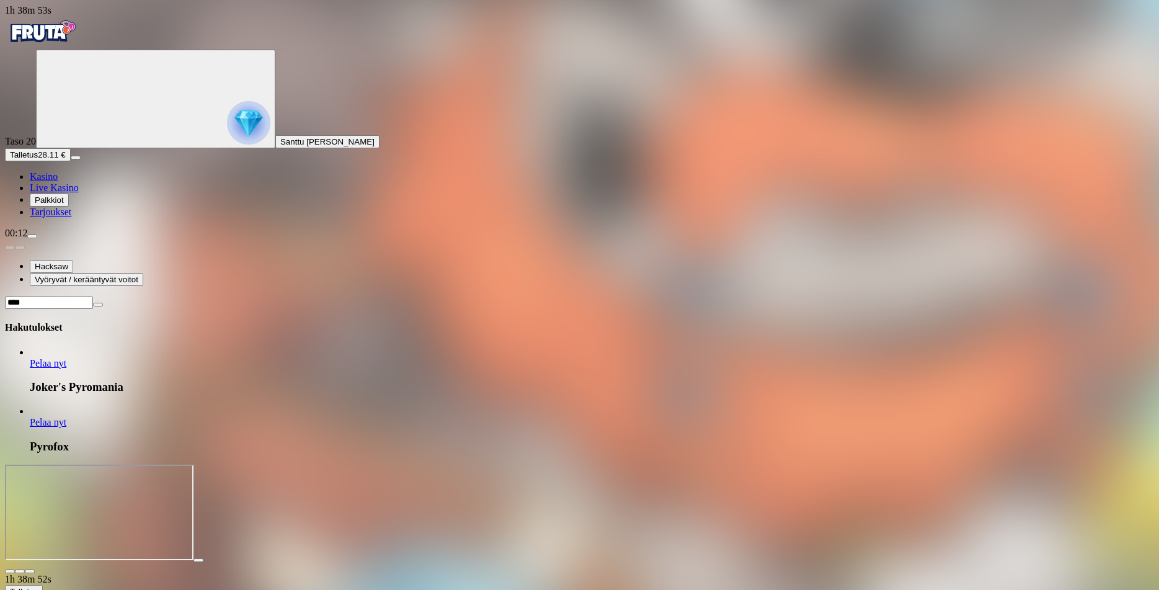
type input "****"
click at [66, 417] on span "Pelaa nyt" at bounding box center [48, 422] width 37 height 11
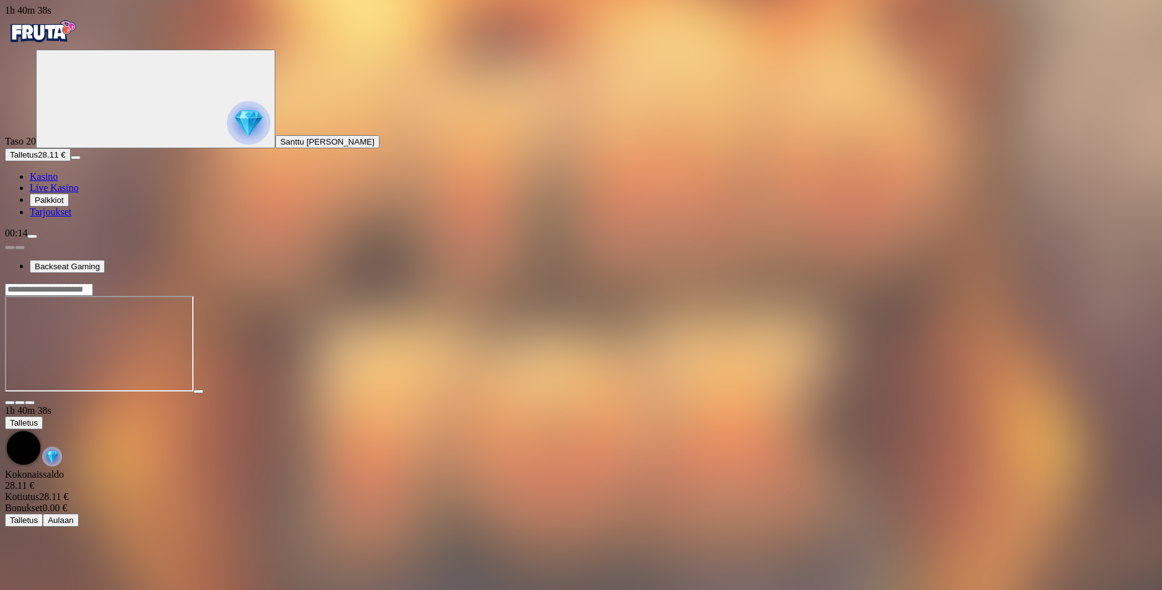
click at [68, 47] on img "Primary" at bounding box center [42, 31] width 74 height 31
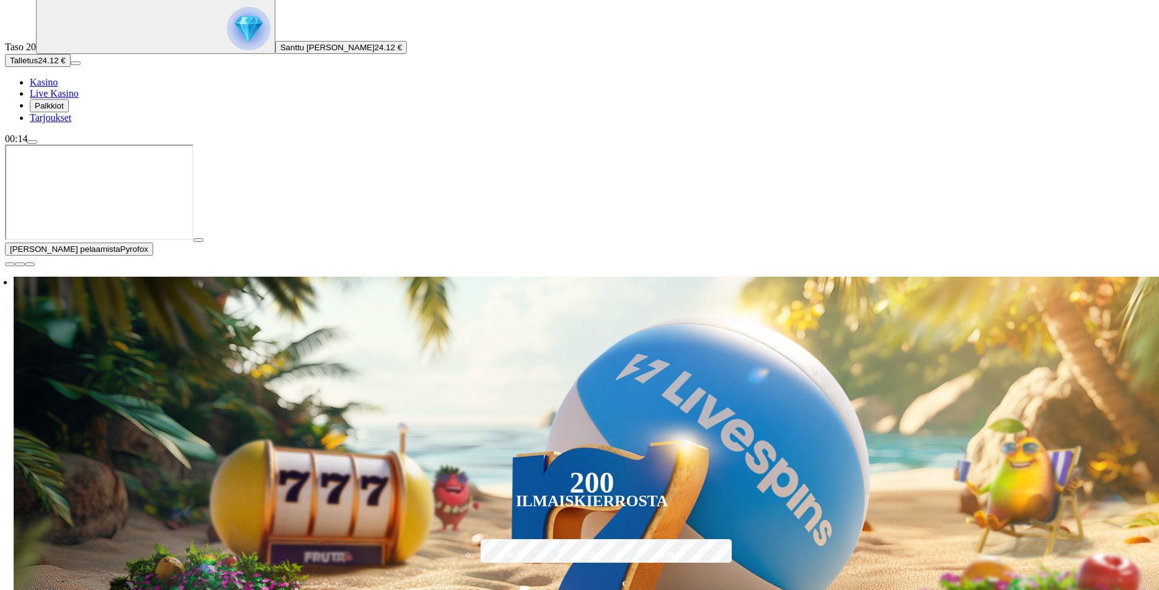
scroll to position [124, 0]
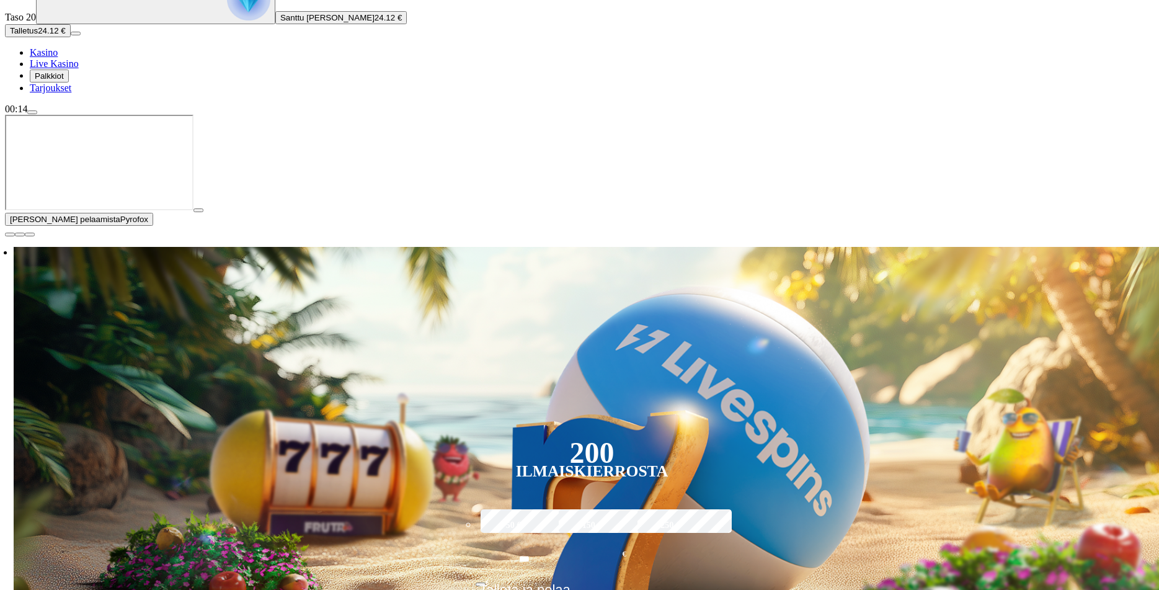
click at [10, 234] on span "close icon" at bounding box center [10, 234] width 0 height 0
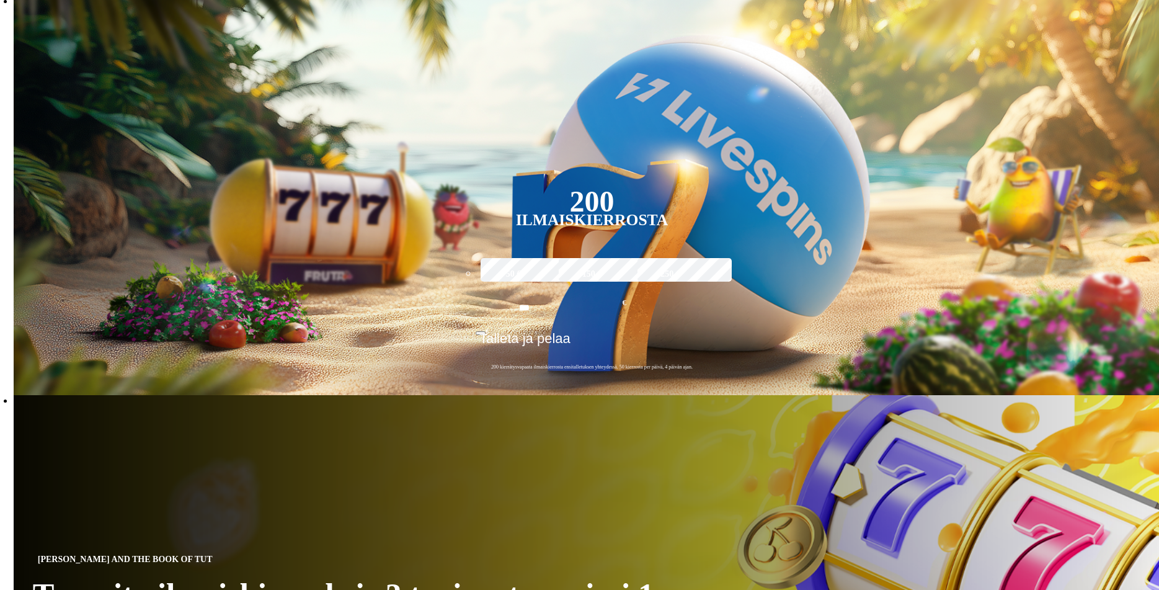
scroll to position [248, 0]
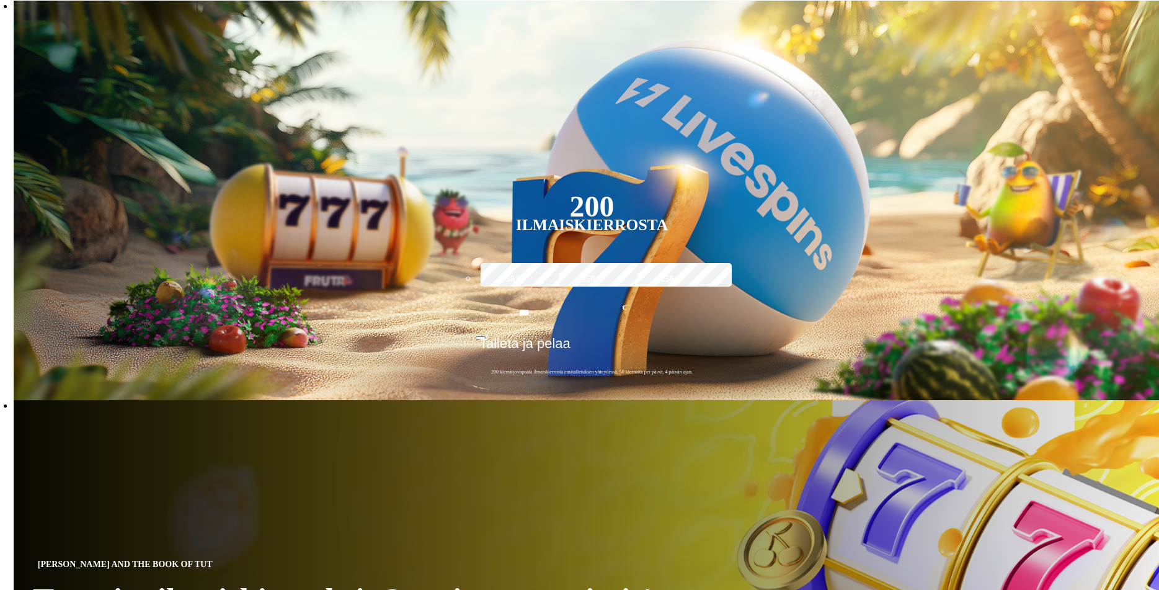
type input "********"
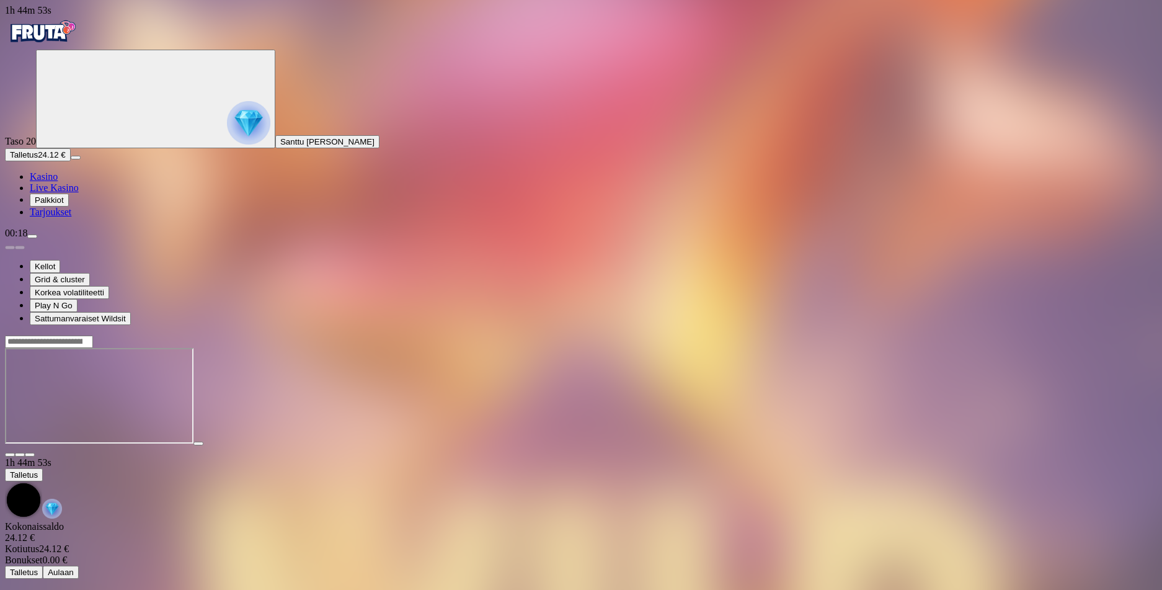
click at [70, 193] on span "Live Kasino" at bounding box center [54, 187] width 49 height 11
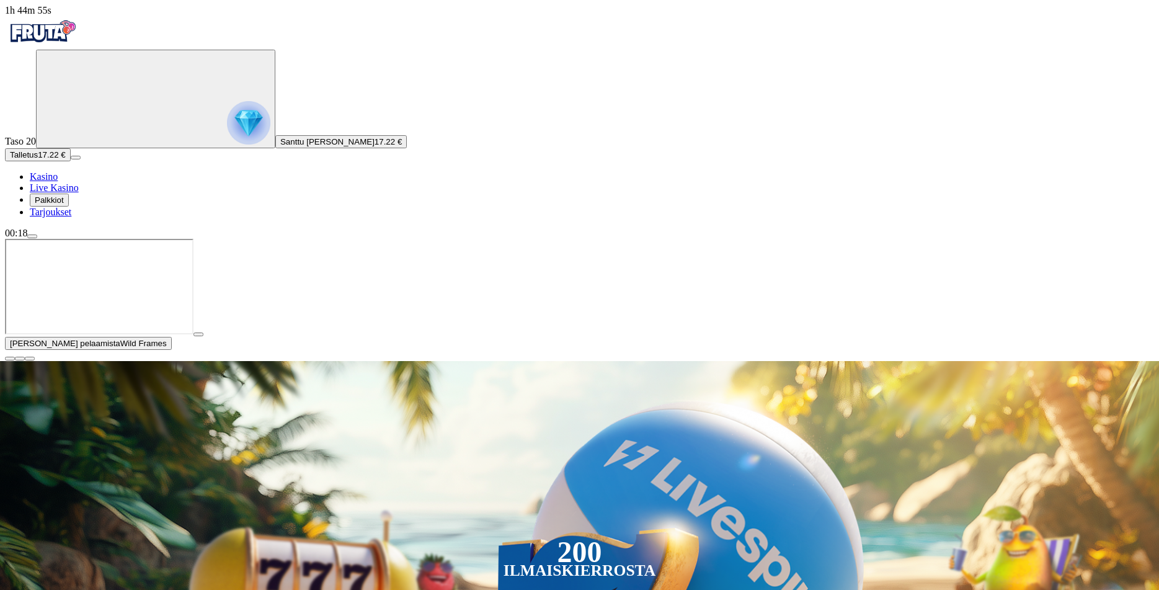
click at [10, 359] on span "close icon" at bounding box center [10, 359] width 0 height 0
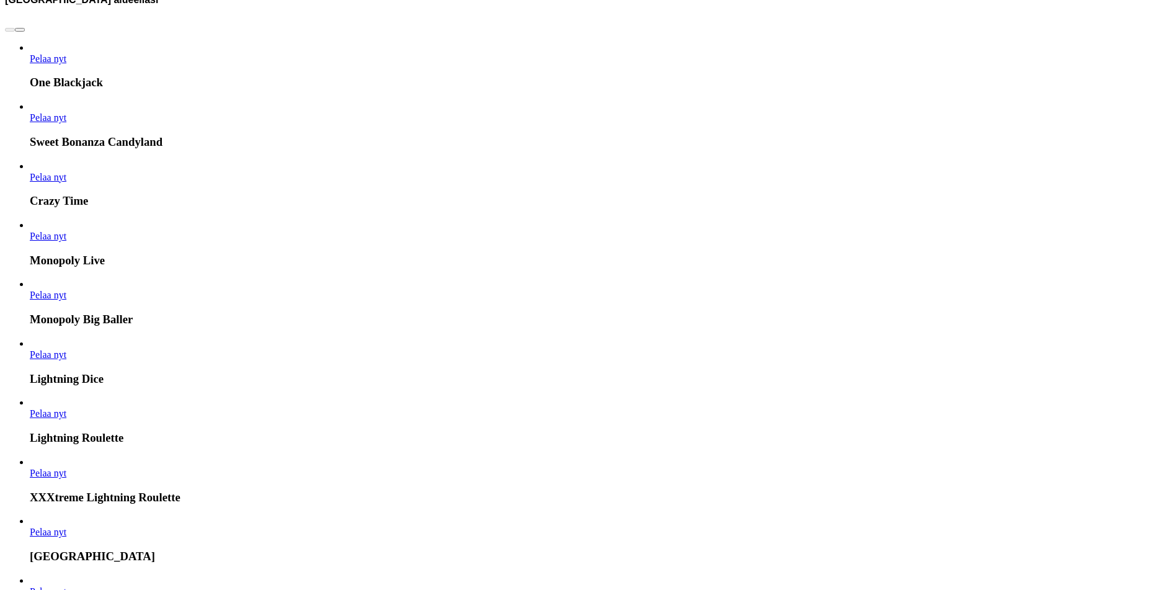
scroll to position [930, 0]
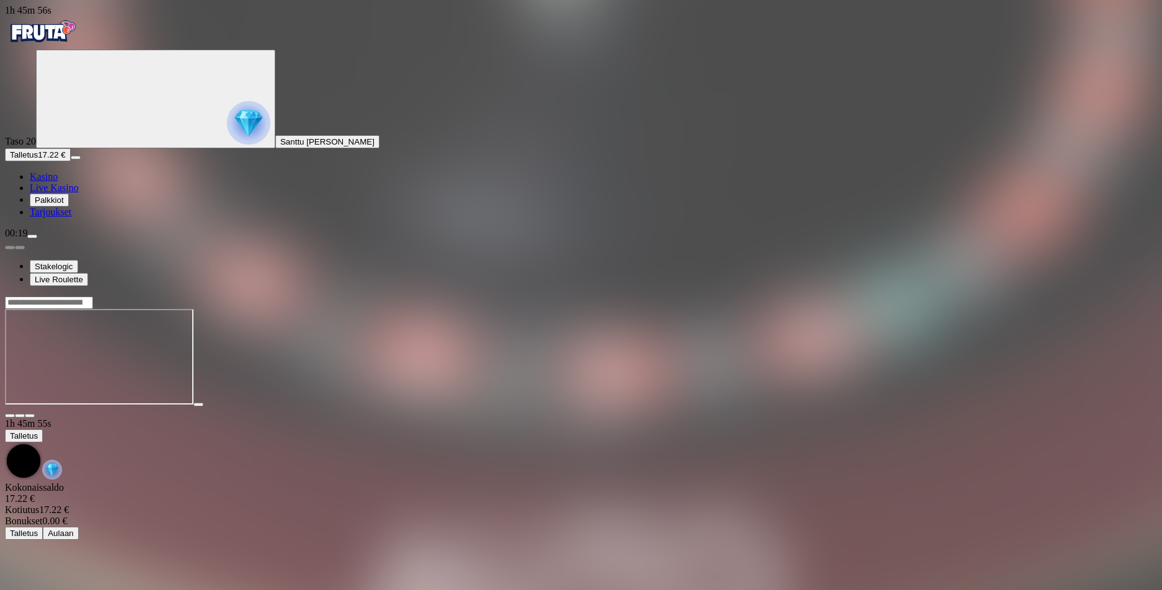
click at [79, 46] on img "Primary" at bounding box center [42, 31] width 74 height 31
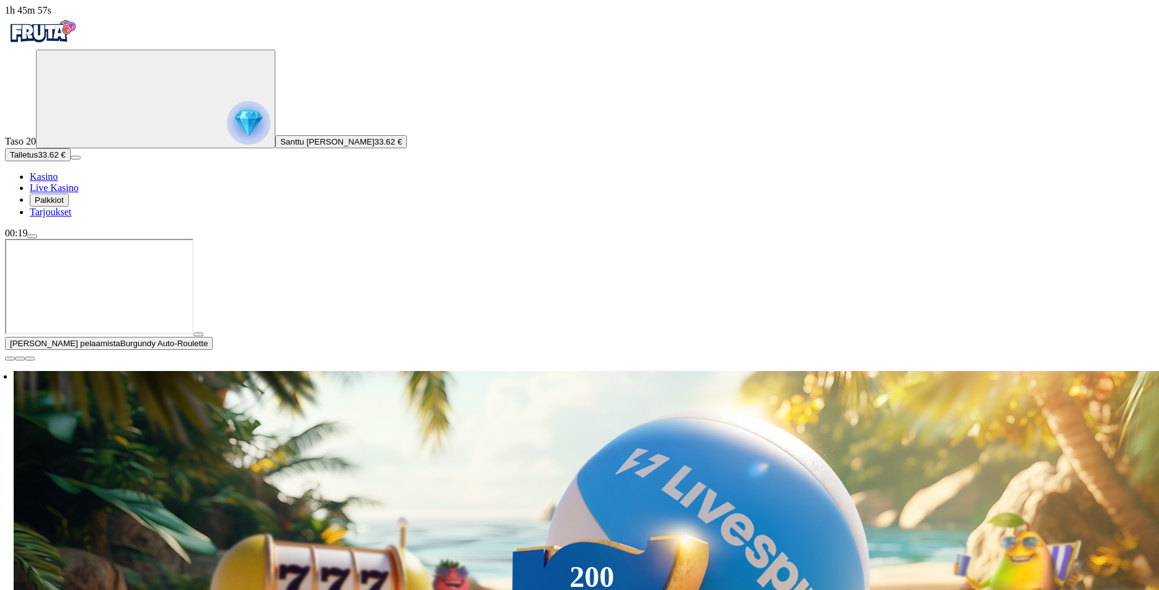
click at [10, 359] on span "close icon" at bounding box center [10, 359] width 0 height 0
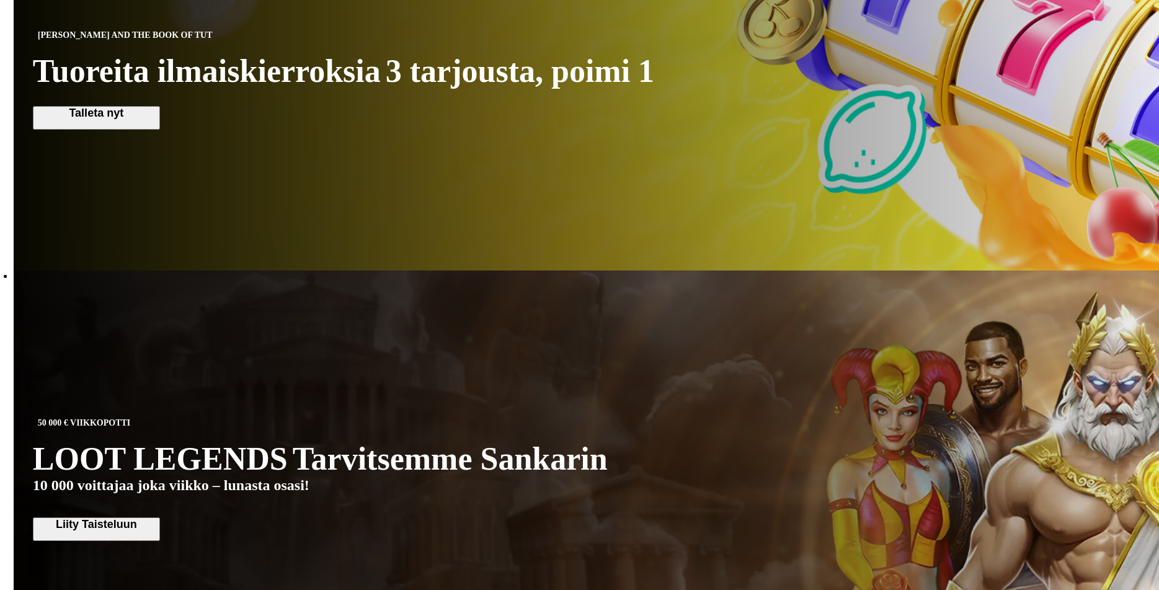
scroll to position [806, 0]
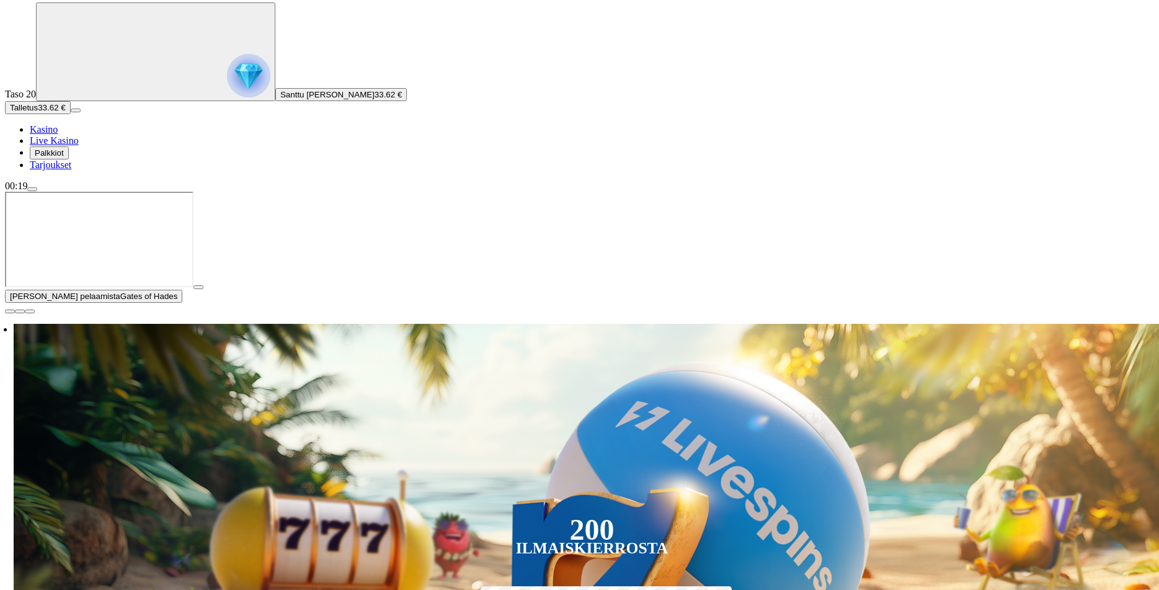
scroll to position [248, 0]
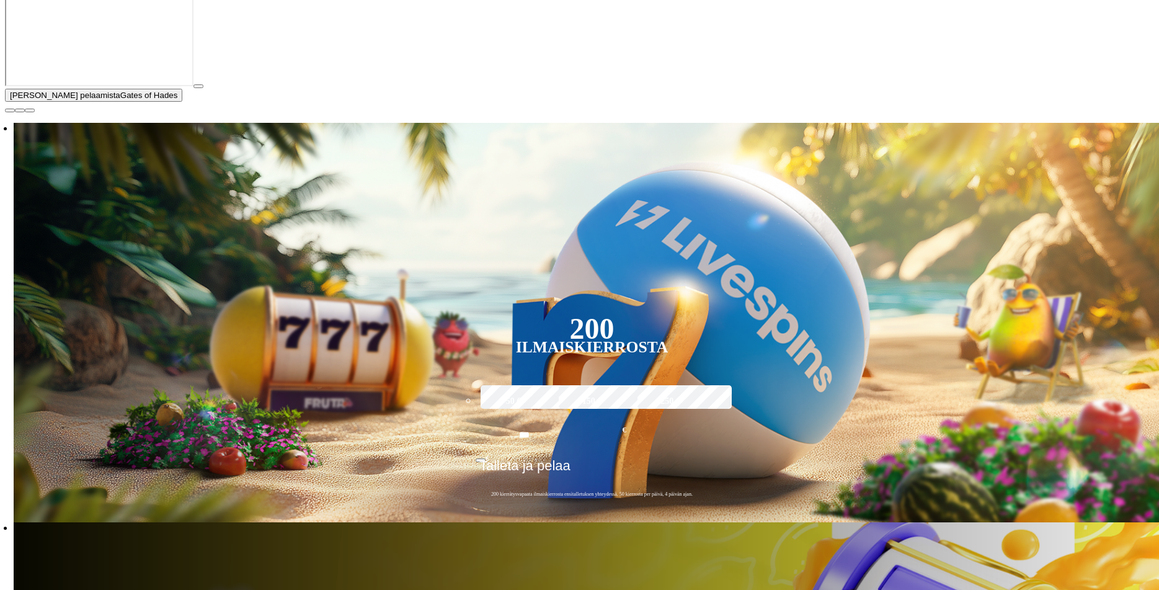
click at [10, 110] on span "close icon" at bounding box center [10, 110] width 0 height 0
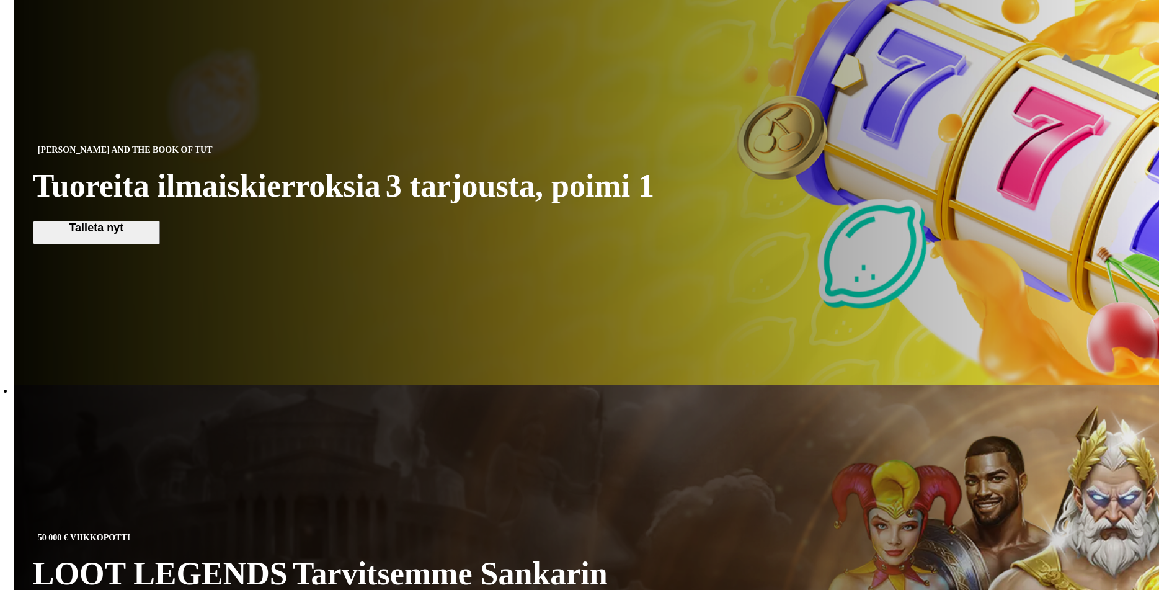
scroll to position [868, 0]
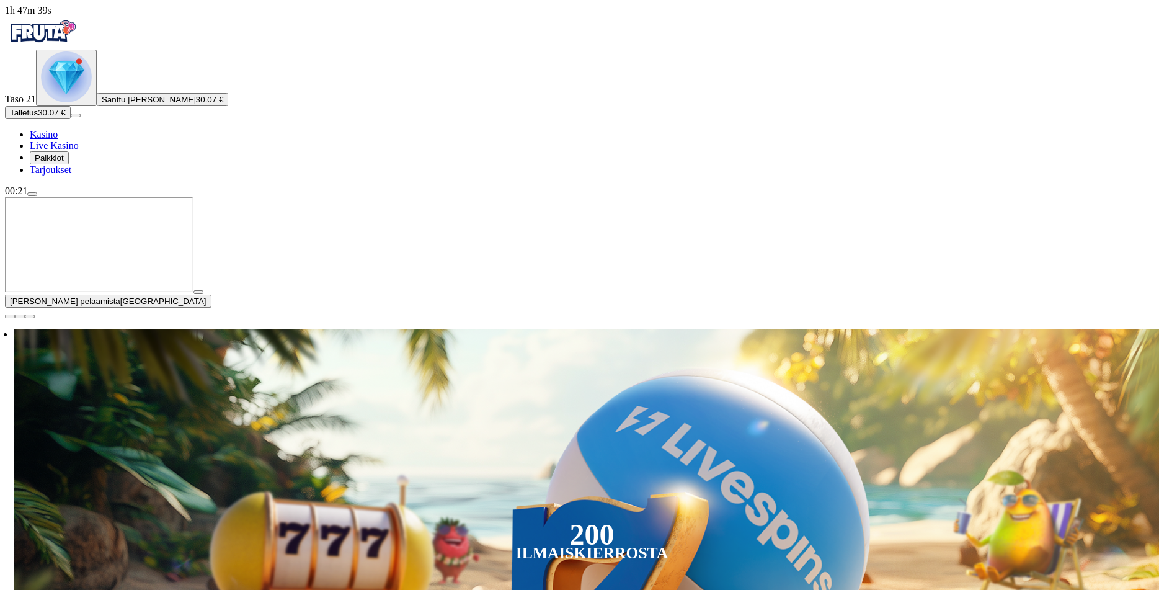
drag, startPoint x: 1142, startPoint y: 478, endPoint x: 1045, endPoint y: 448, distance: 101.2
click at [10, 316] on span "close icon" at bounding box center [10, 316] width 0 height 0
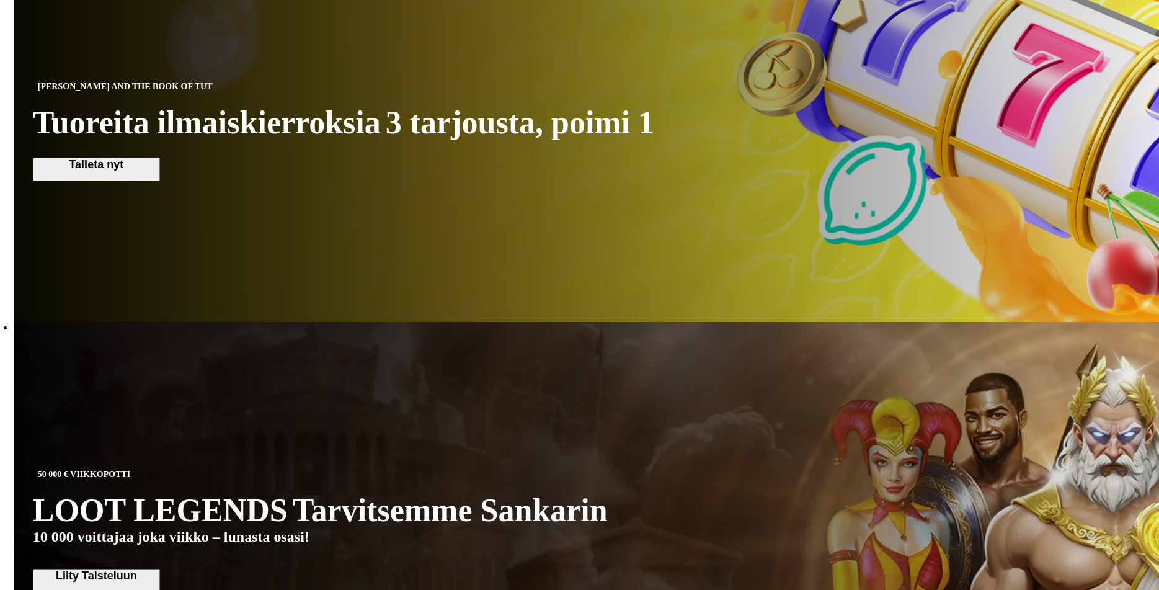
scroll to position [682, 0]
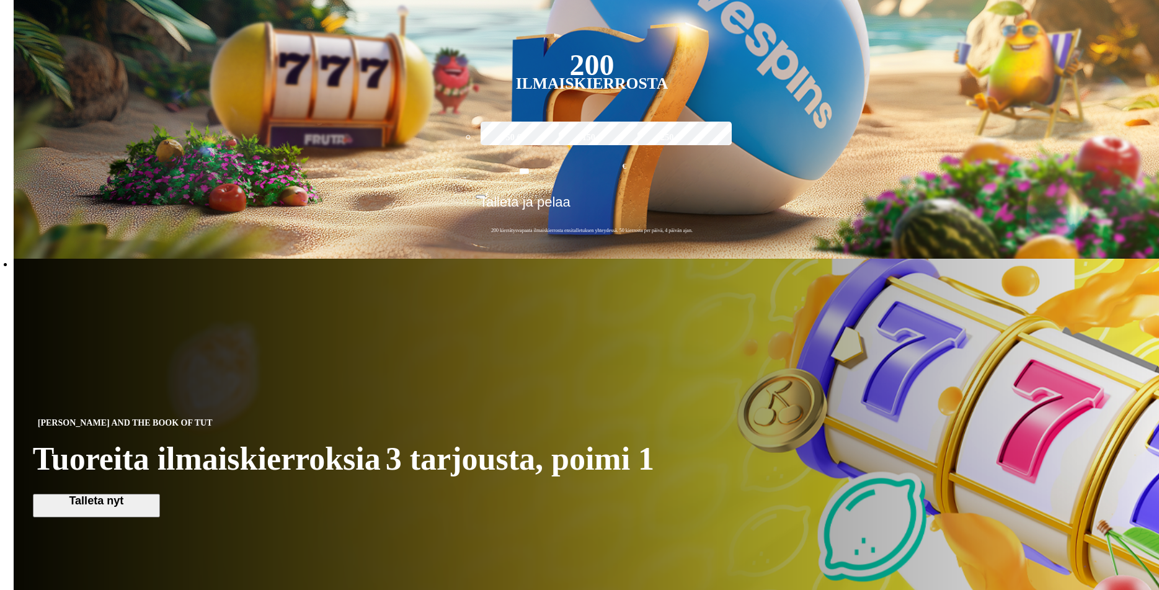
scroll to position [372, 0]
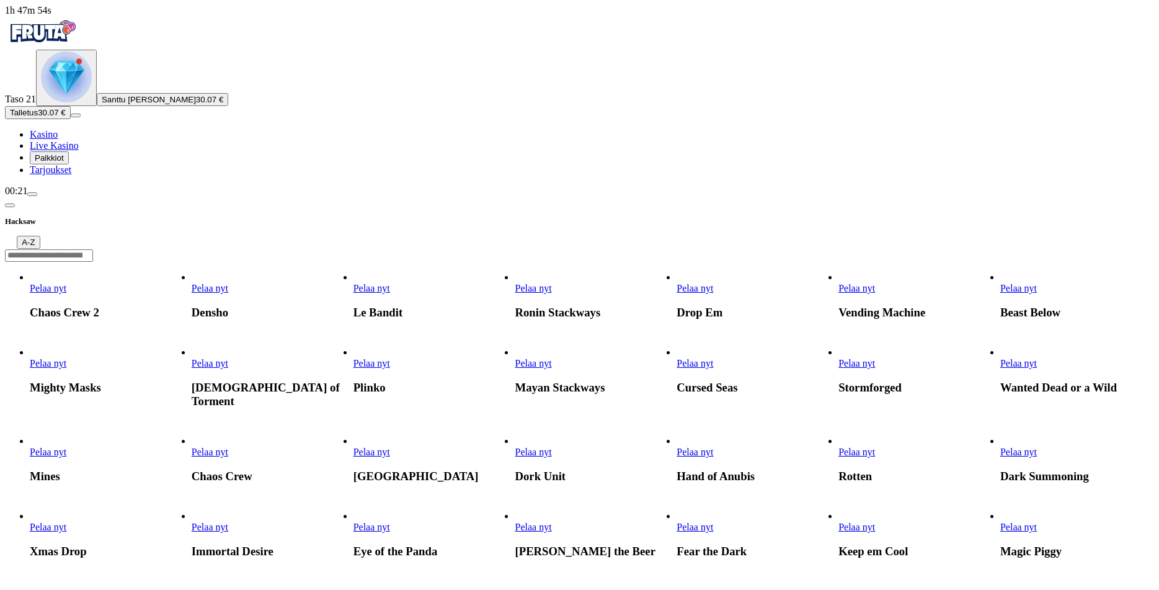
click at [875, 358] on link "Pelaa nyt" at bounding box center [857, 363] width 37 height 11
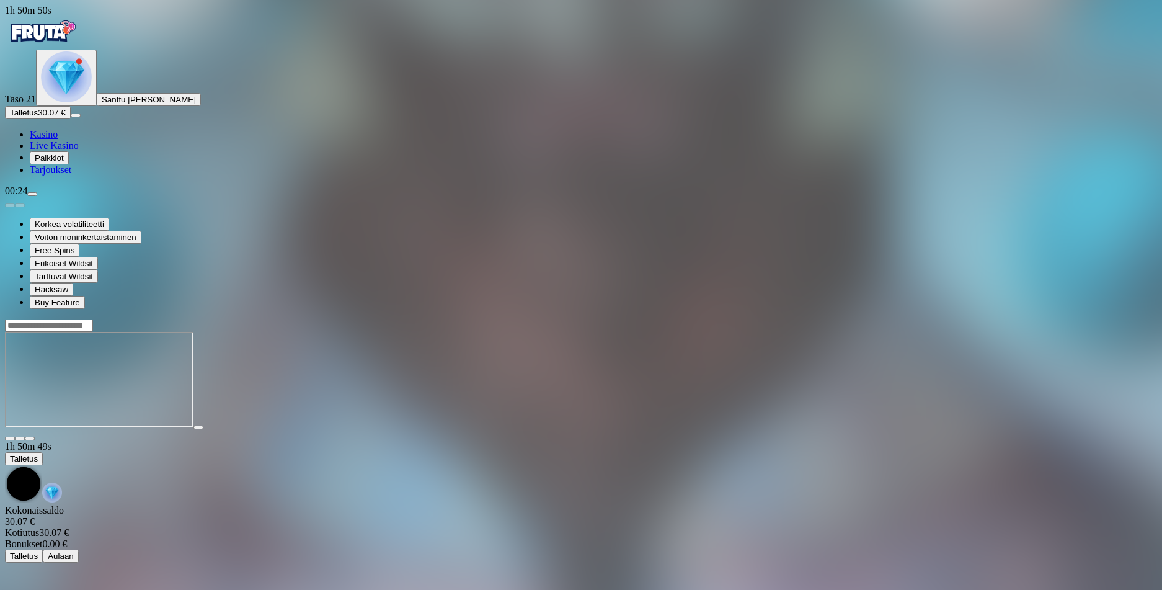
click at [64, 47] on img "Primary" at bounding box center [42, 31] width 74 height 31
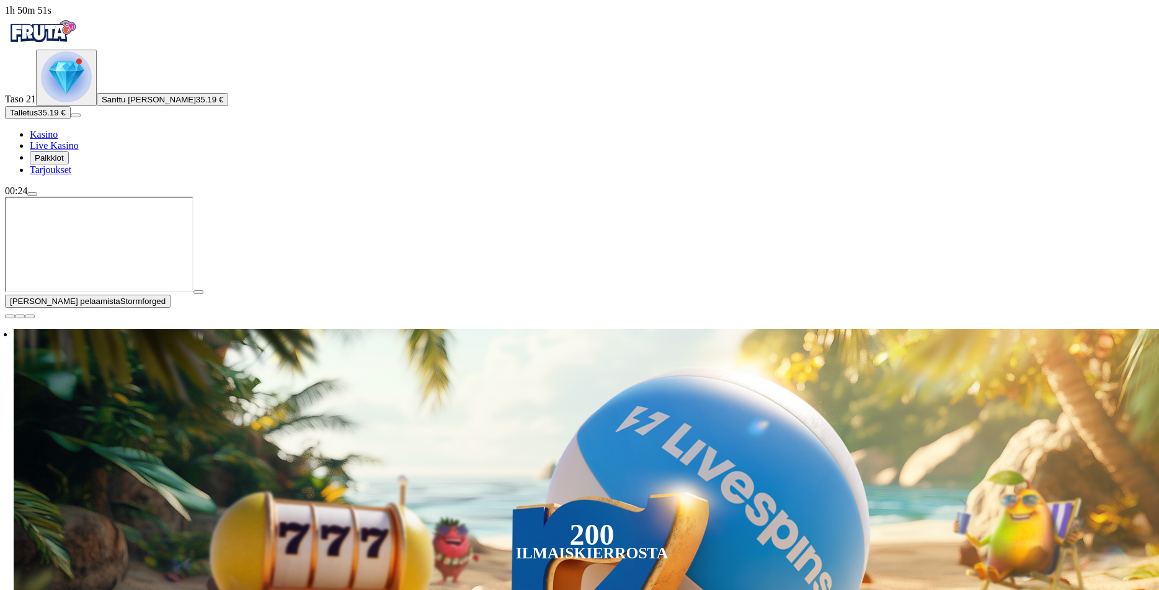
click at [10, 316] on span "close icon" at bounding box center [10, 316] width 0 height 0
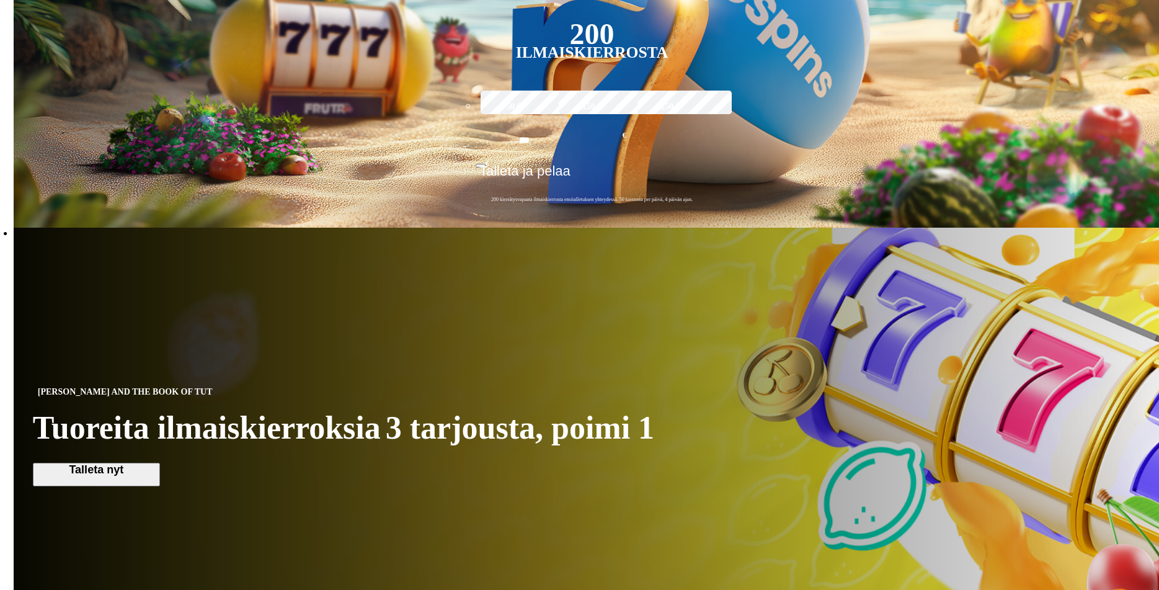
scroll to position [558, 0]
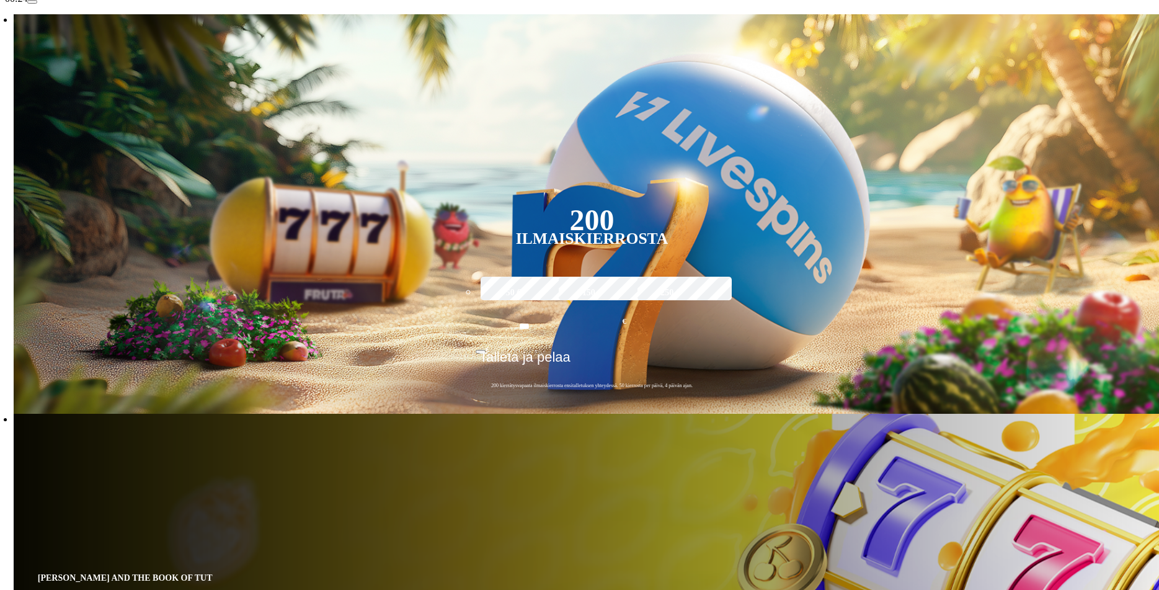
scroll to position [310, 0]
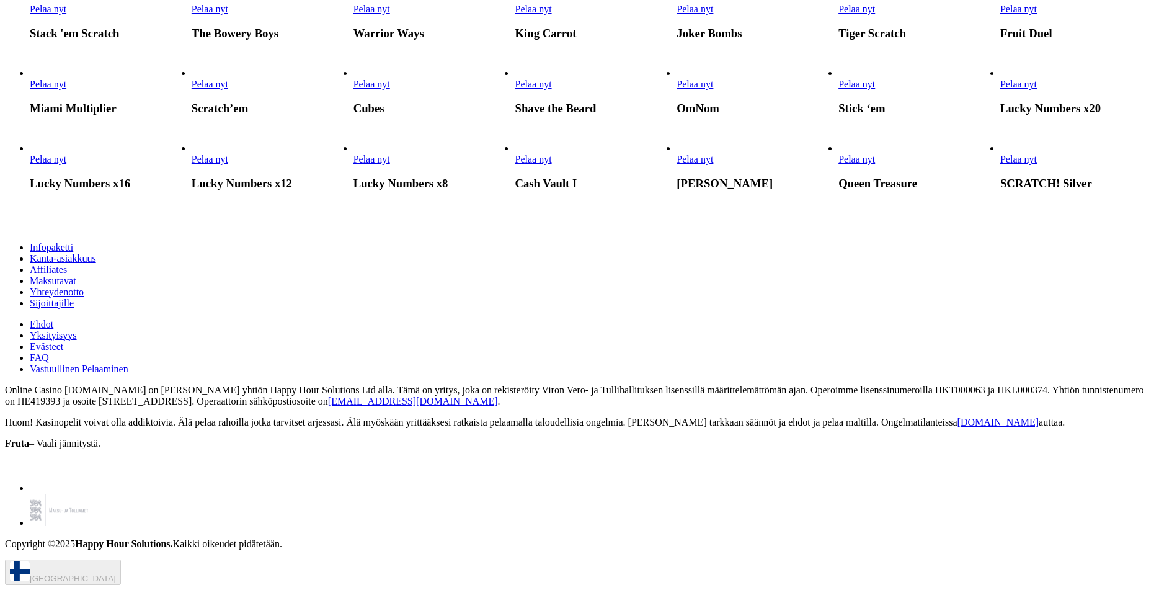
scroll to position [1303, 0]
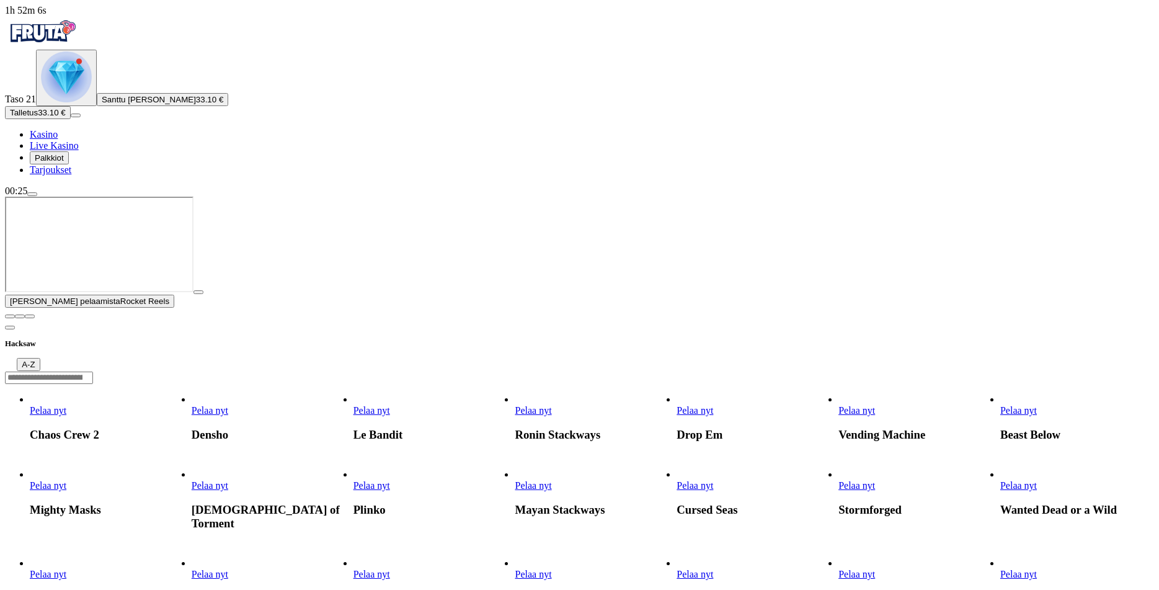
click at [10, 316] on span "close icon" at bounding box center [10, 316] width 0 height 0
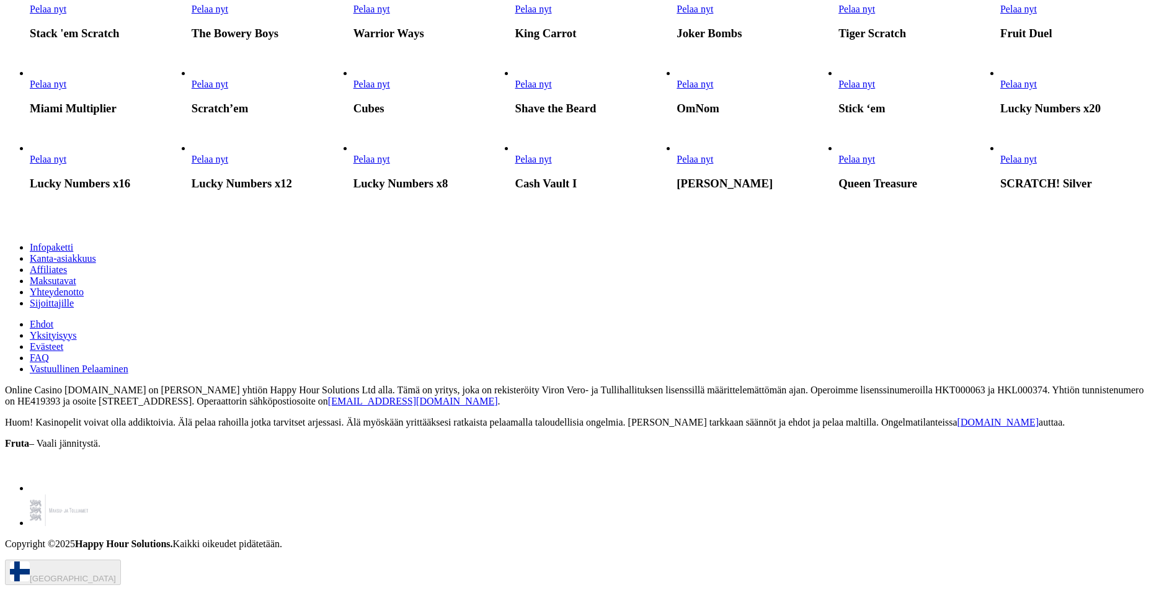
scroll to position [1551, 0]
click at [390, 14] on span "Pelaa nyt" at bounding box center [372, 9] width 37 height 11
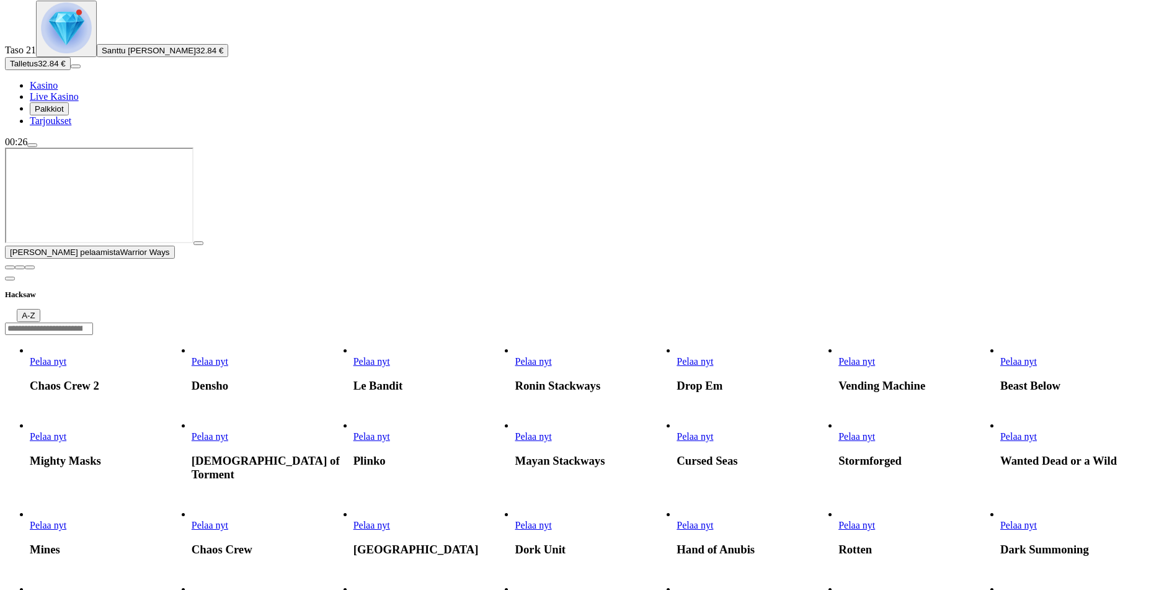
scroll to position [310, 0]
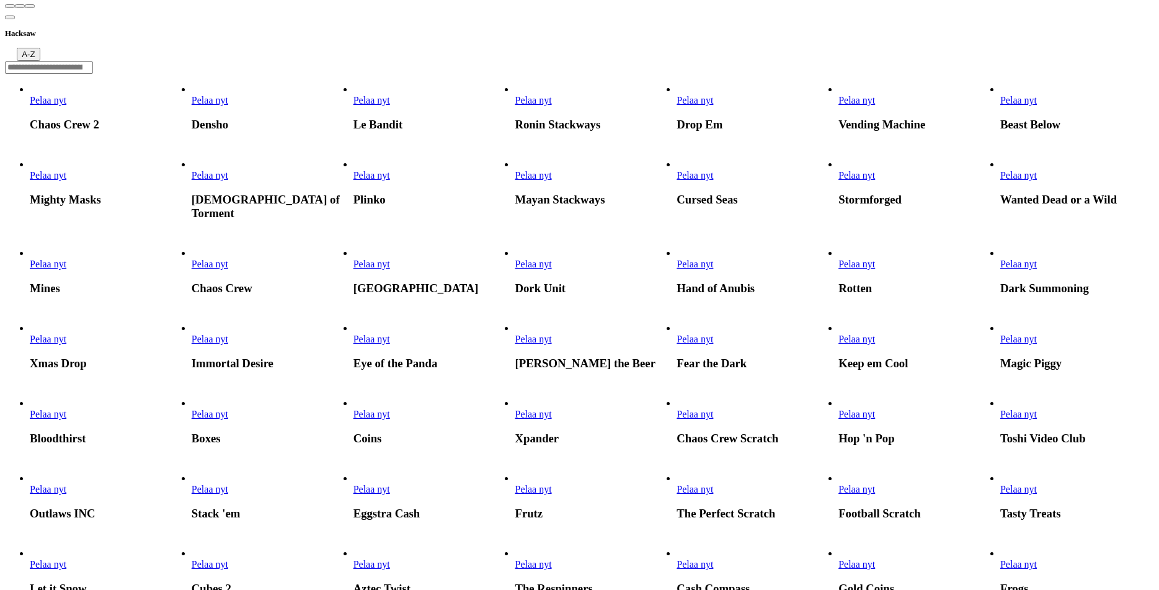
click at [10, 6] on span "close icon" at bounding box center [10, 6] width 0 height 0
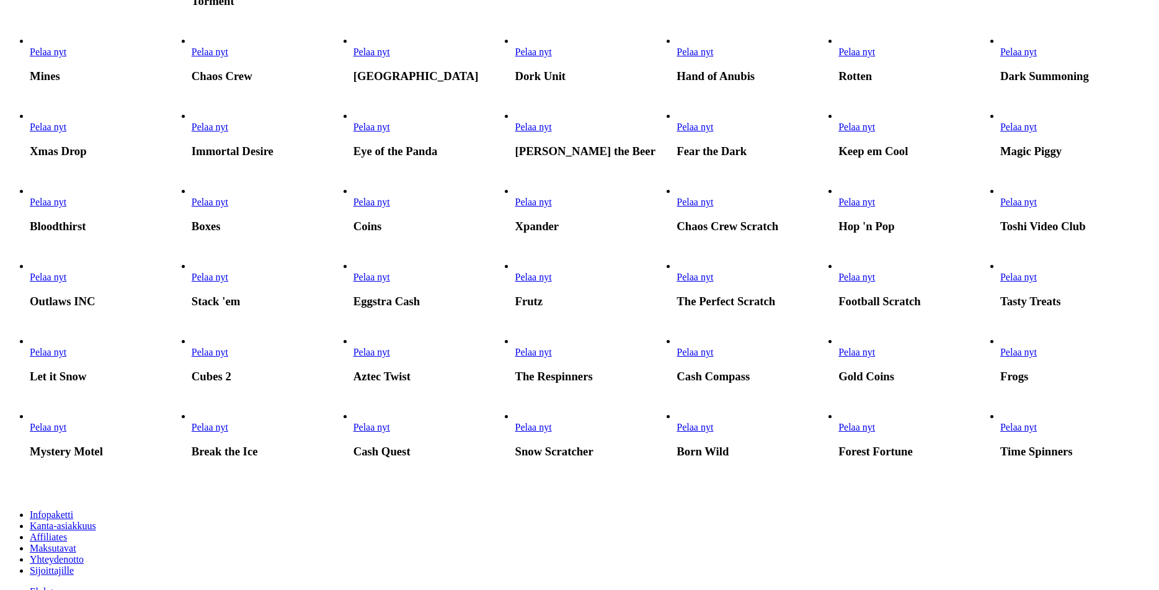
scroll to position [434, 0]
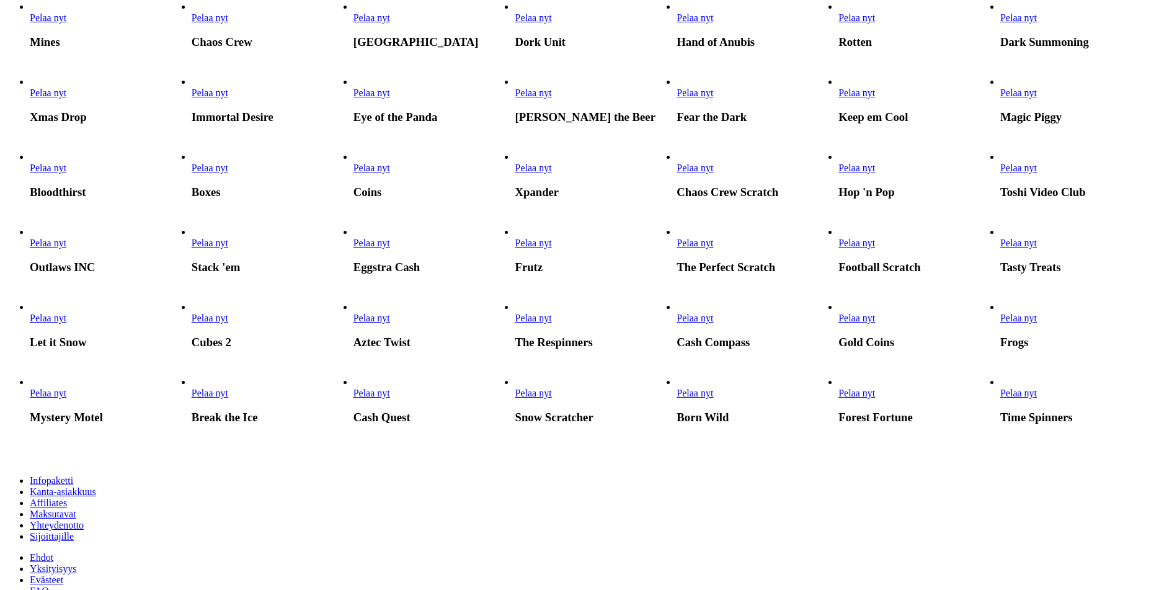
click at [1037, 98] on link "Pelaa nyt" at bounding box center [1019, 92] width 37 height 11
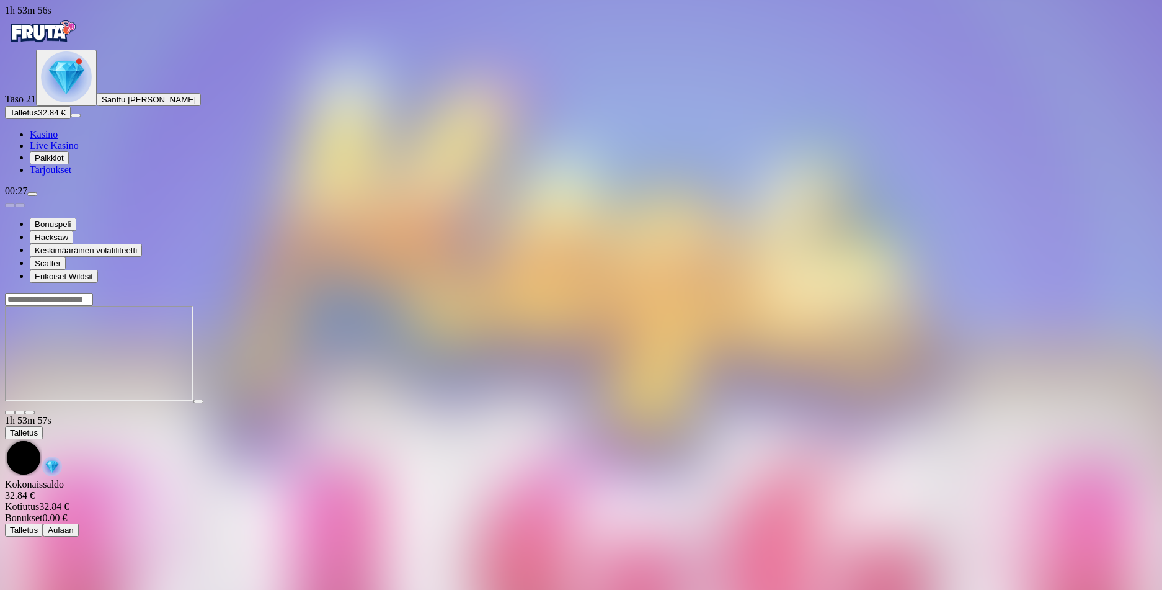
click at [66, 151] on span "Live Kasino" at bounding box center [54, 145] width 49 height 11
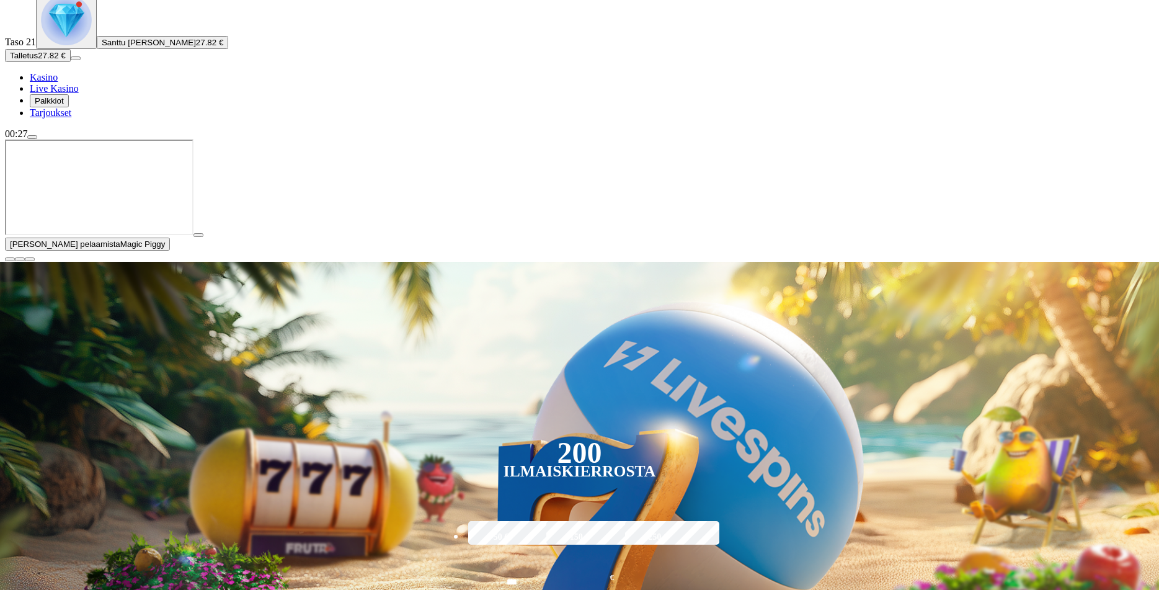
scroll to position [62, 0]
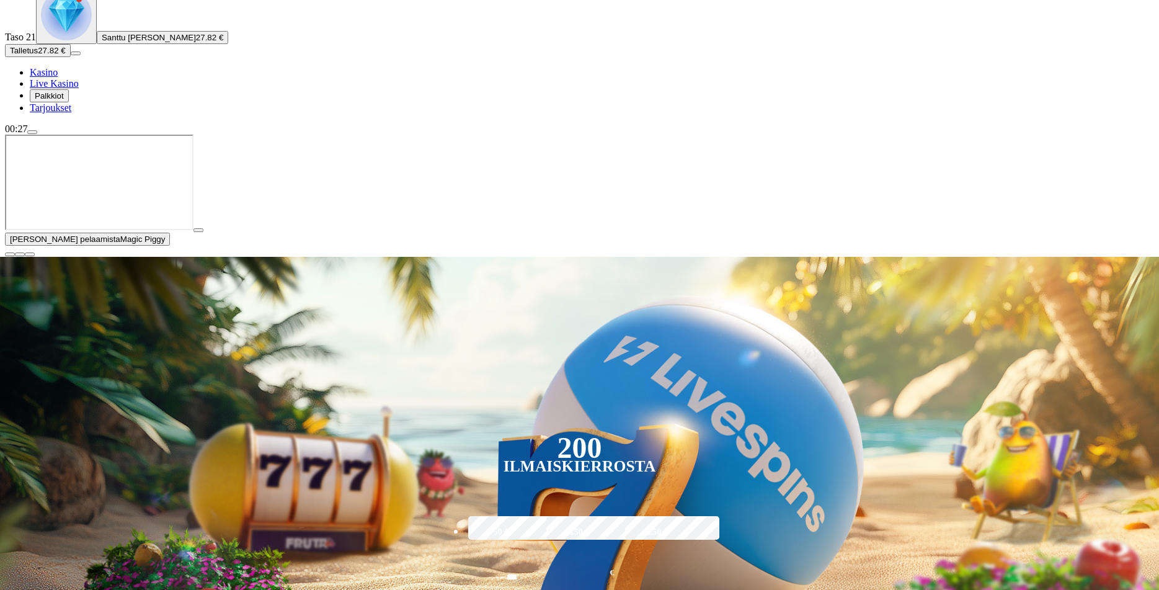
click at [10, 254] on span "close icon" at bounding box center [10, 254] width 0 height 0
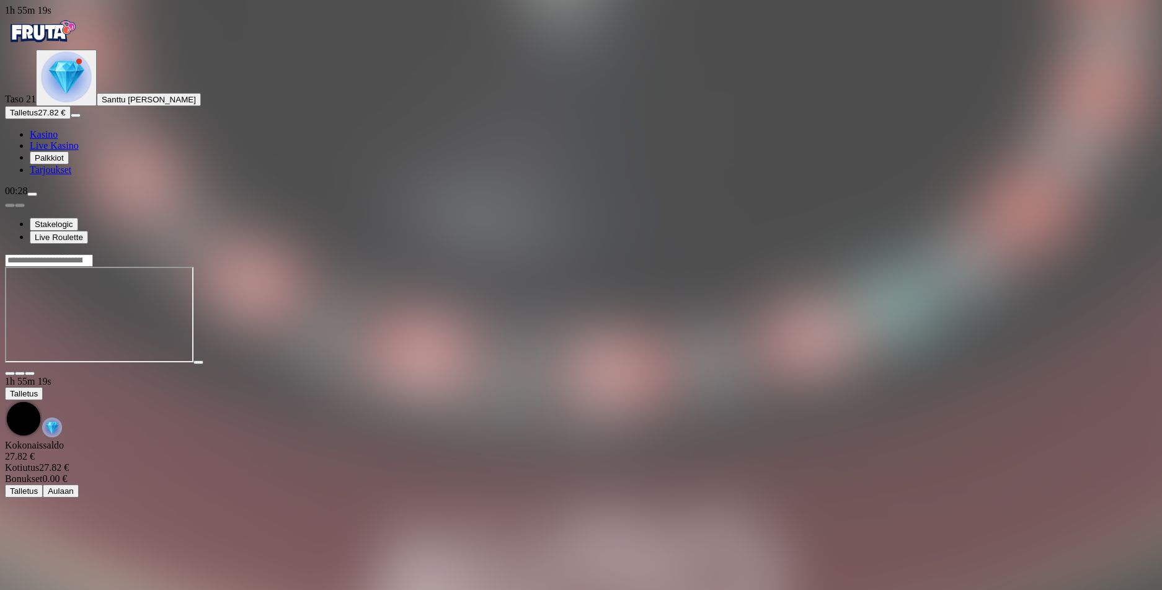
click at [73, 41] on img "Primary" at bounding box center [42, 31] width 74 height 31
click at [67, 102] on img "Primary" at bounding box center [66, 76] width 51 height 51
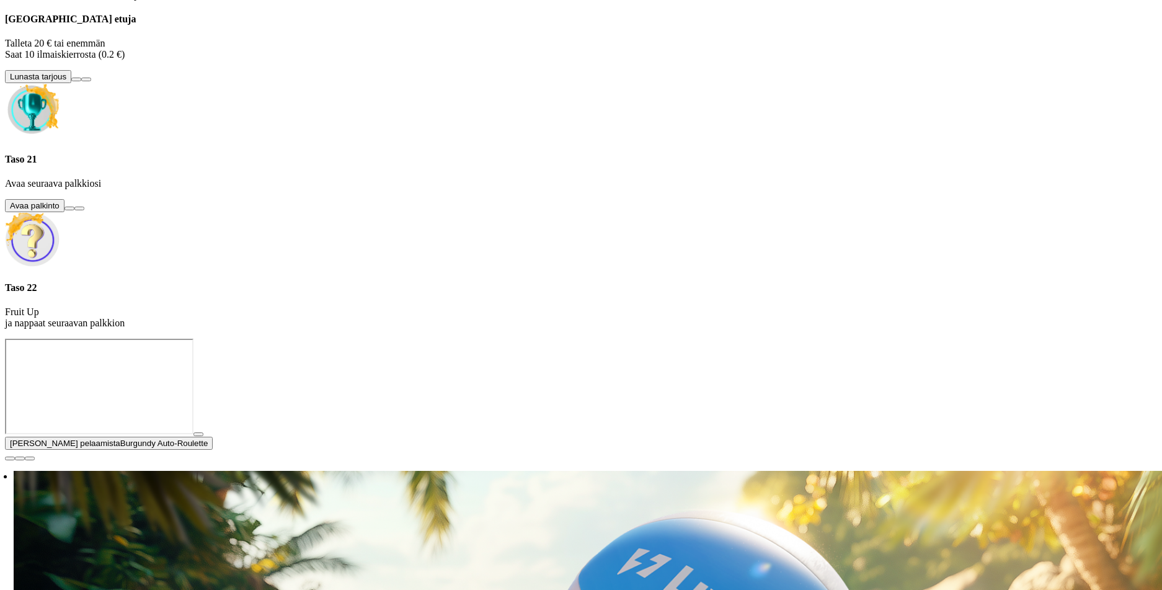
scroll to position [1001, 0]
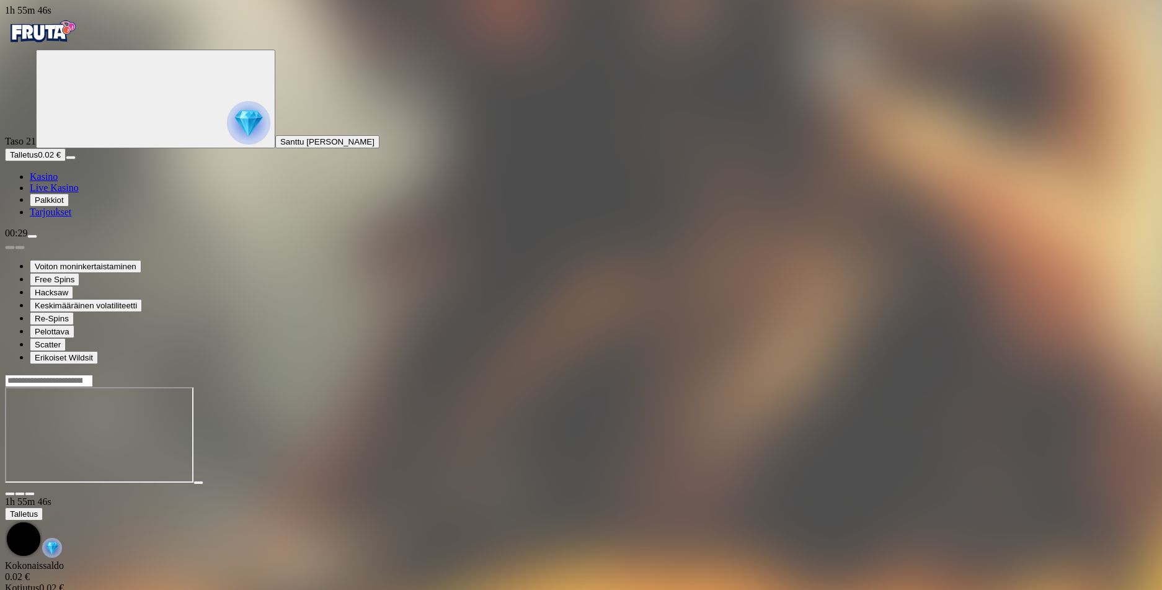
click at [32, 236] on span "menu icon" at bounding box center [32, 236] width 0 height 0
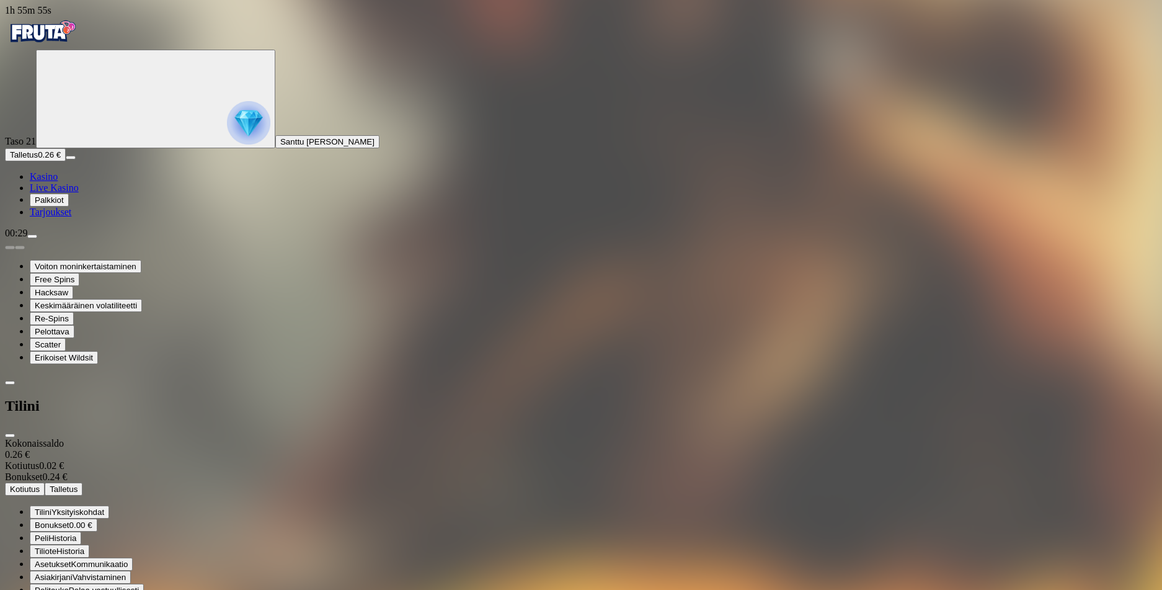
click at [104, 507] on span "Yksityiskohdat" at bounding box center [77, 511] width 53 height 9
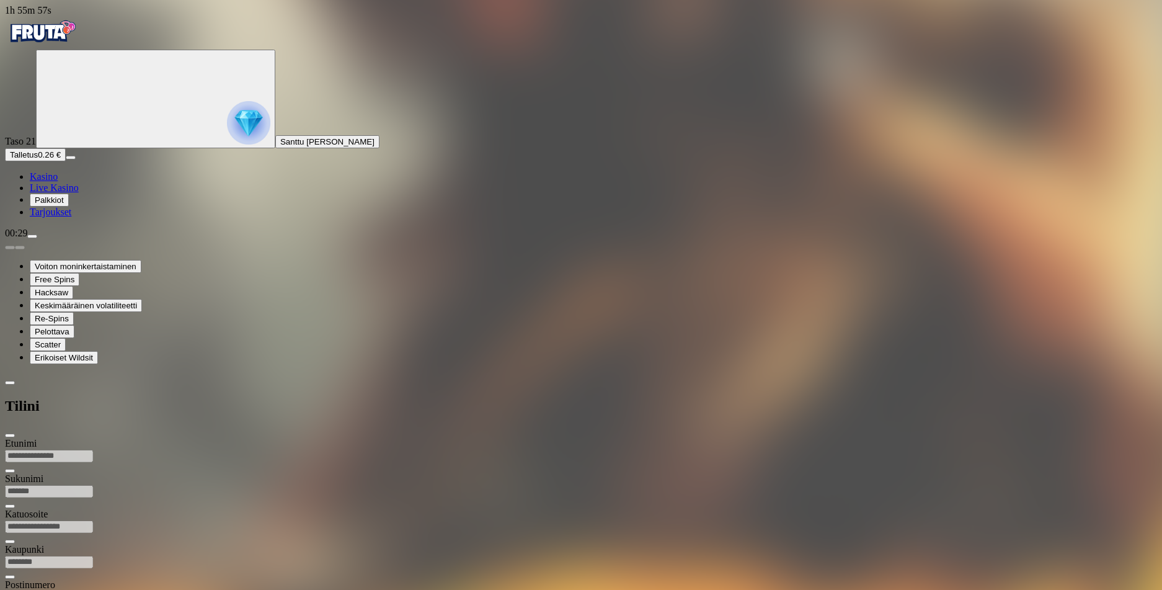
click at [32, 236] on span "menu icon" at bounding box center [32, 236] width 0 height 0
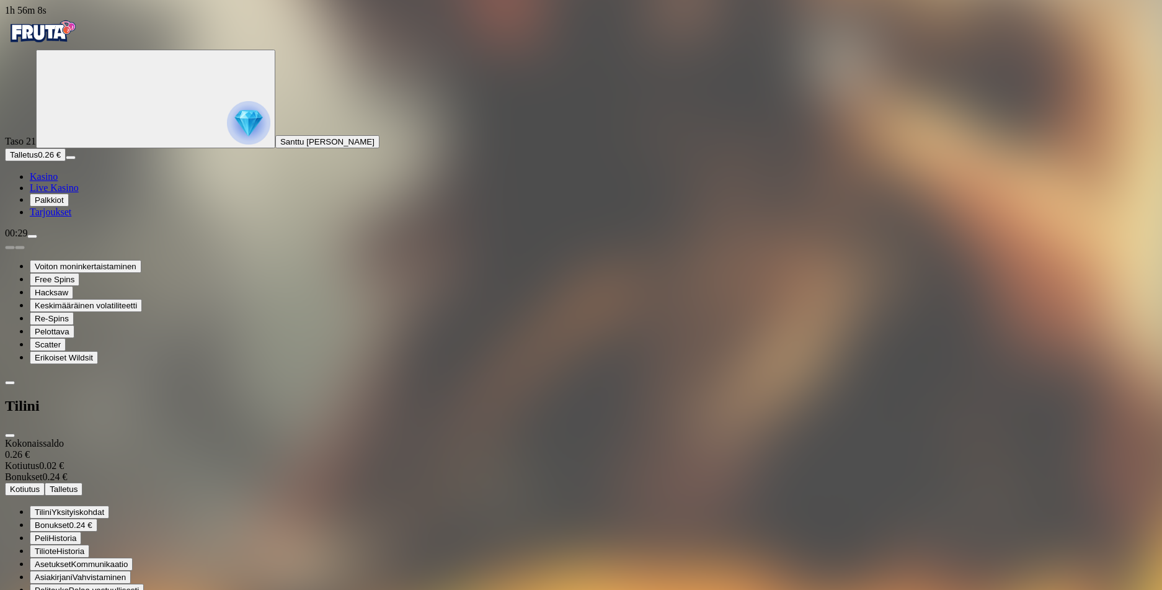
click at [84, 546] on span "Tiliote Historia" at bounding box center [60, 550] width 50 height 9
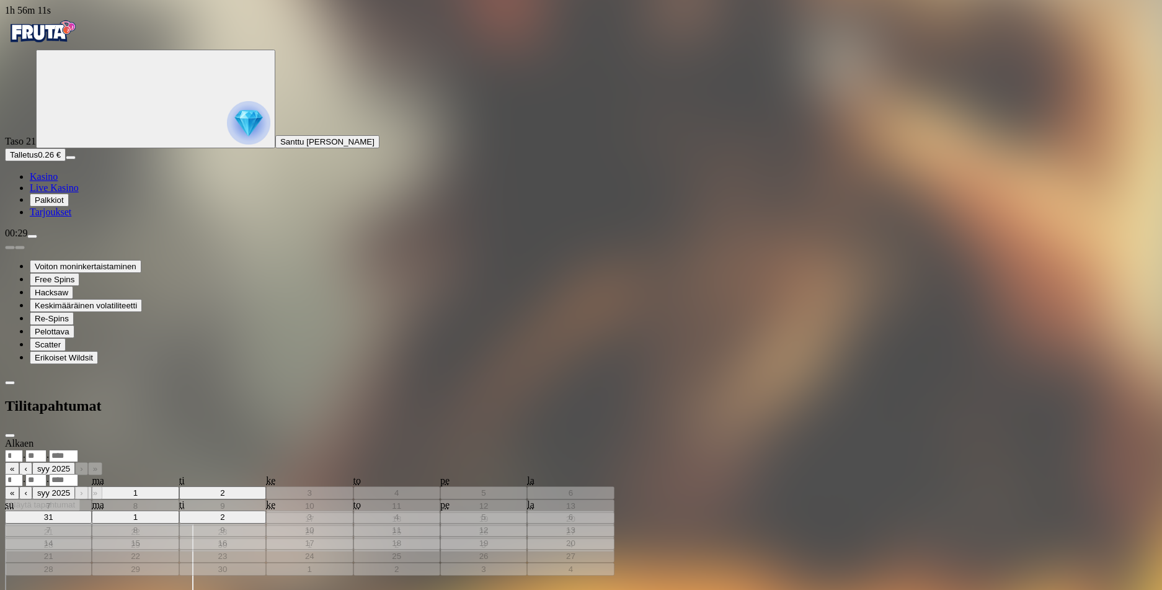
click at [32, 236] on span "menu icon" at bounding box center [32, 236] width 0 height 0
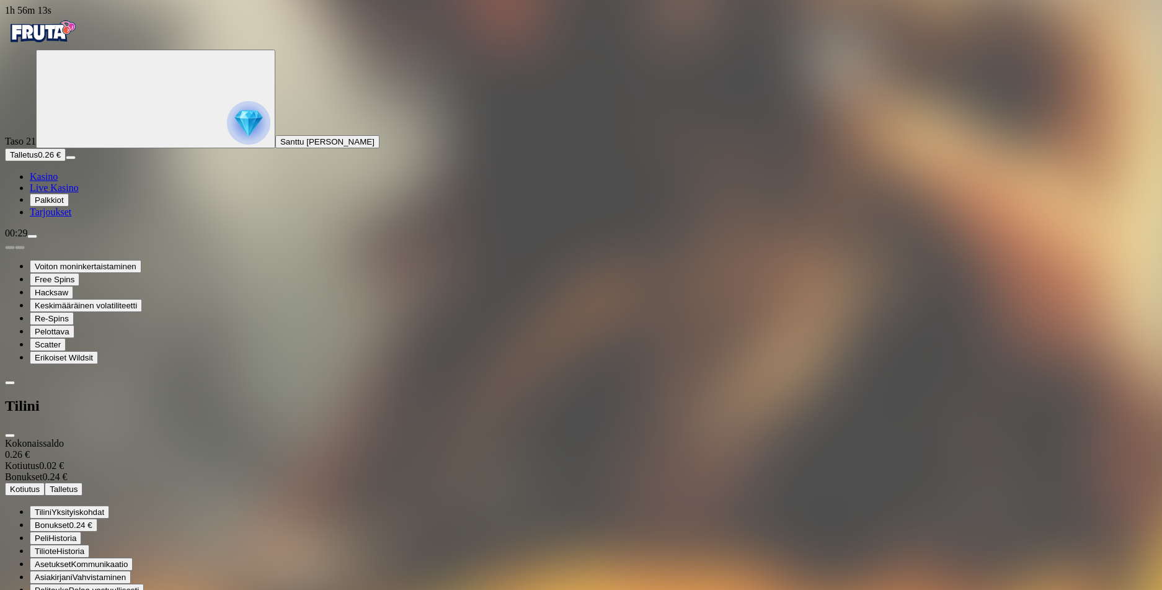
click at [81, 532] on button "Peli Historia" at bounding box center [55, 538] width 51 height 13
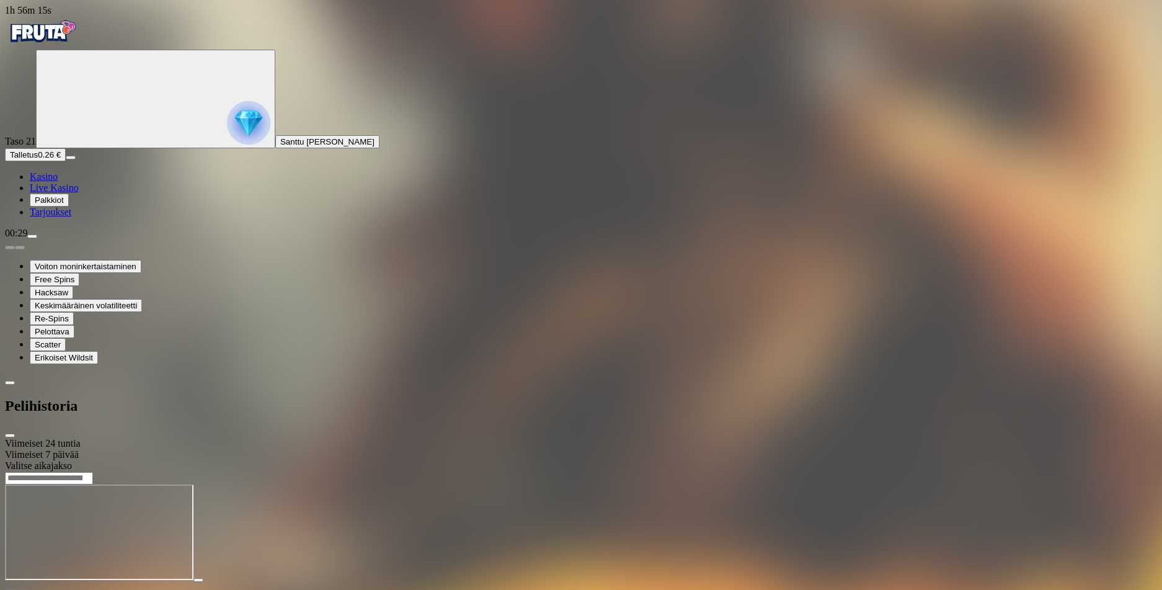
click at [274, 460] on div "Valitse aikajakso" at bounding box center [581, 465] width 1152 height 11
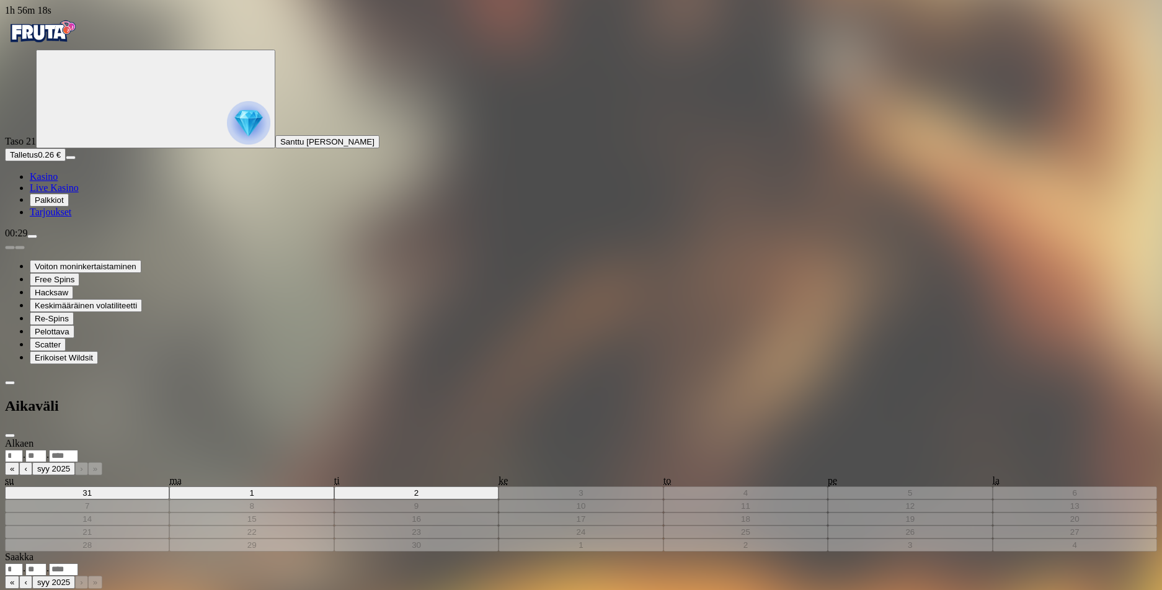
click at [10, 383] on span "chevron-left icon" at bounding box center [10, 383] width 0 height 0
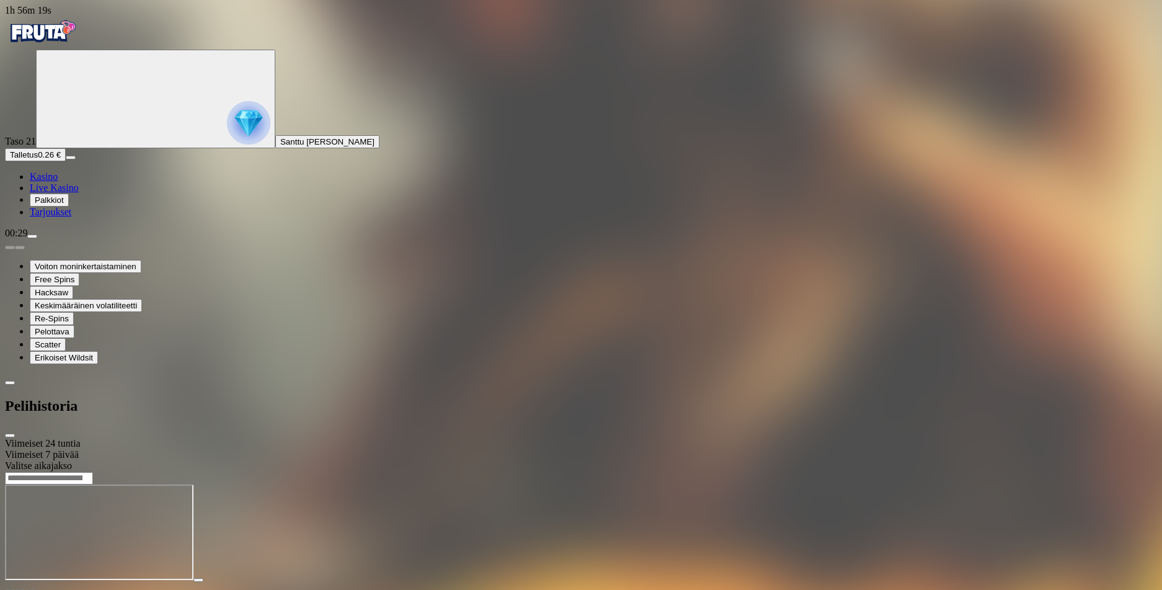
click at [252, 449] on div "Viimeiset 7 päivää" at bounding box center [581, 454] width 1152 height 11
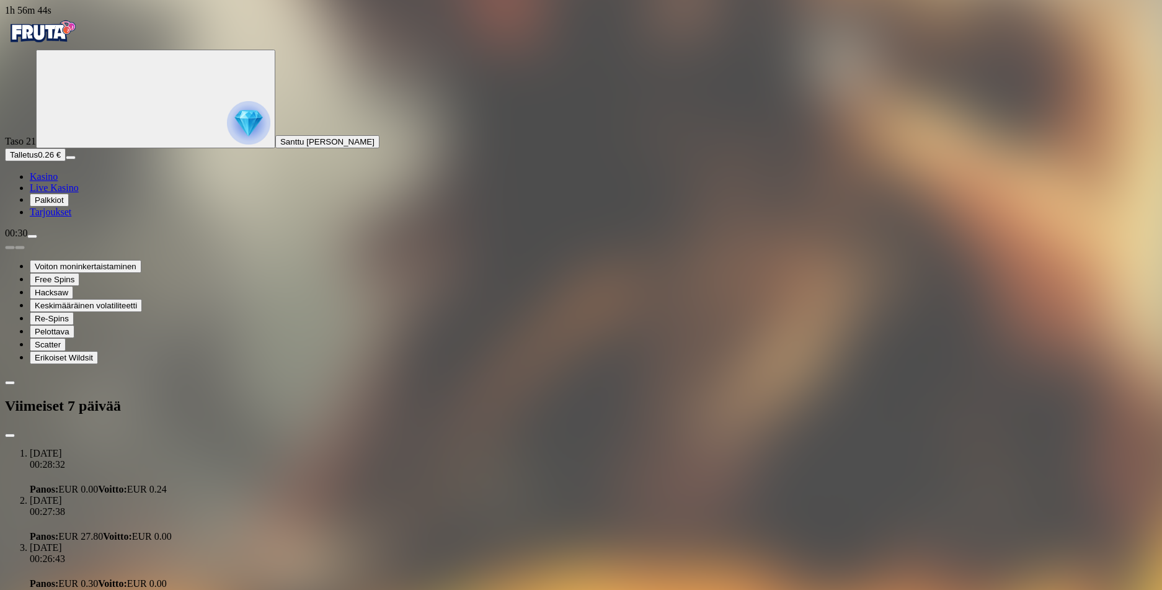
scroll to position [571, 0]
click at [32, 236] on span "menu icon" at bounding box center [32, 236] width 0 height 0
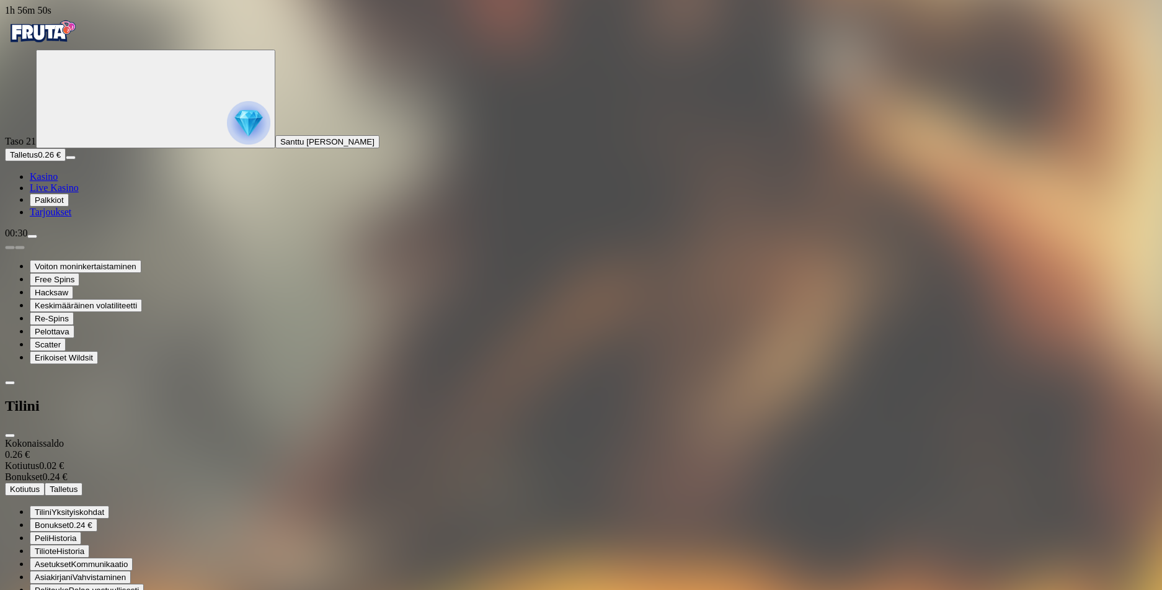
click at [126, 573] on span "Vahvistaminen" at bounding box center [99, 577] width 53 height 9
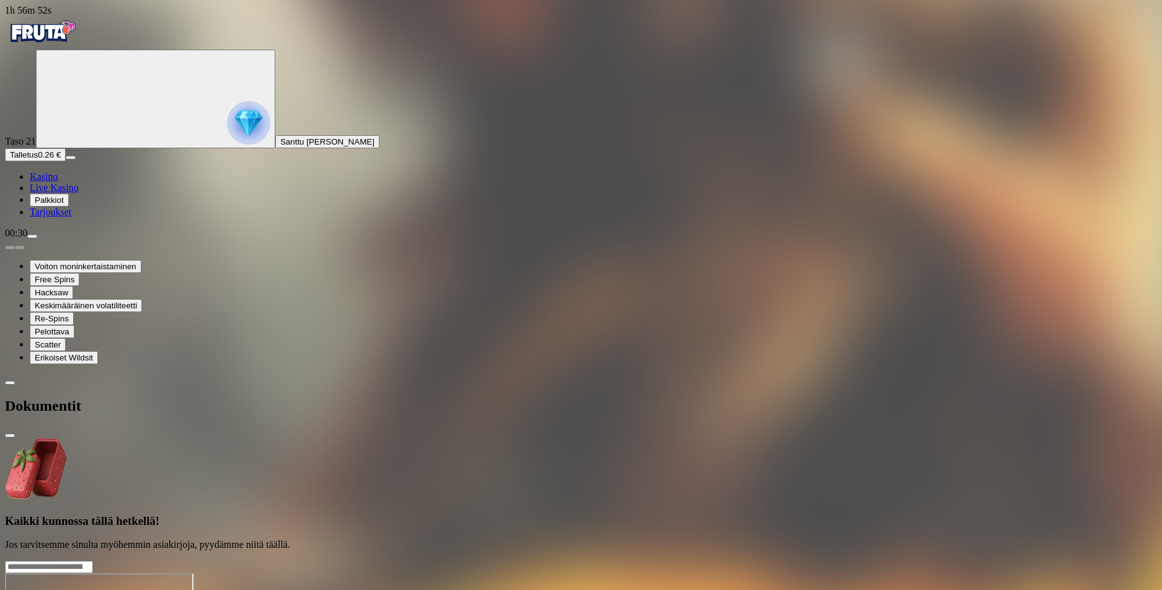
click at [32, 236] on span "menu icon" at bounding box center [32, 236] width 0 height 0
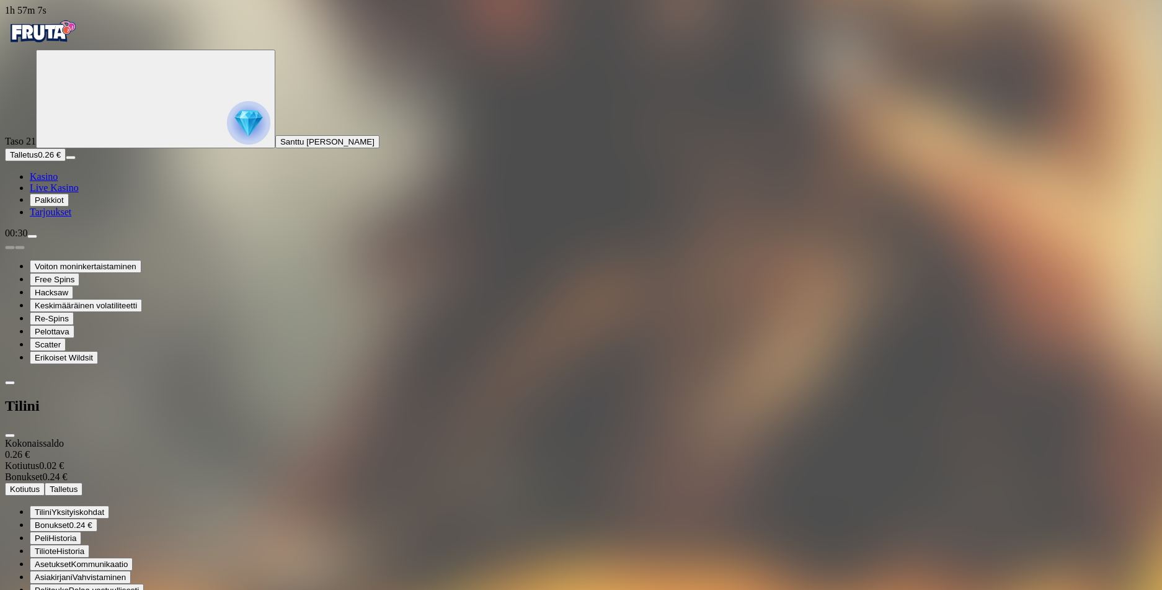
click at [126, 573] on span "Vahvistaminen" at bounding box center [99, 577] width 53 height 9
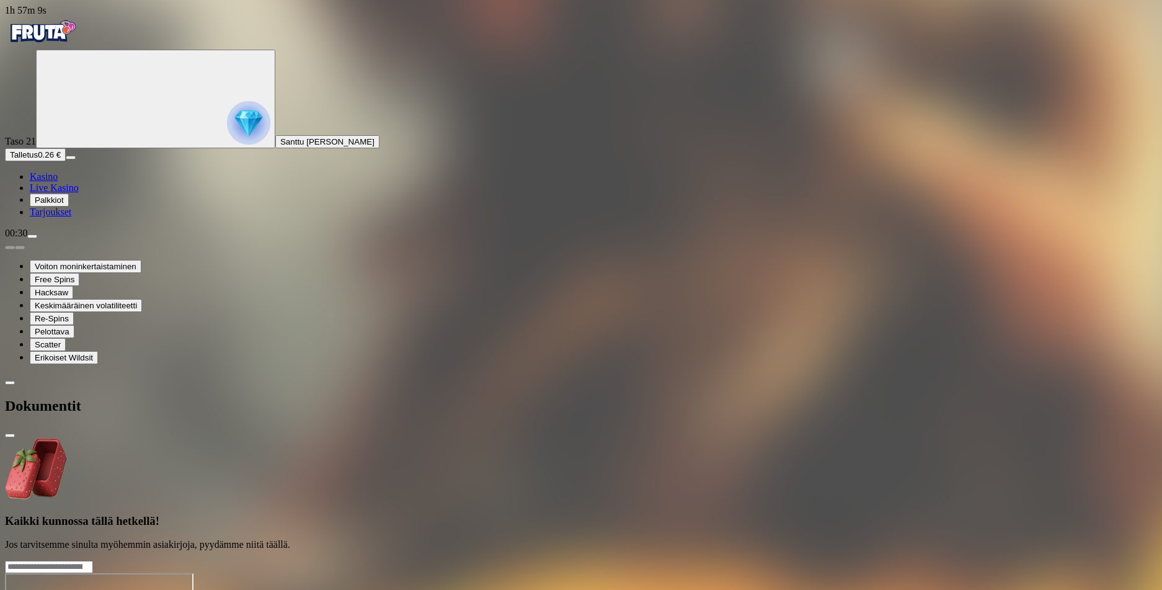
click at [32, 236] on span "menu icon" at bounding box center [32, 236] width 0 height 0
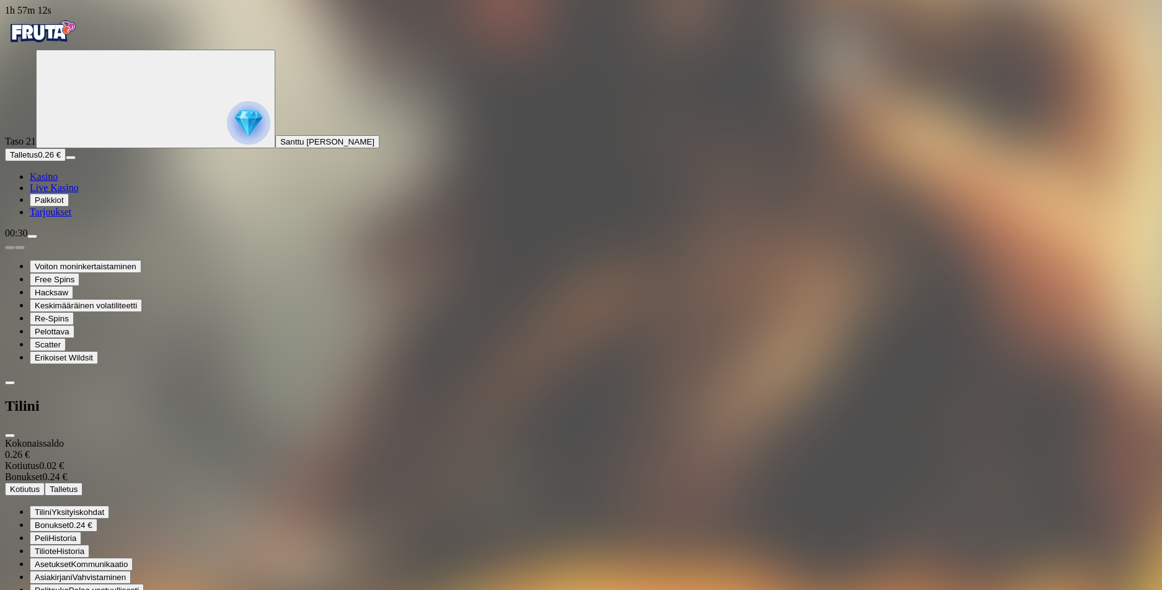
click at [160, 438] on div "Kokonaissaldo 0.26 €" at bounding box center [581, 449] width 1152 height 22
click at [227, 133] on img "Primary" at bounding box center [248, 122] width 43 height 43
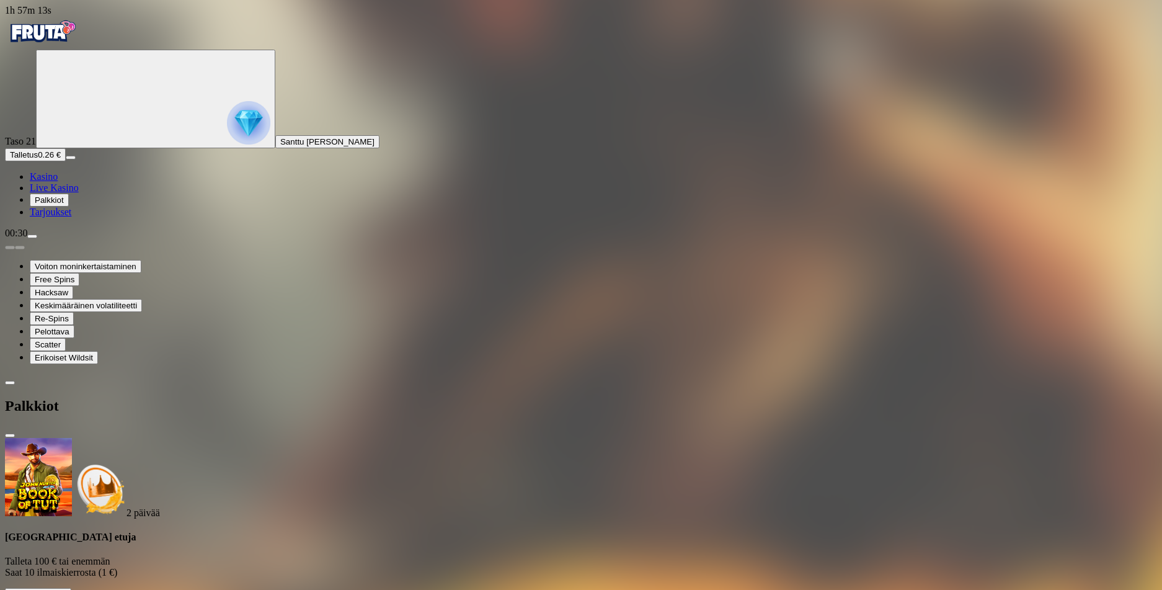
click at [36, 136] on span "Taso 21" at bounding box center [20, 141] width 31 height 11
click at [32, 236] on span "menu icon" at bounding box center [32, 236] width 0 height 0
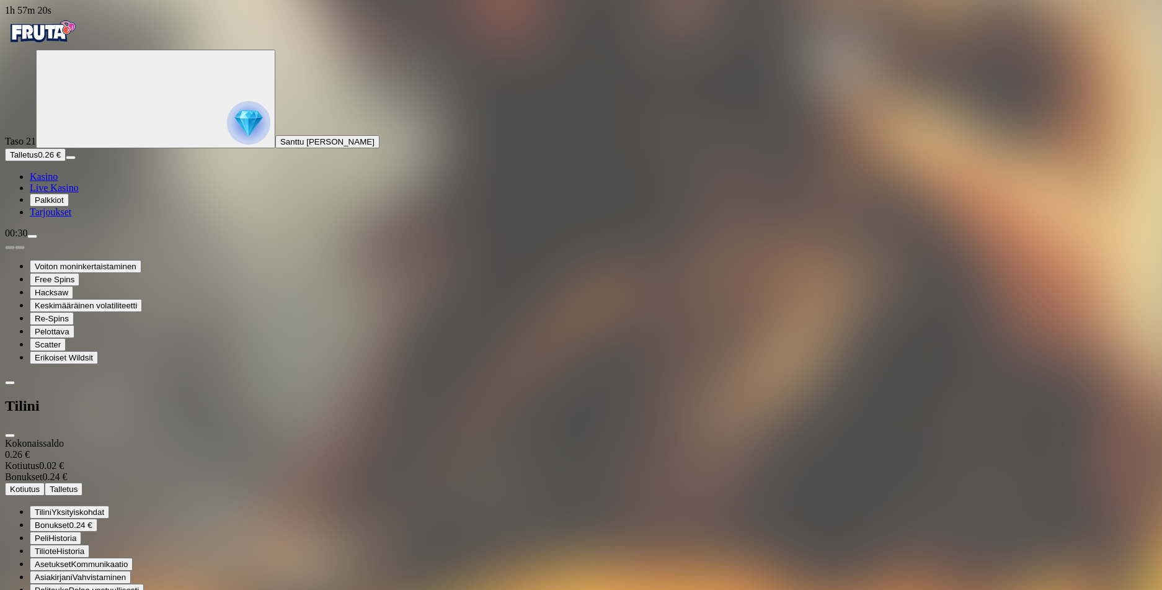
click at [84, 546] on span "Tiliote Historia" at bounding box center [60, 550] width 50 height 9
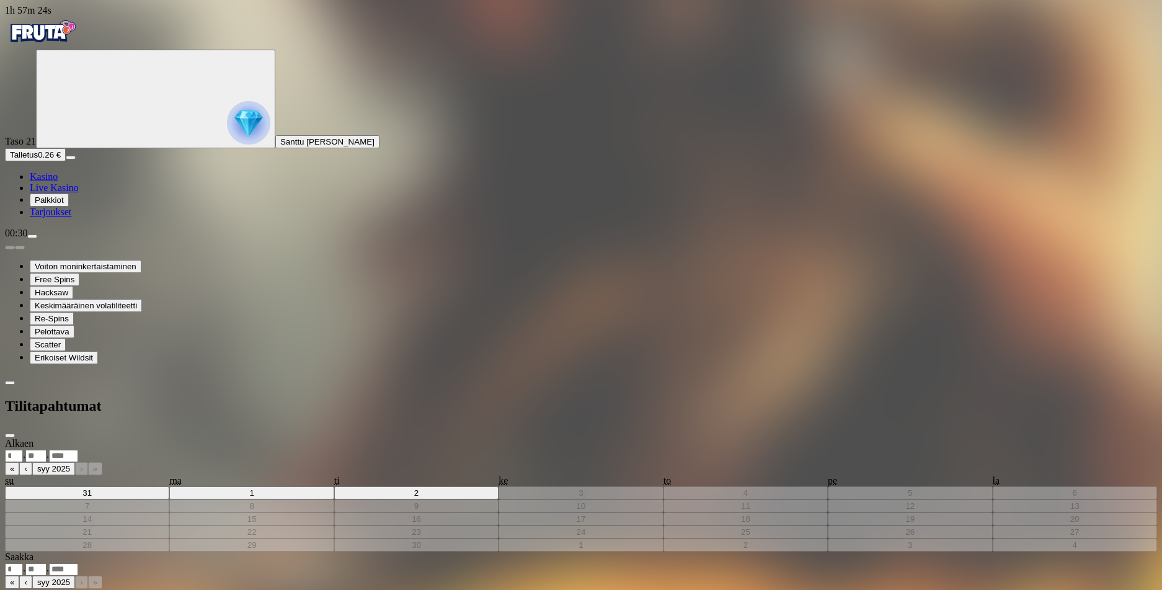
click at [10, 383] on span "chevron-left icon" at bounding box center [10, 383] width 0 height 0
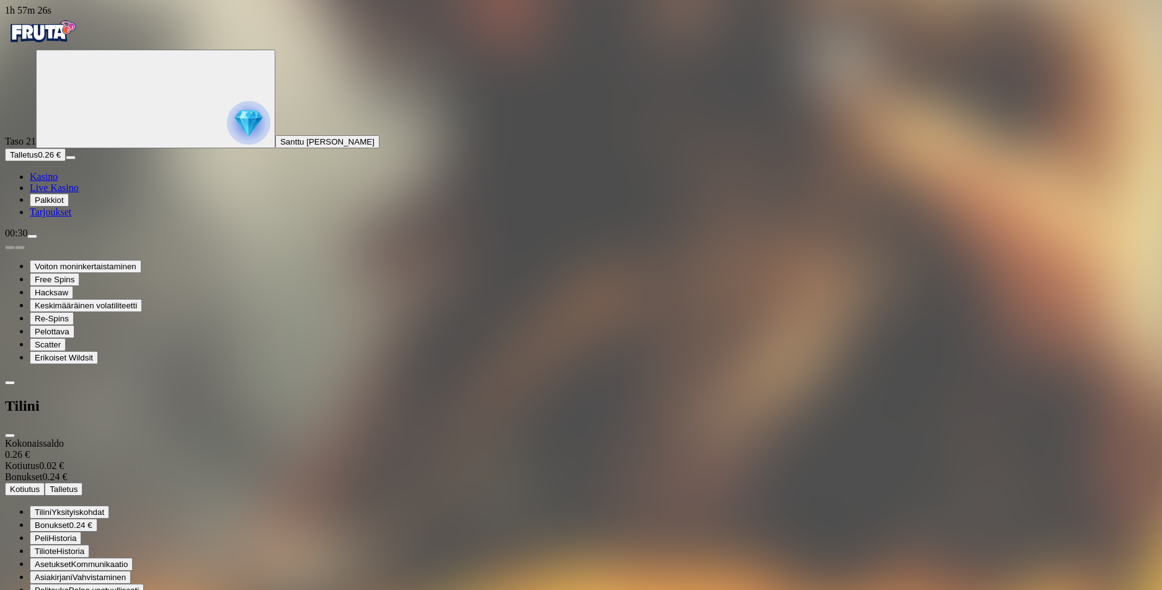
click at [84, 546] on span "Historia" at bounding box center [70, 550] width 28 height 9
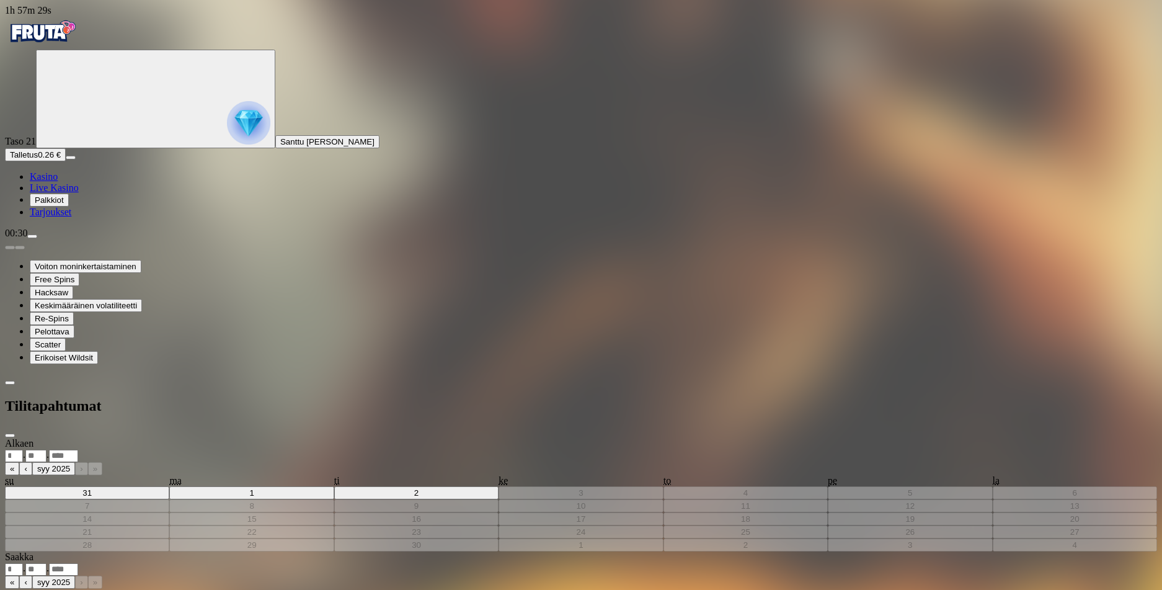
click at [312, 449] on div ". ." at bounding box center [581, 455] width 1152 height 13
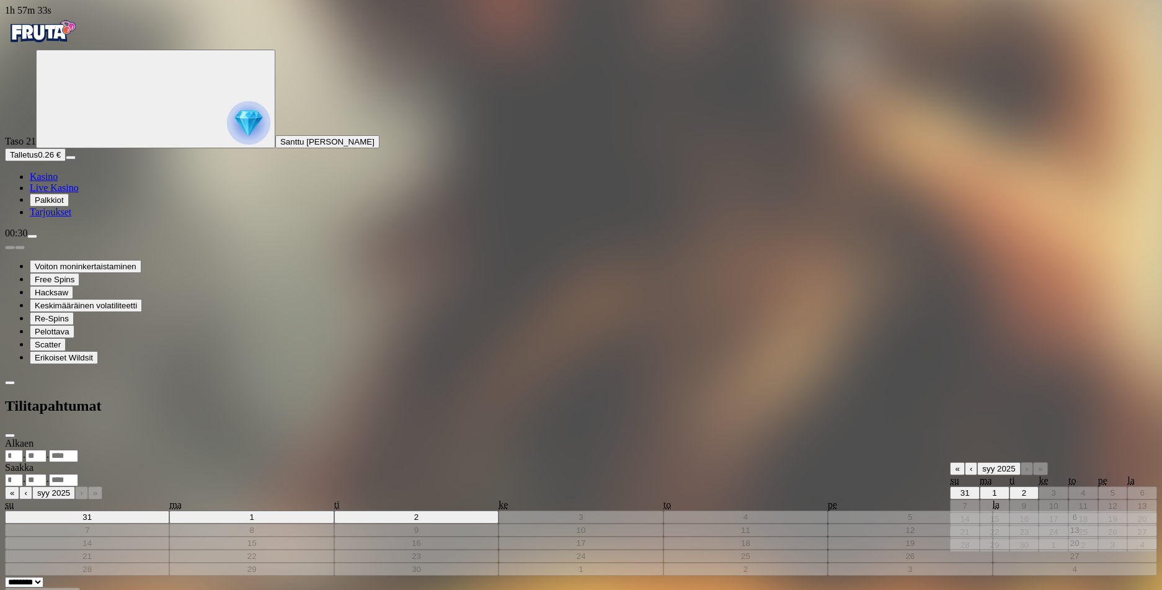
click at [965, 462] on button "‹" at bounding box center [971, 468] width 12 height 13
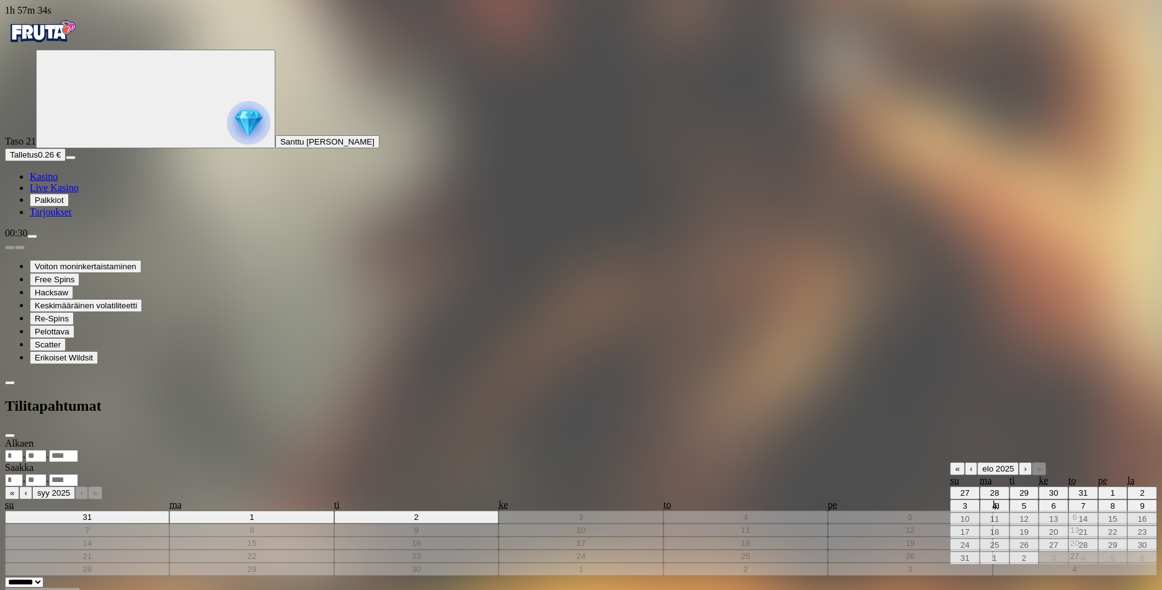
click at [965, 462] on button "‹" at bounding box center [971, 468] width 12 height 13
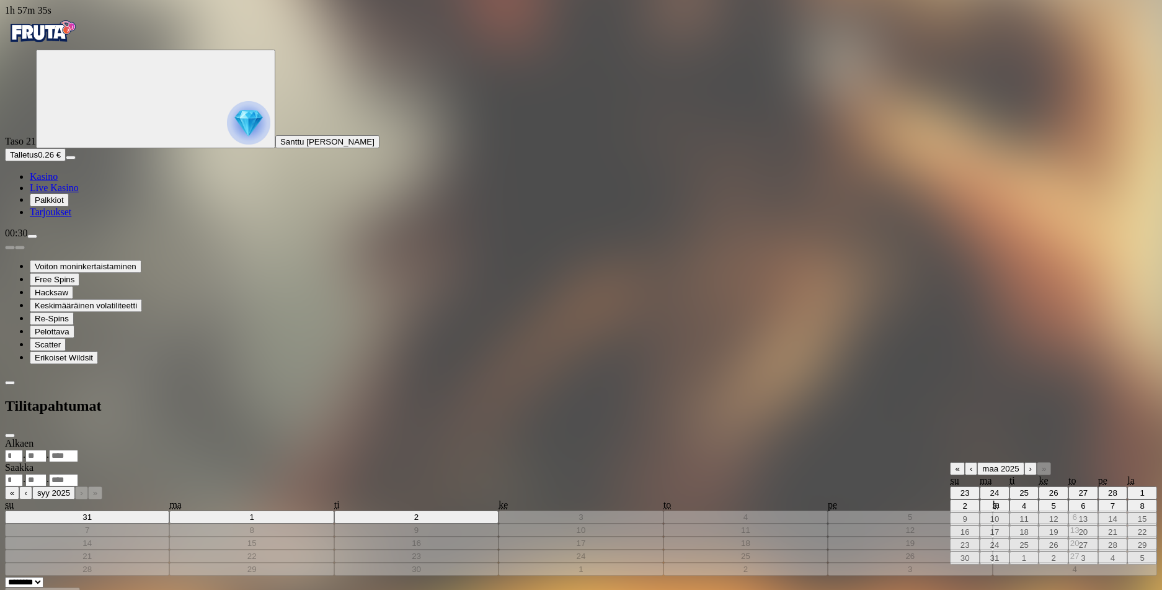
click at [965, 462] on button "‹" at bounding box center [971, 468] width 12 height 13
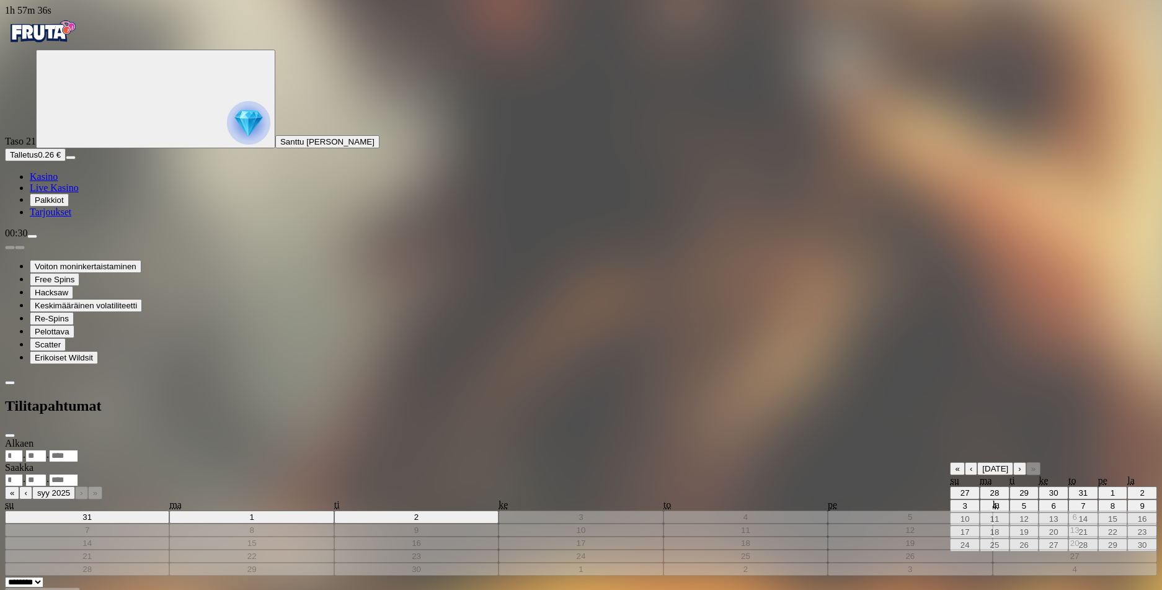
click at [965, 462] on button "‹" at bounding box center [971, 468] width 12 height 13
click at [1019, 462] on button "›" at bounding box center [1025, 468] width 12 height 13
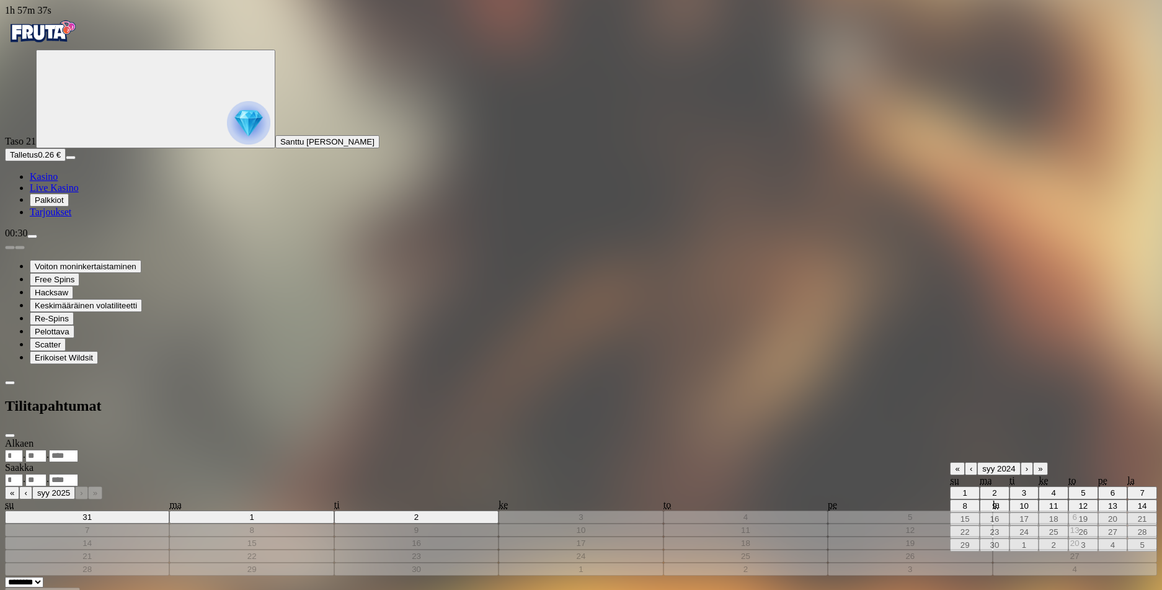
click at [1021, 462] on button "›" at bounding box center [1027, 468] width 12 height 13
click at [1014, 462] on button "›" at bounding box center [1020, 468] width 12 height 13
click at [1019, 462] on button "›" at bounding box center [1025, 468] width 12 height 13
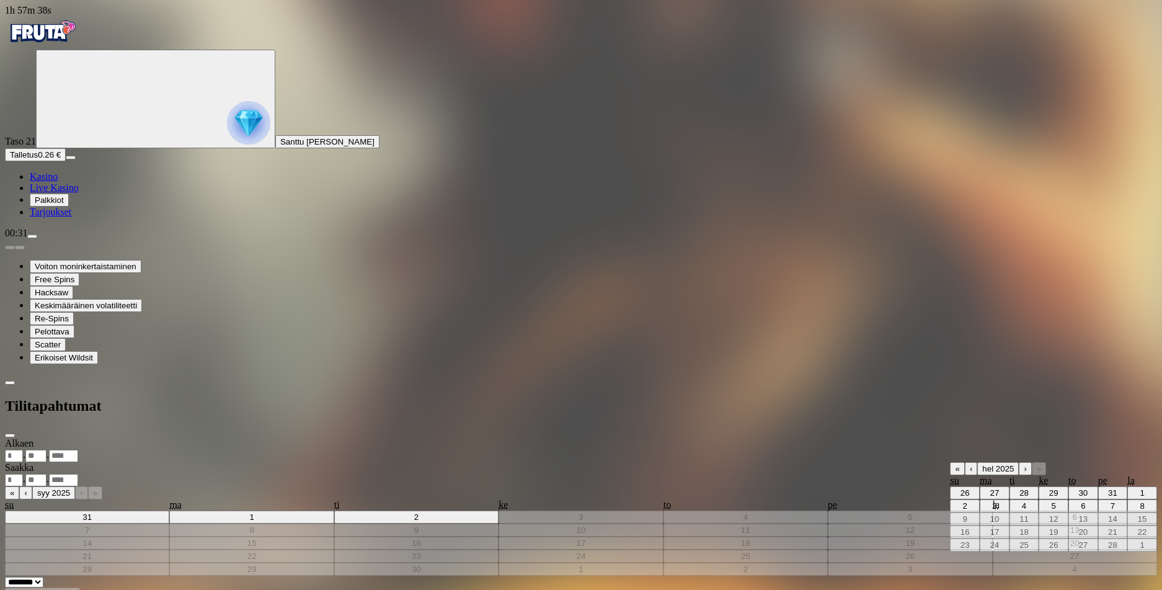
click at [1019, 462] on button "›" at bounding box center [1025, 468] width 12 height 13
click at [1025, 462] on button "›" at bounding box center [1031, 468] width 12 height 13
click at [1020, 462] on button "›" at bounding box center [1026, 468] width 12 height 13
click at [1021, 462] on button "›" at bounding box center [1027, 468] width 12 height 13
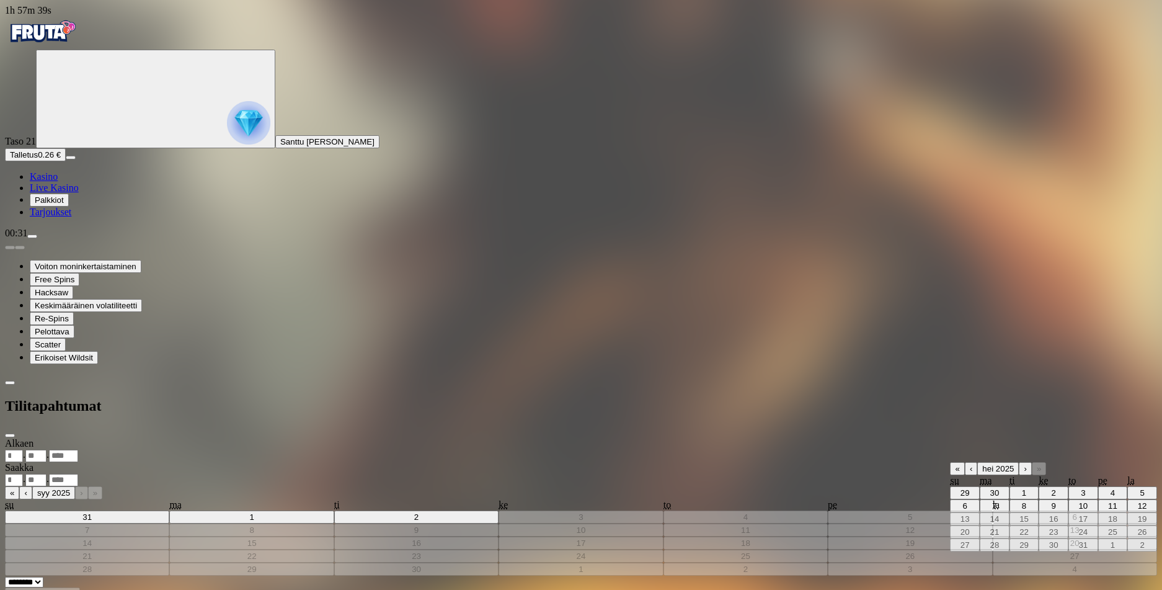
click at [1019, 462] on button "›" at bounding box center [1025, 468] width 12 height 13
click at [301, 438] on div "Alkaen . . « ‹ elo 2025 › » su ma ti ke to pe la 27 28 29 30 31 1 2 3 4 5 6 7 8…" at bounding box center [581, 512] width 1152 height 149
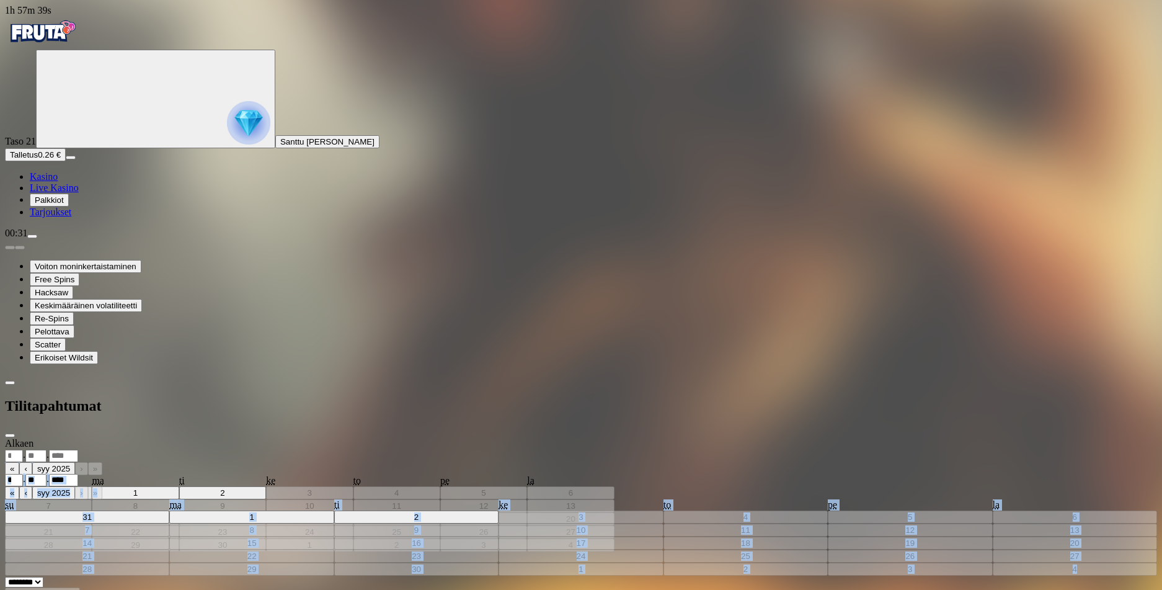
click at [301, 462] on div "Saakka . . « ‹ syy 2025 › » su ma ti ke to pe la 31 1 2 3 4 5 6 7 8 9 10 11 12 …" at bounding box center [581, 519] width 1152 height 114
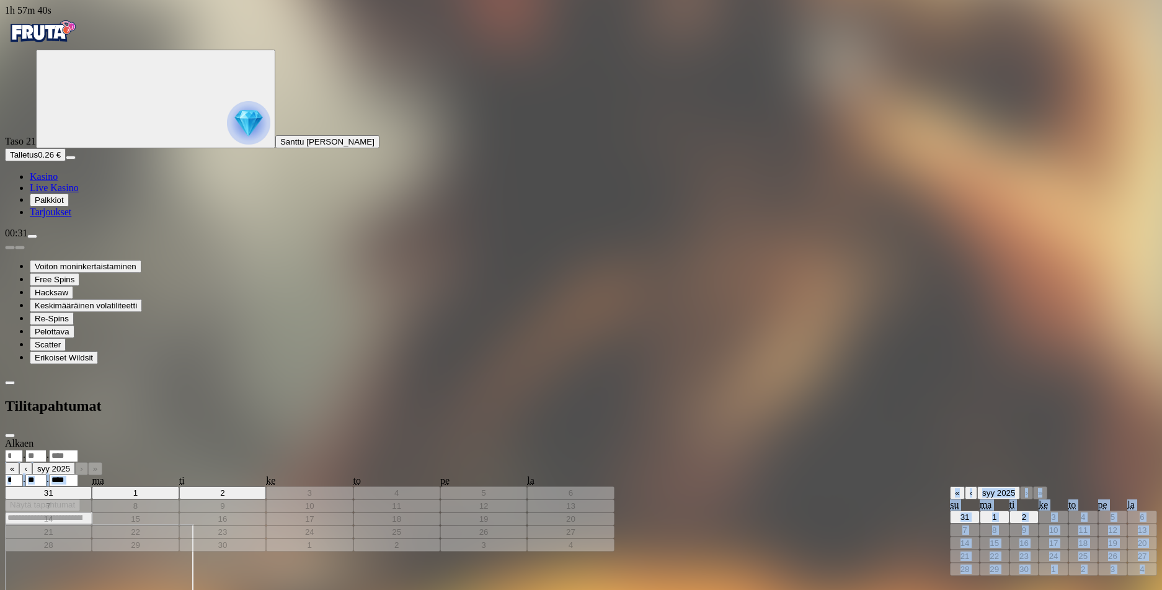
drag, startPoint x: 249, startPoint y: 112, endPoint x: 238, endPoint y: 111, distance: 10.6
click at [247, 473] on div ". ." at bounding box center [581, 479] width 1152 height 13
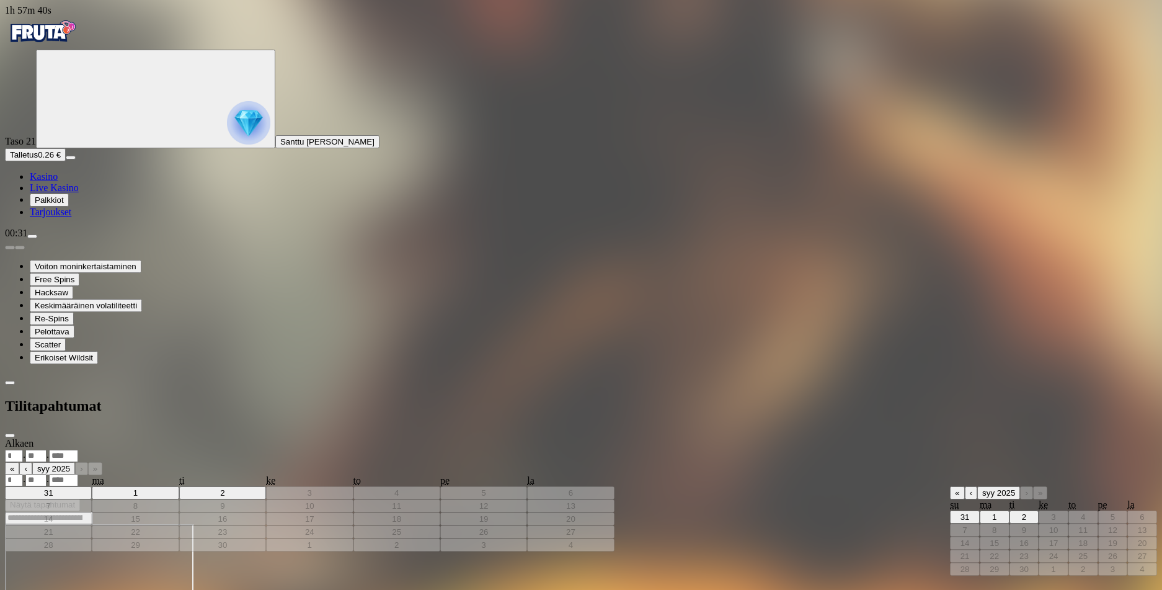
click at [231, 449] on div ". ." at bounding box center [581, 455] width 1152 height 13
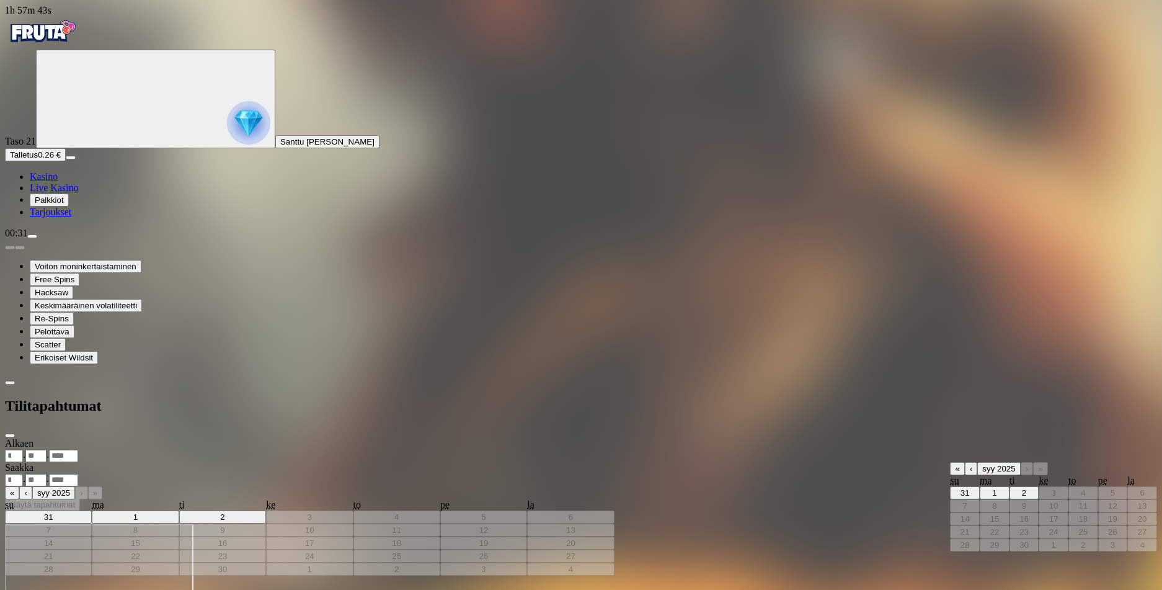
click at [965, 462] on button "‹" at bounding box center [971, 468] width 12 height 13
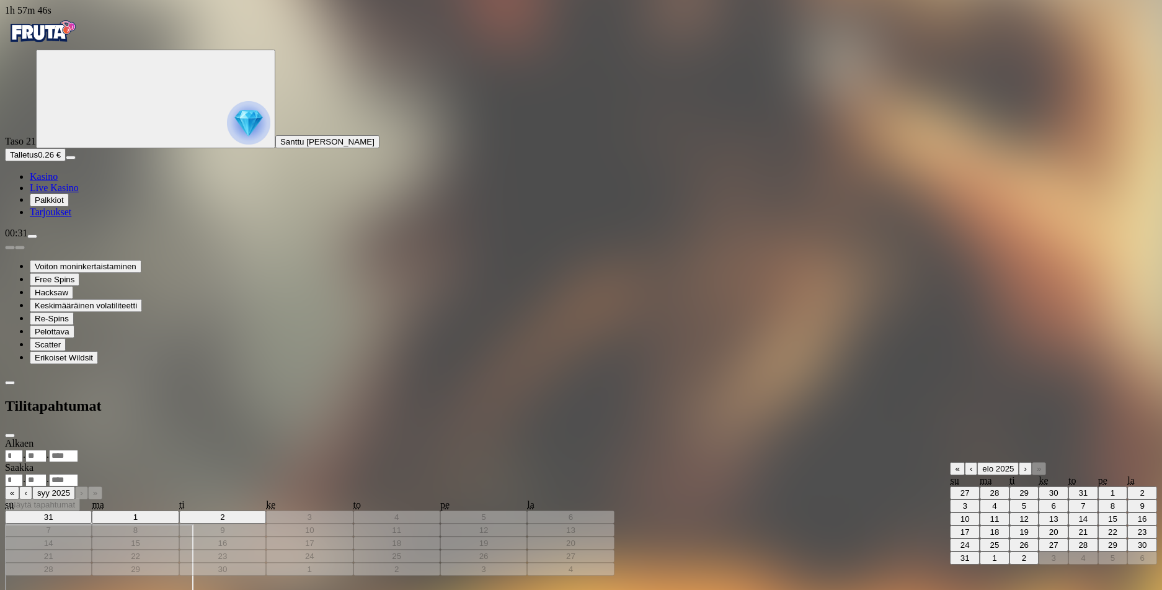
click at [1140, 501] on abbr "9" at bounding box center [1142, 505] width 4 height 9
type input "*"
type input "****"
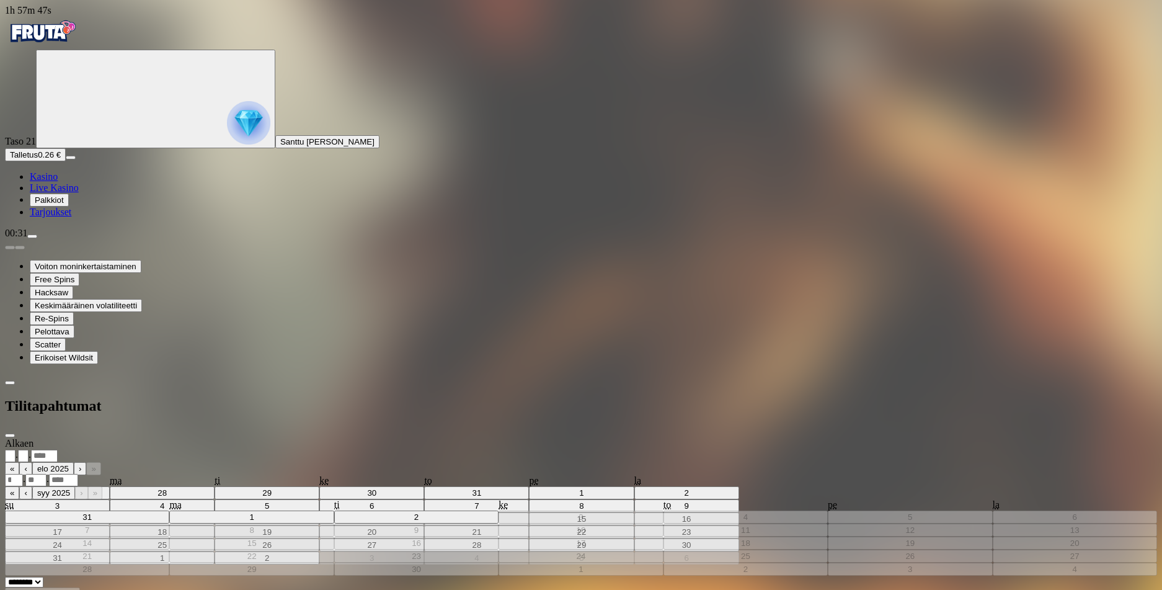
click at [266, 473] on div ". ." at bounding box center [581, 479] width 1152 height 13
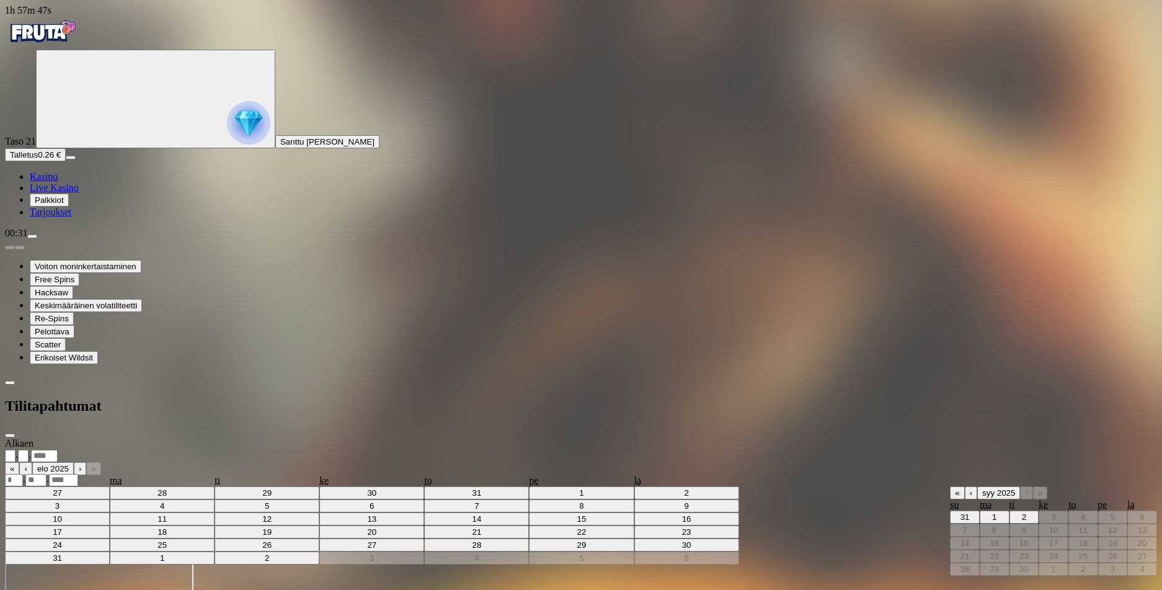
click at [1022, 512] on abbr "2" at bounding box center [1024, 516] width 4 height 9
type input "*"
type input "****"
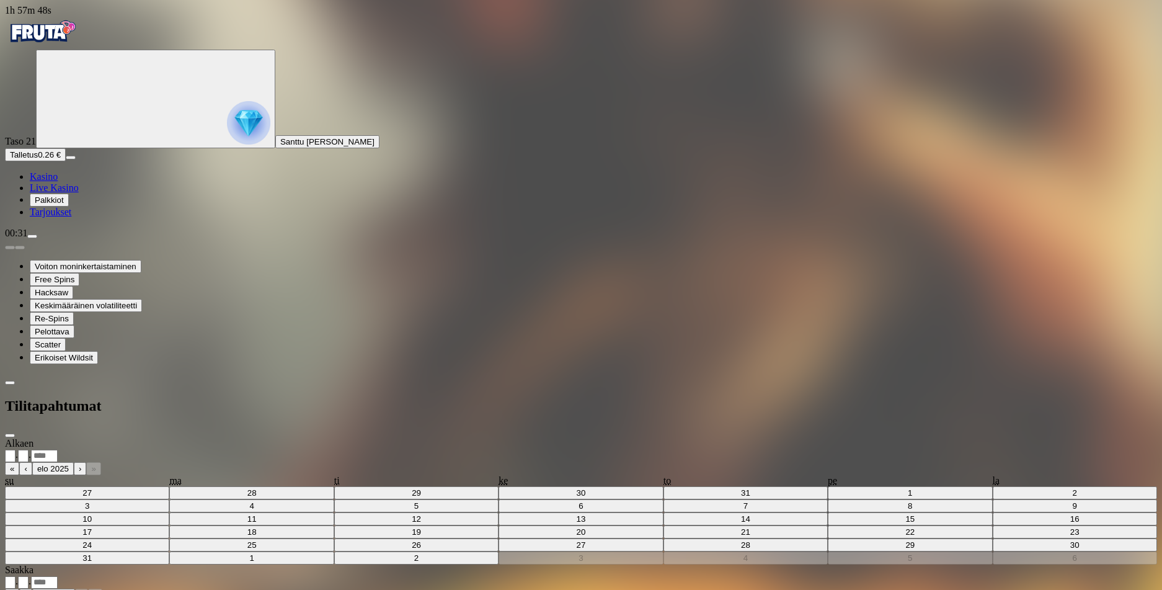
copy ol "Loremip Dolorsi Ametcon 78 € 62.00.2819 50:65:93 9423288358400113 Adipisc Elits…"
drag, startPoint x: 337, startPoint y: 556, endPoint x: 327, endPoint y: 250, distance: 306.6
